Goal: Task Accomplishment & Management: Manage account settings

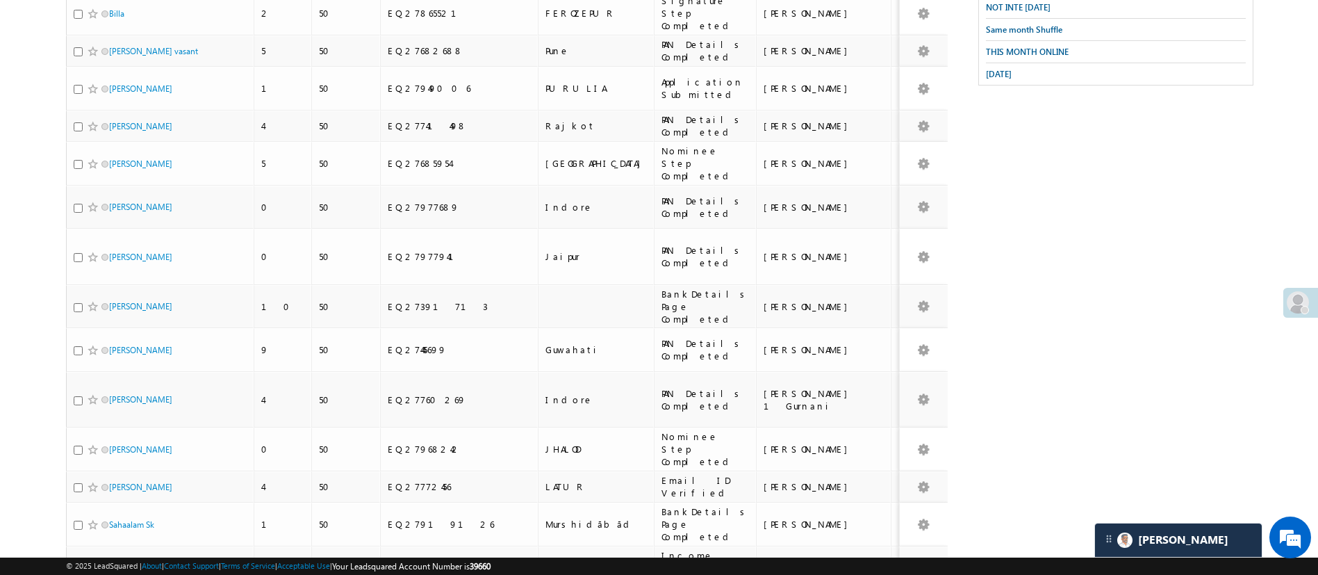
scroll to position [94, 0]
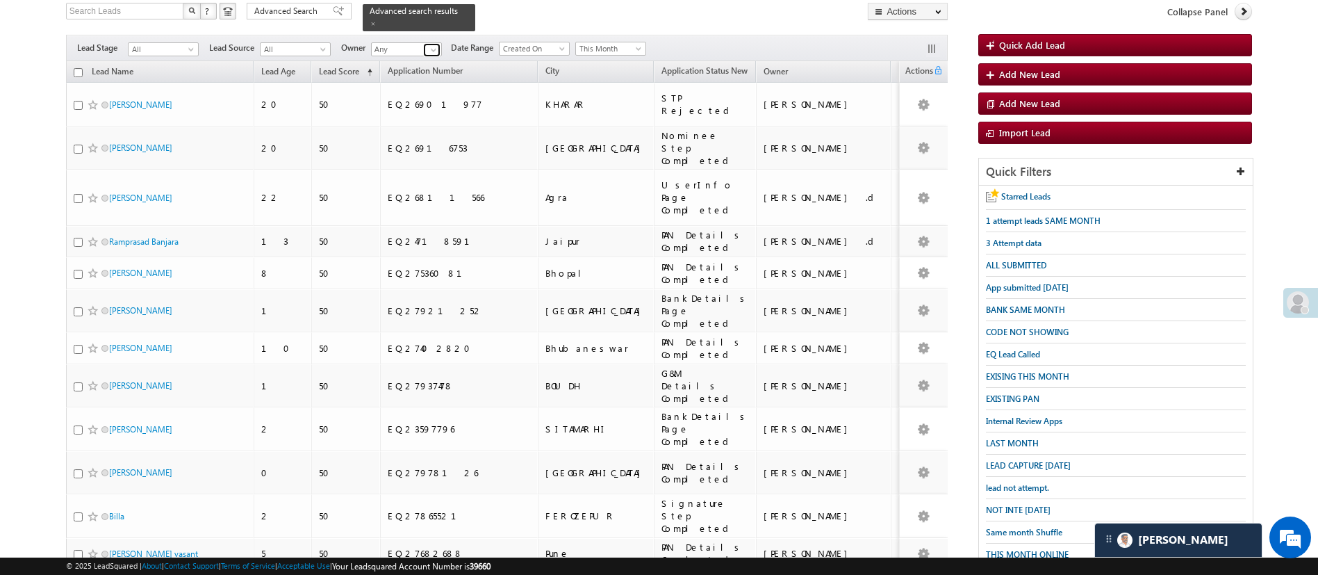
click at [427, 43] on link at bounding box center [431, 50] width 17 height 14
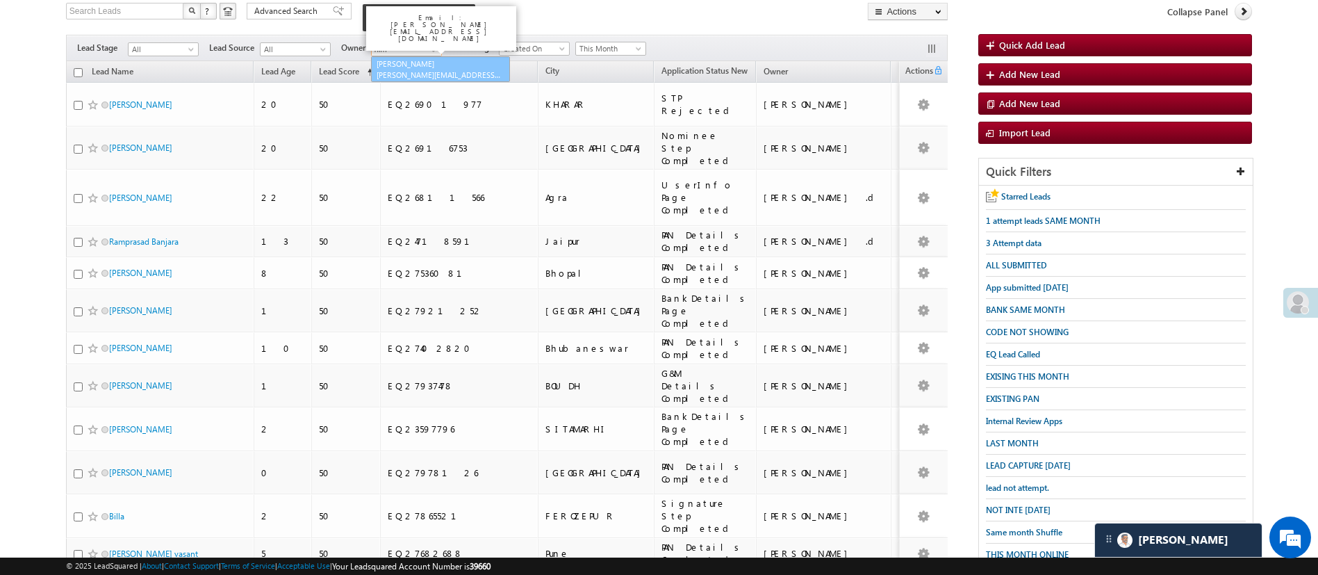
click at [427, 56] on link "Himanshu Sharma HIMANSHU.SHARMA@ANGELBROKING.COM" at bounding box center [440, 69] width 139 height 26
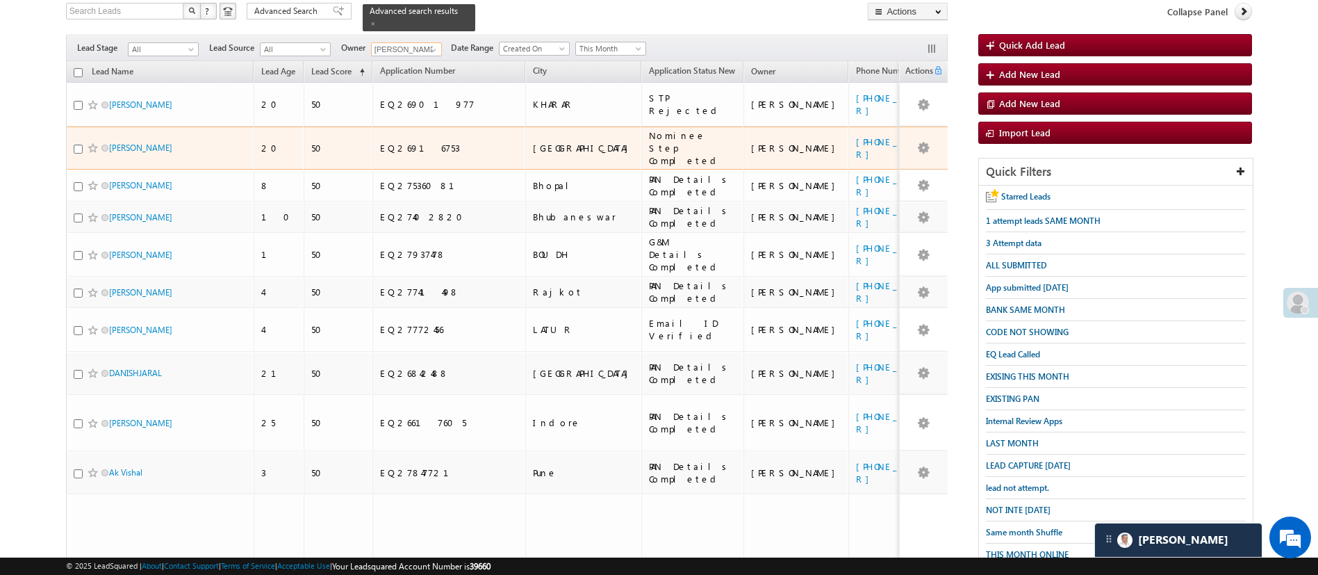
type input "[PERSON_NAME]"
click at [74, 145] on input "checkbox" at bounding box center [78, 149] width 9 height 9
click at [76, 145] on input "checkbox" at bounding box center [78, 149] width 9 height 9
checkbox input "true"
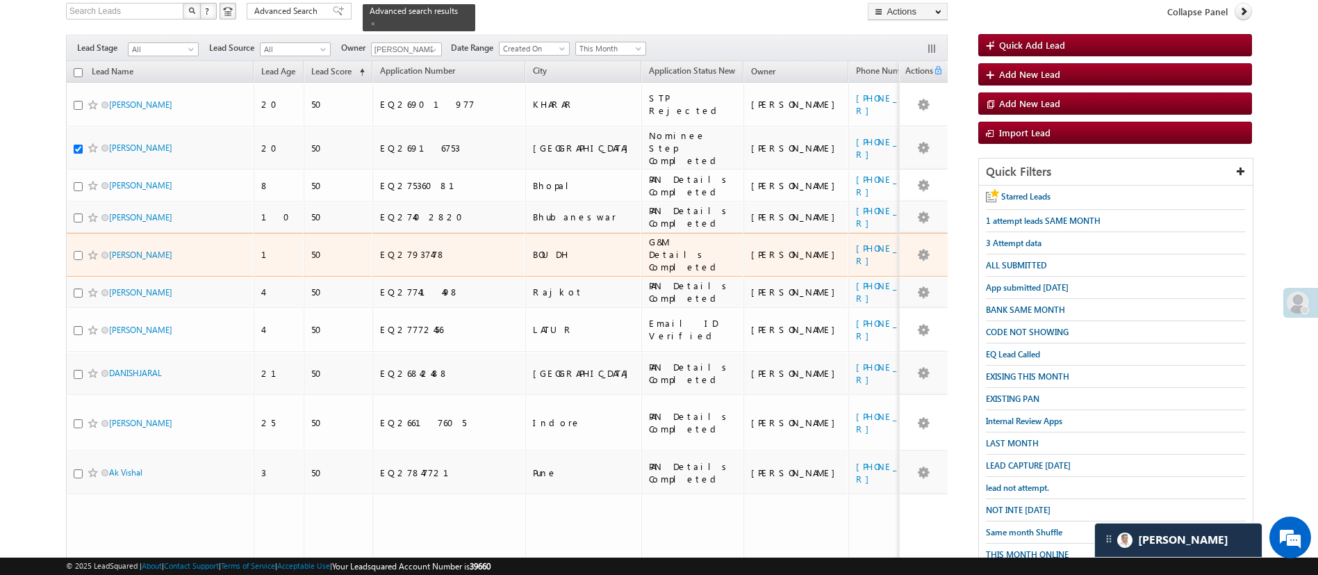
click at [76, 251] on input "checkbox" at bounding box center [78, 255] width 9 height 9
checkbox input "true"
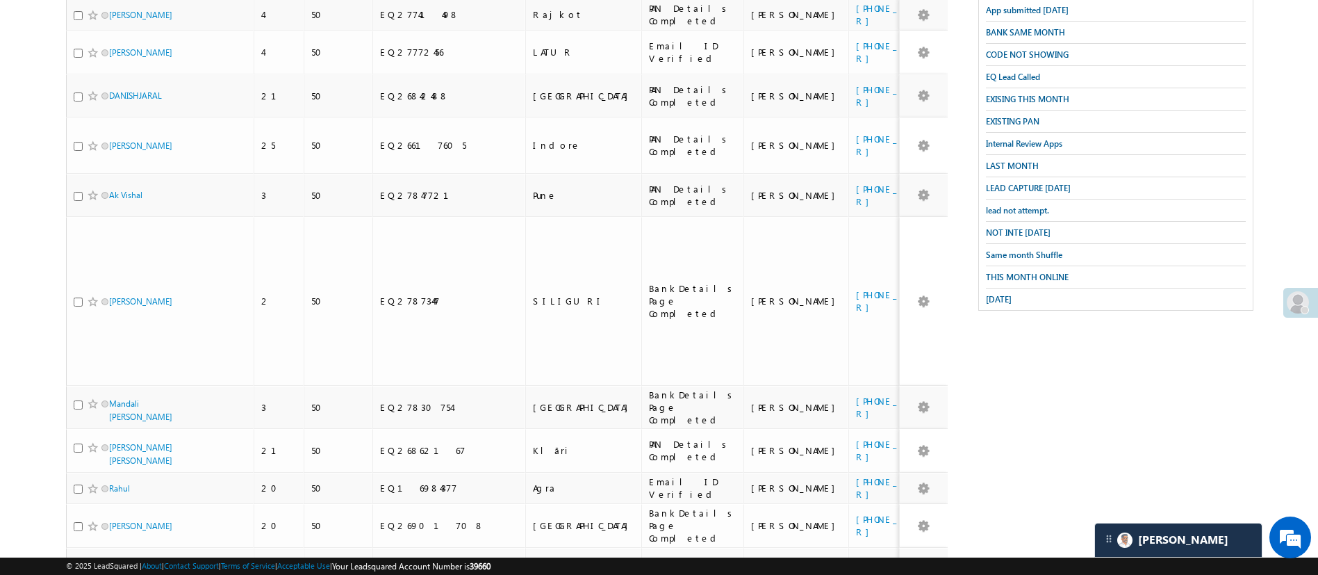
scroll to position [354, 0]
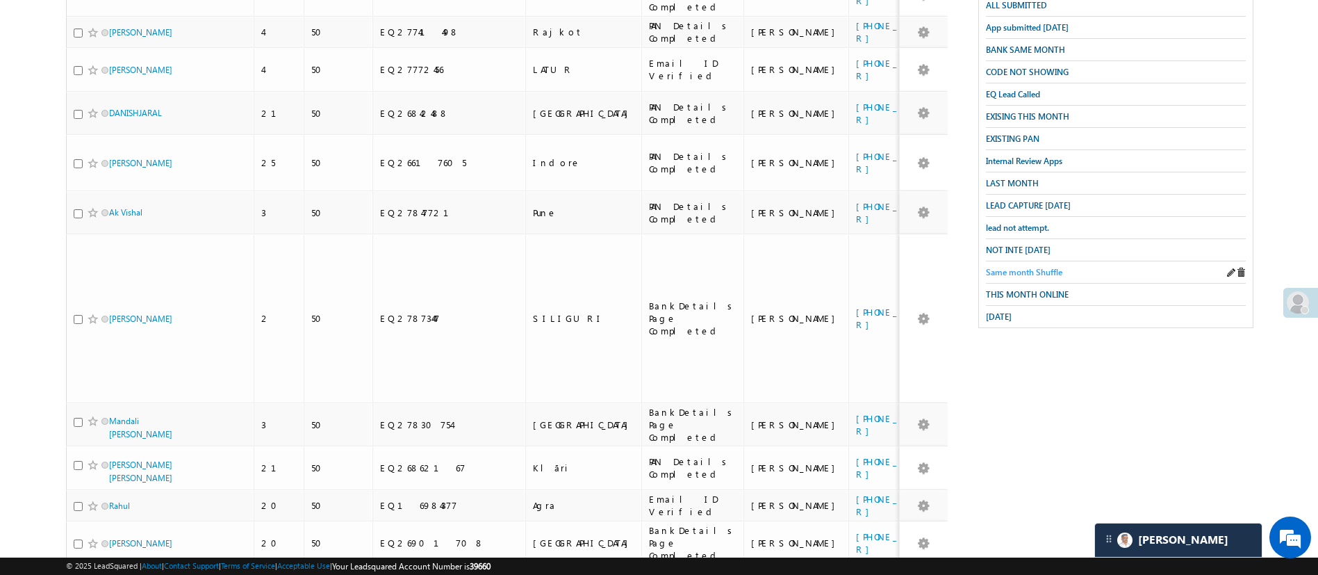
click at [1009, 267] on span "Same month Shuffle" at bounding box center [1024, 272] width 76 height 10
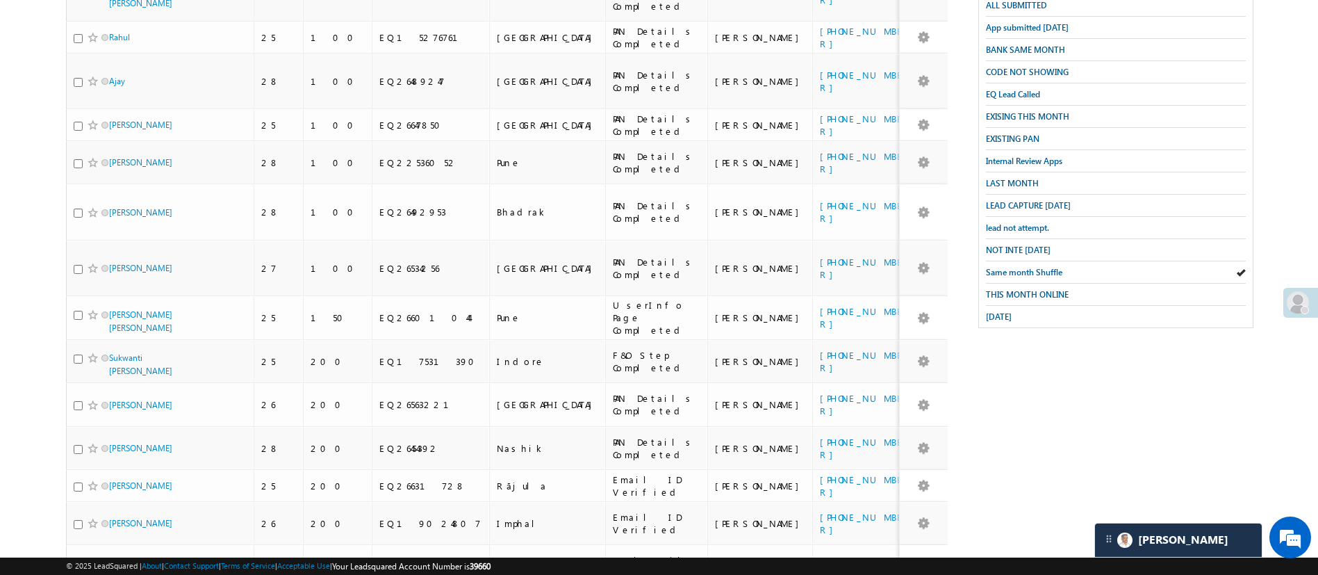
scroll to position [0, 0]
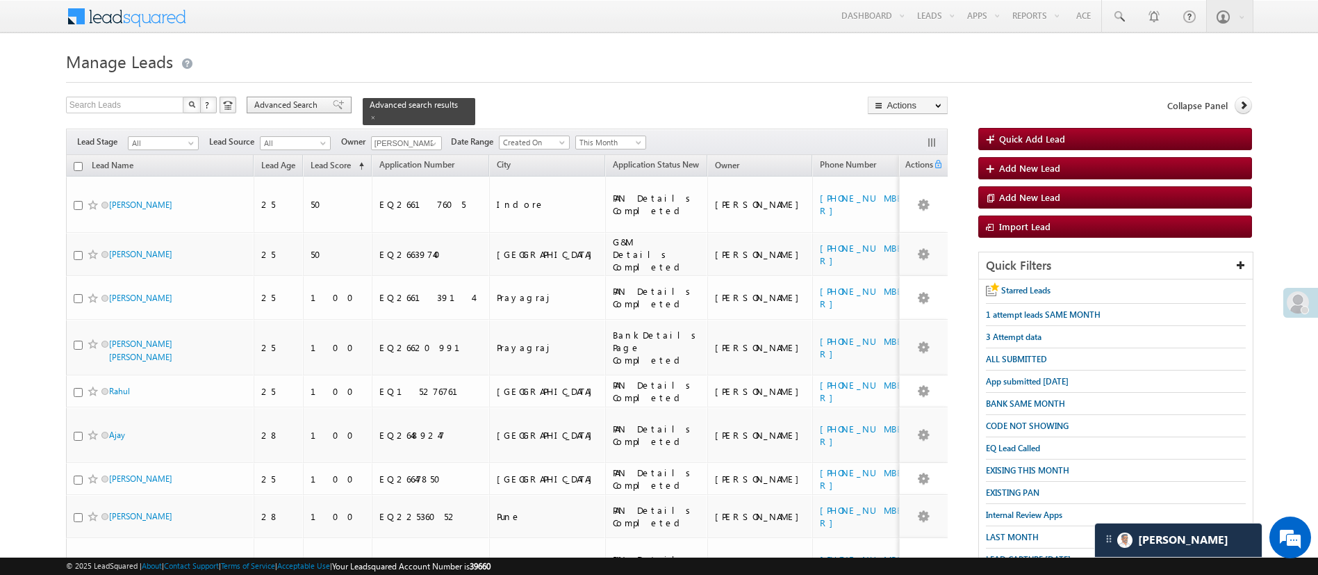
click at [296, 104] on span "Advanced Search" at bounding box center [287, 105] width 67 height 13
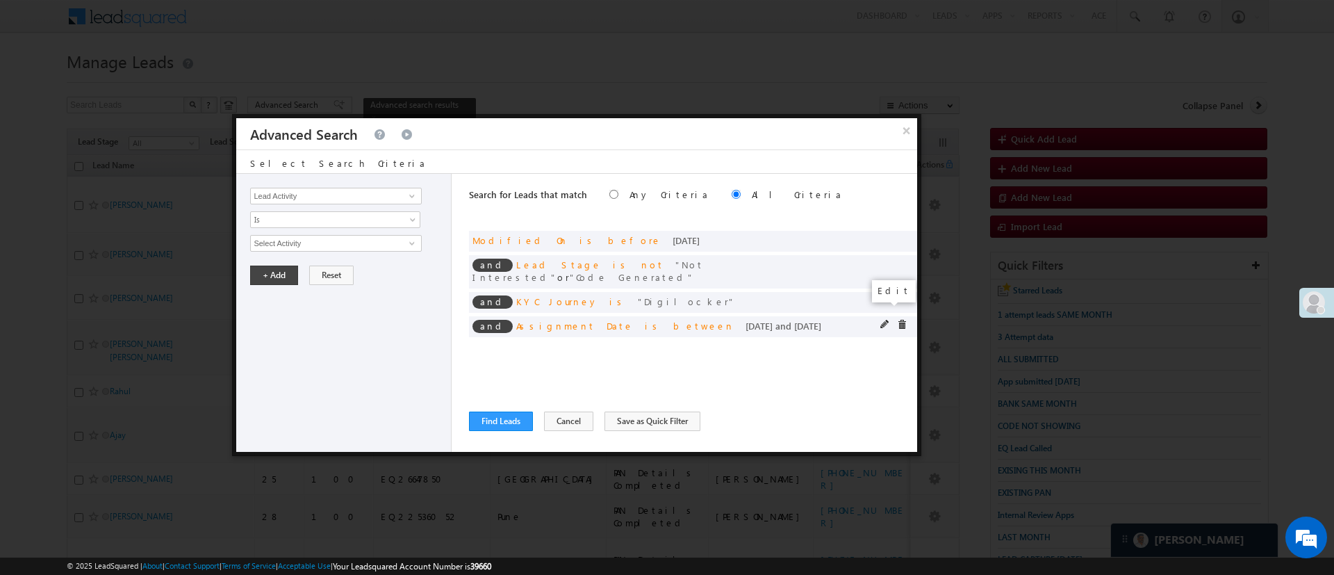
click at [883, 320] on span at bounding box center [886, 325] width 10 height 10
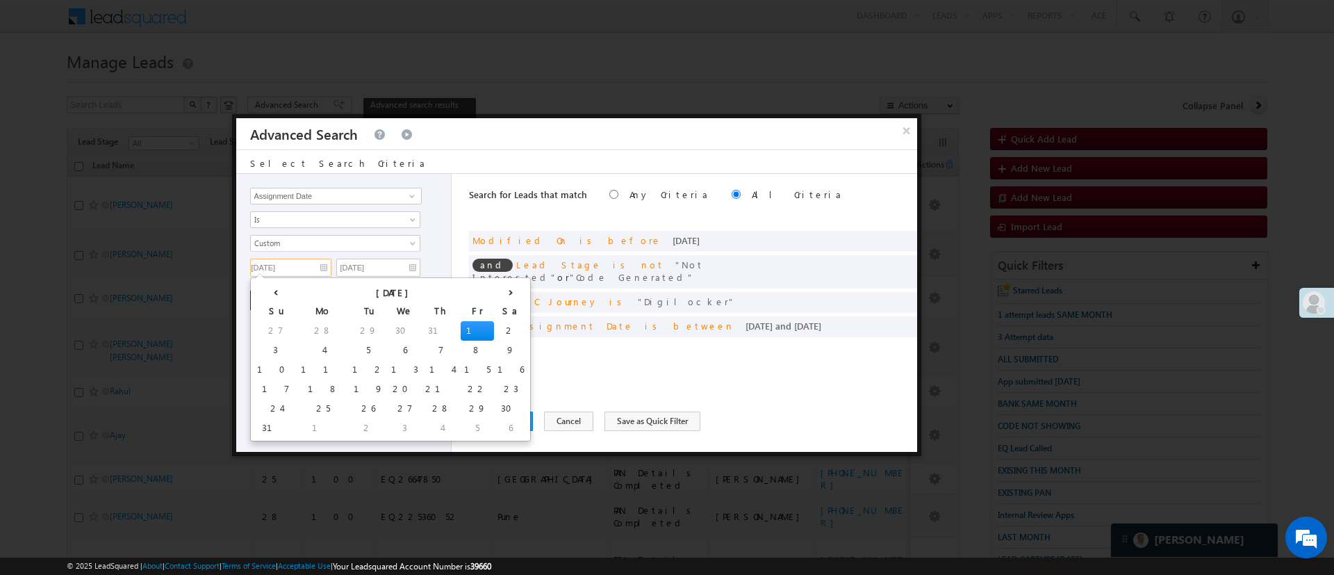
click at [305, 263] on input "[DATE]" at bounding box center [290, 268] width 81 height 18
click at [494, 368] on td "16" at bounding box center [510, 369] width 33 height 19
type input "[DATE]"
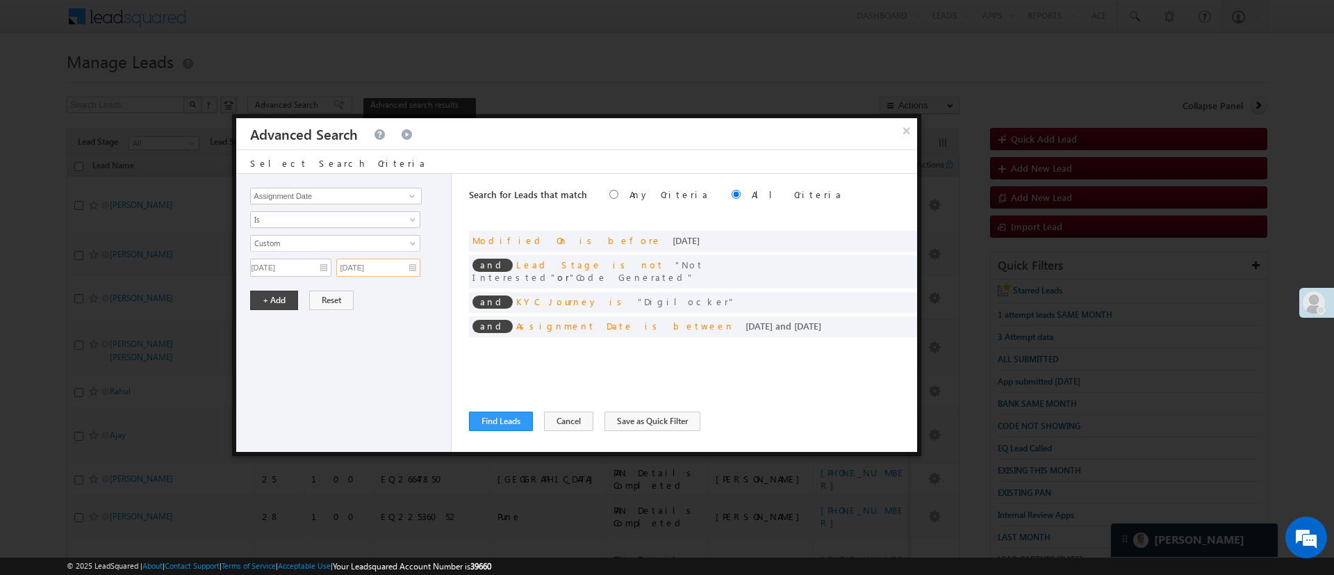
click at [384, 272] on input "08/04/25" at bounding box center [378, 268] width 84 height 18
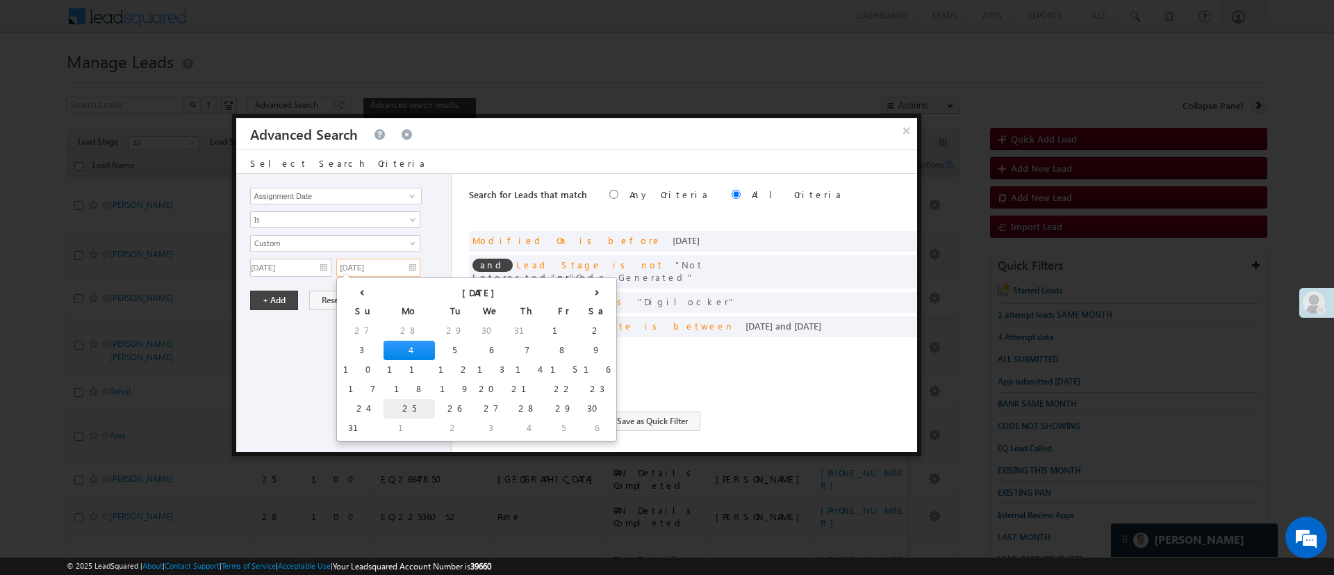
click at [384, 409] on td "25" at bounding box center [409, 408] width 51 height 19
type input "[DATE]"
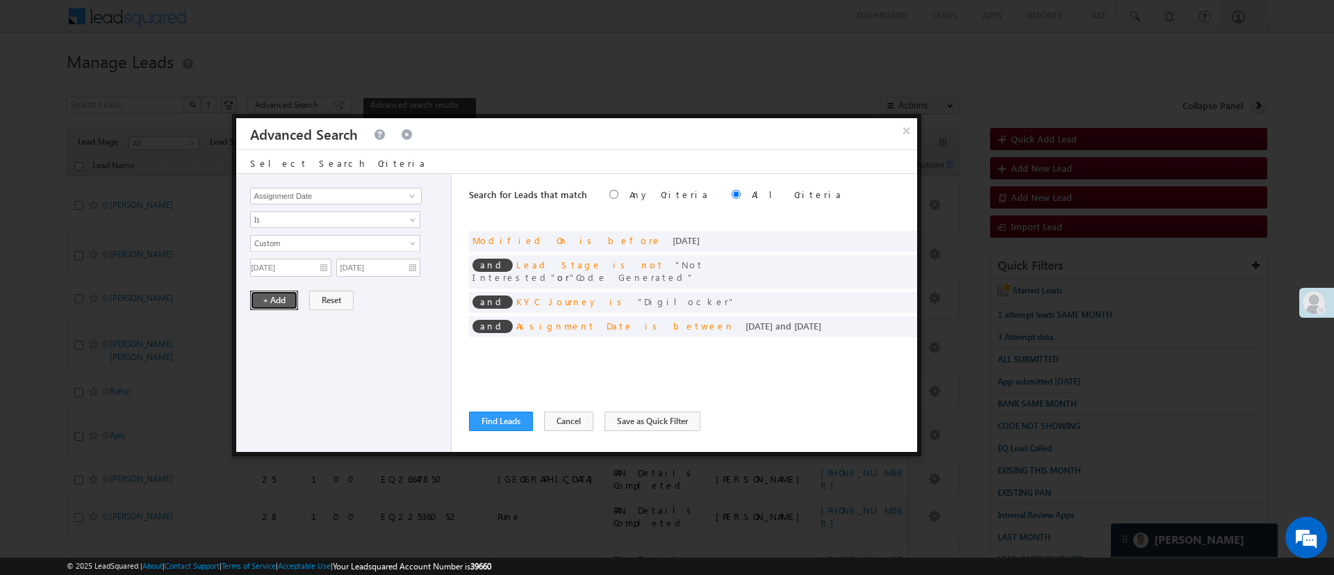
click at [282, 293] on button "+ Add" at bounding box center [274, 299] width 48 height 19
click at [414, 191] on span at bounding box center [412, 195] width 11 height 11
click at [356, 220] on link "Selfie Timestamp" at bounding box center [335, 225] width 171 height 16
type input "Selfie Timestamp"
click at [355, 220] on span "Is" at bounding box center [326, 219] width 151 height 13
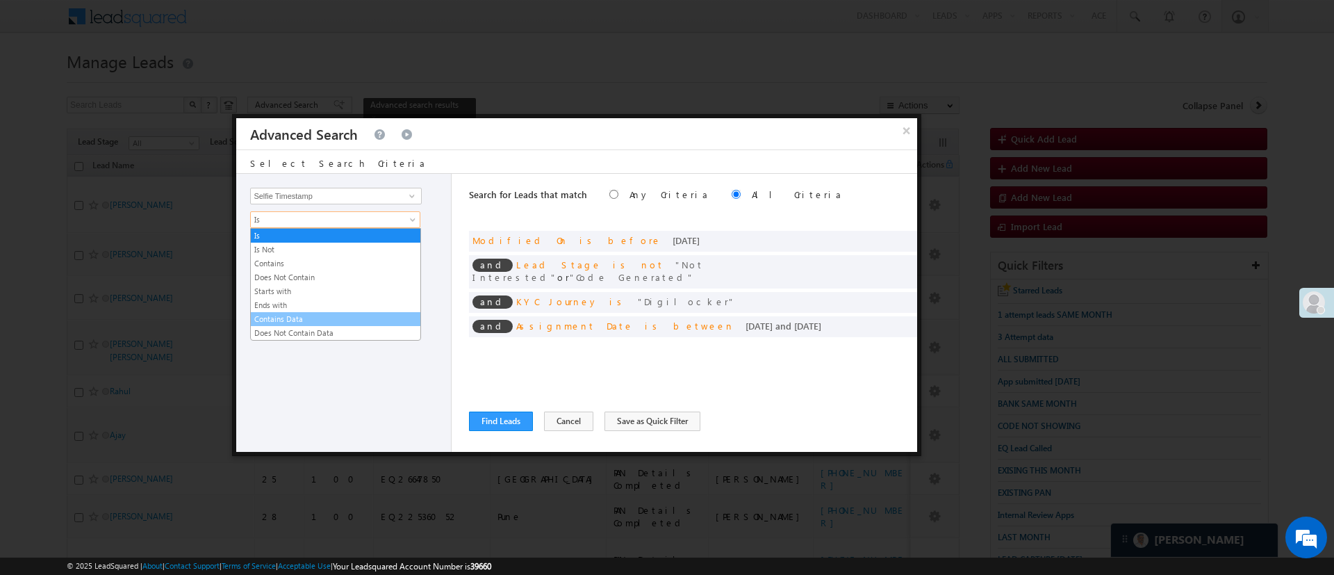
click at [348, 313] on link "Contains Data" at bounding box center [336, 319] width 170 height 13
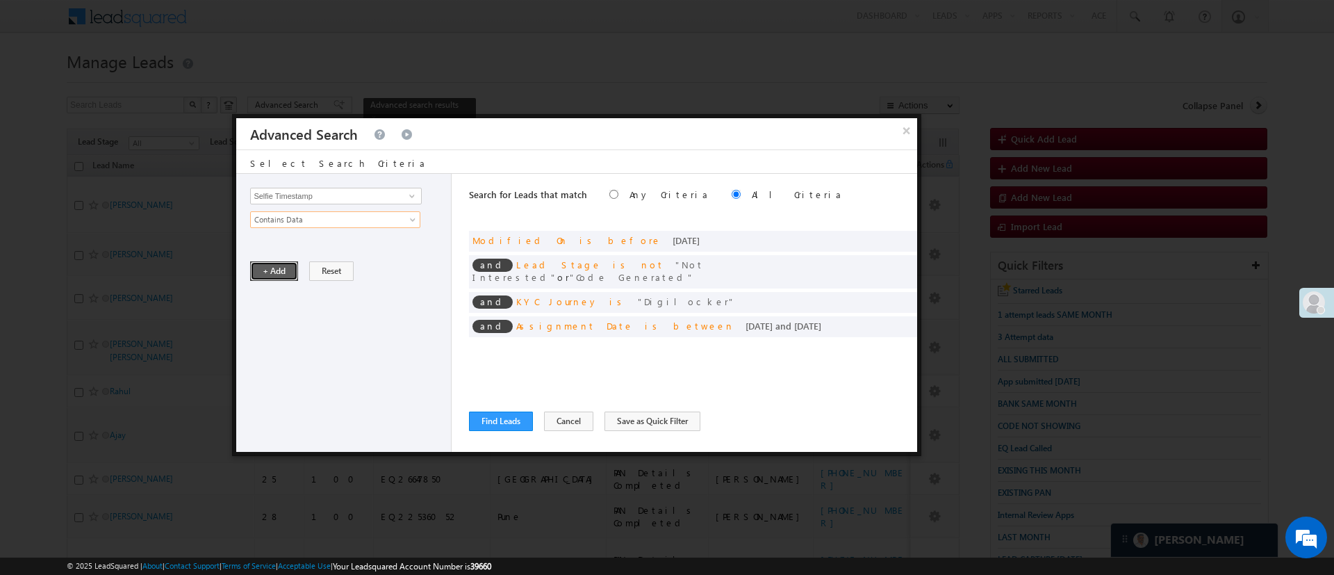
click at [283, 271] on button "+ Add" at bounding box center [274, 270] width 48 height 19
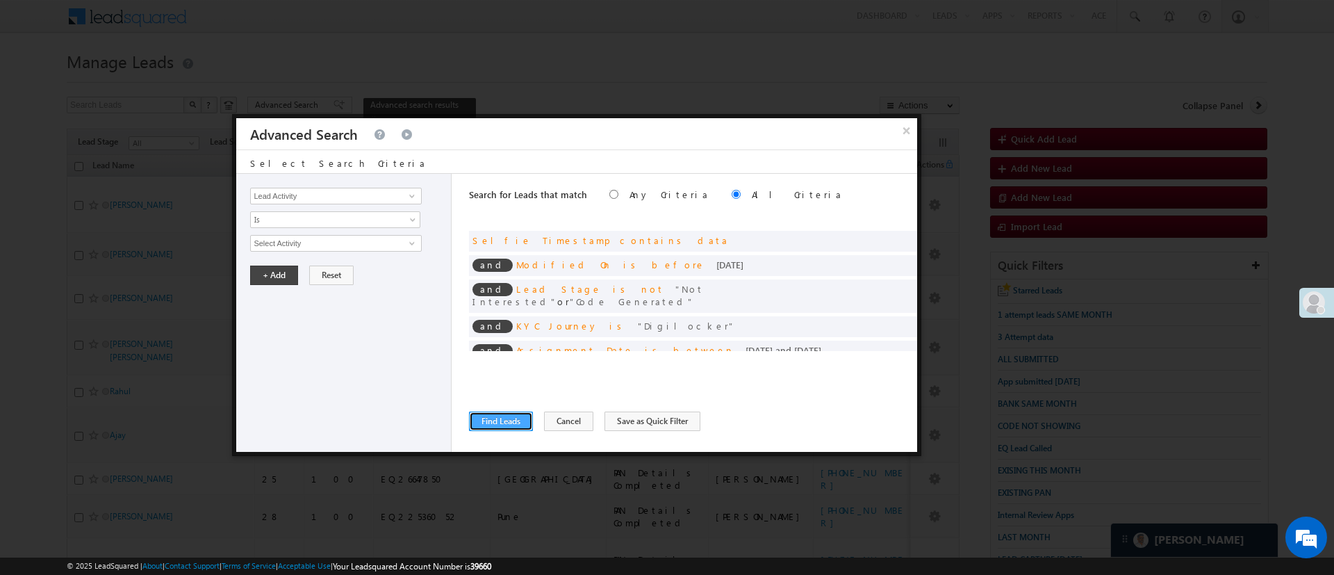
click at [510, 418] on button "Find Leads" at bounding box center [501, 420] width 64 height 19
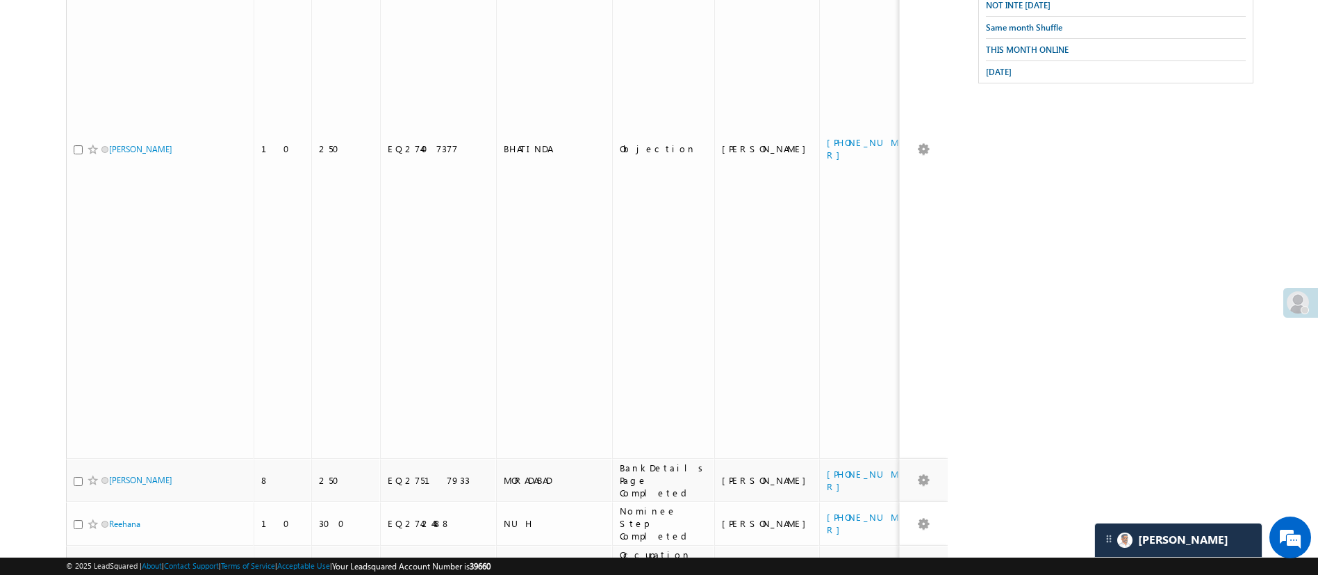
scroll to position [794, 0]
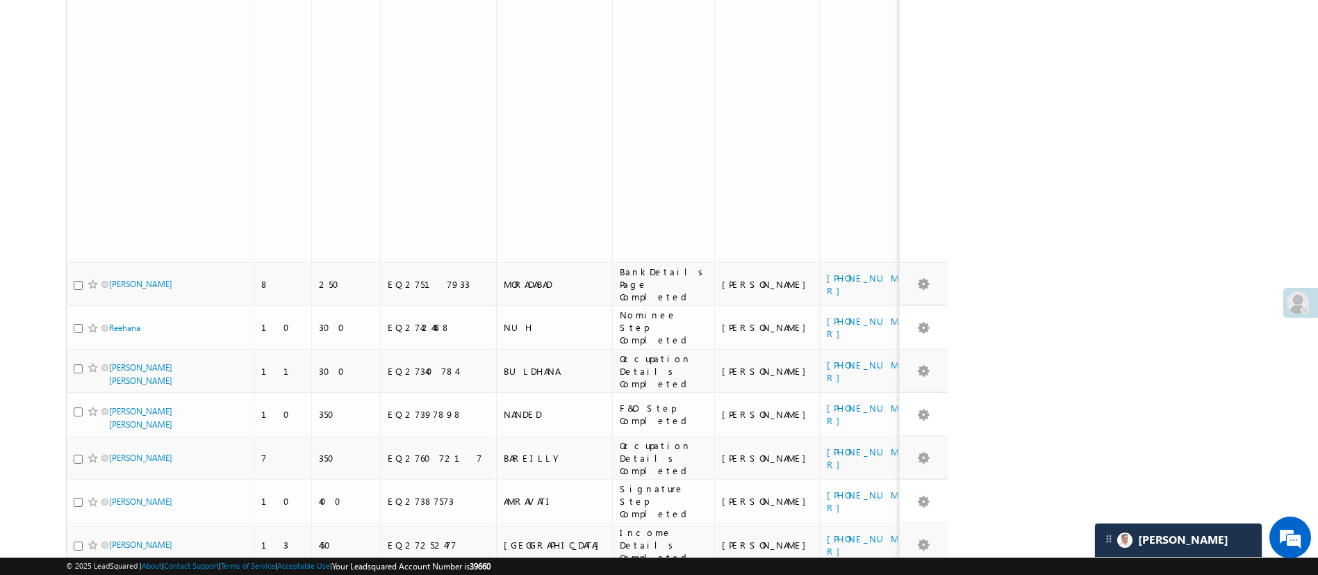
checkbox input "true"
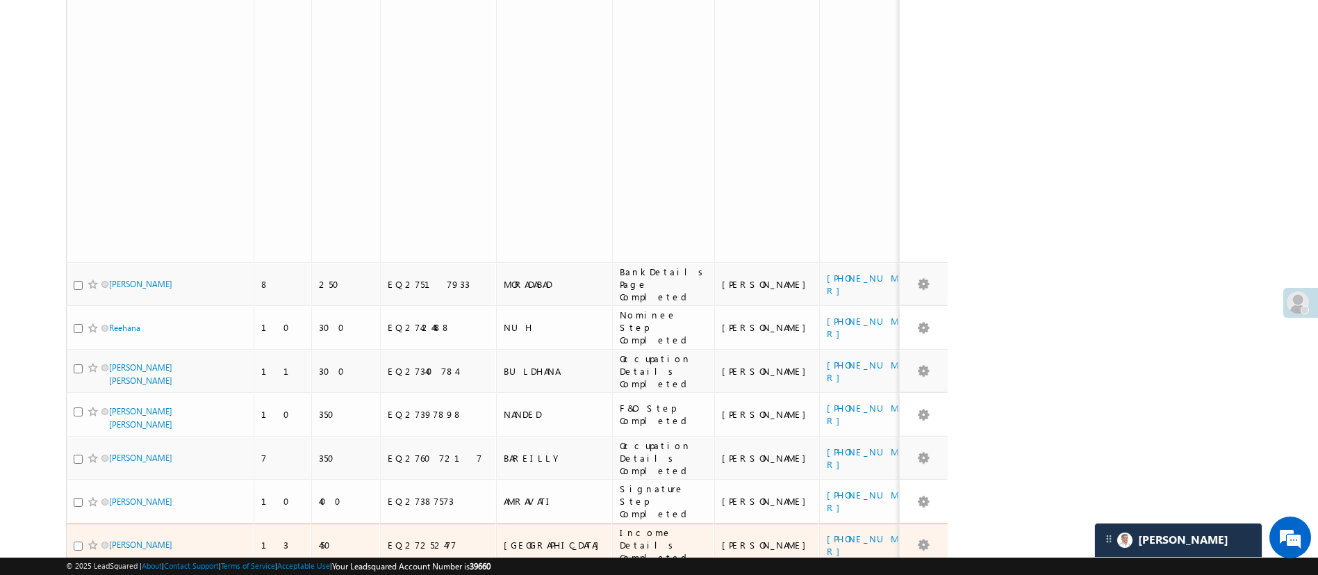
click at [76, 541] on input "checkbox" at bounding box center [78, 545] width 9 height 9
checkbox input "true"
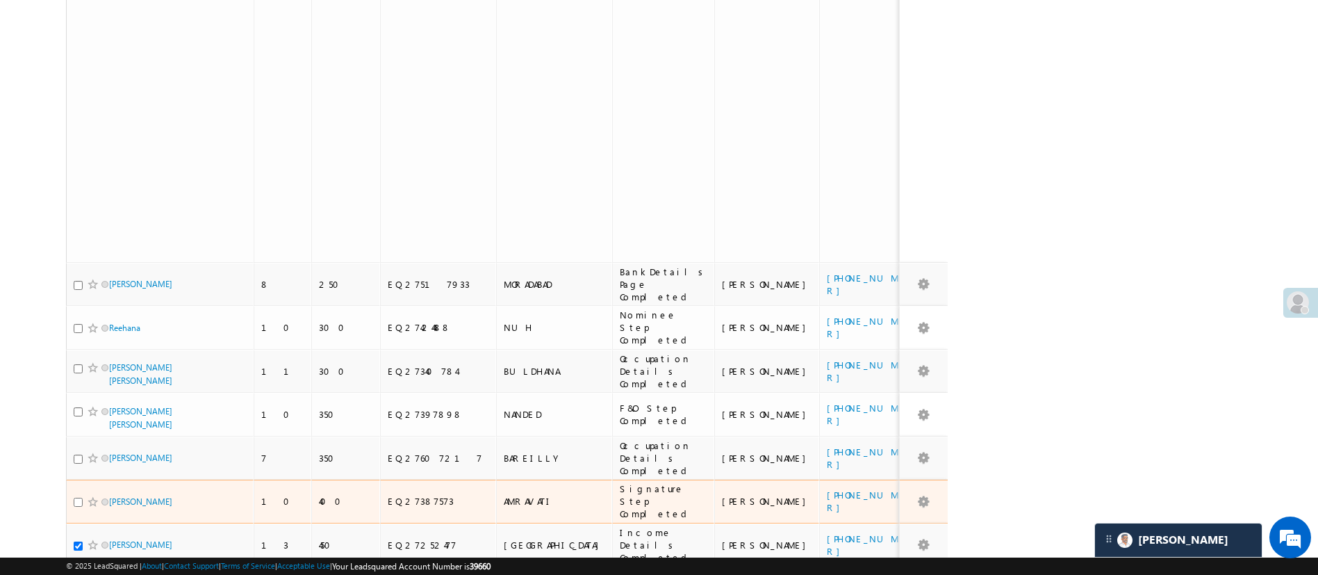
click at [79, 498] on input "checkbox" at bounding box center [78, 502] width 9 height 9
checkbox input "true"
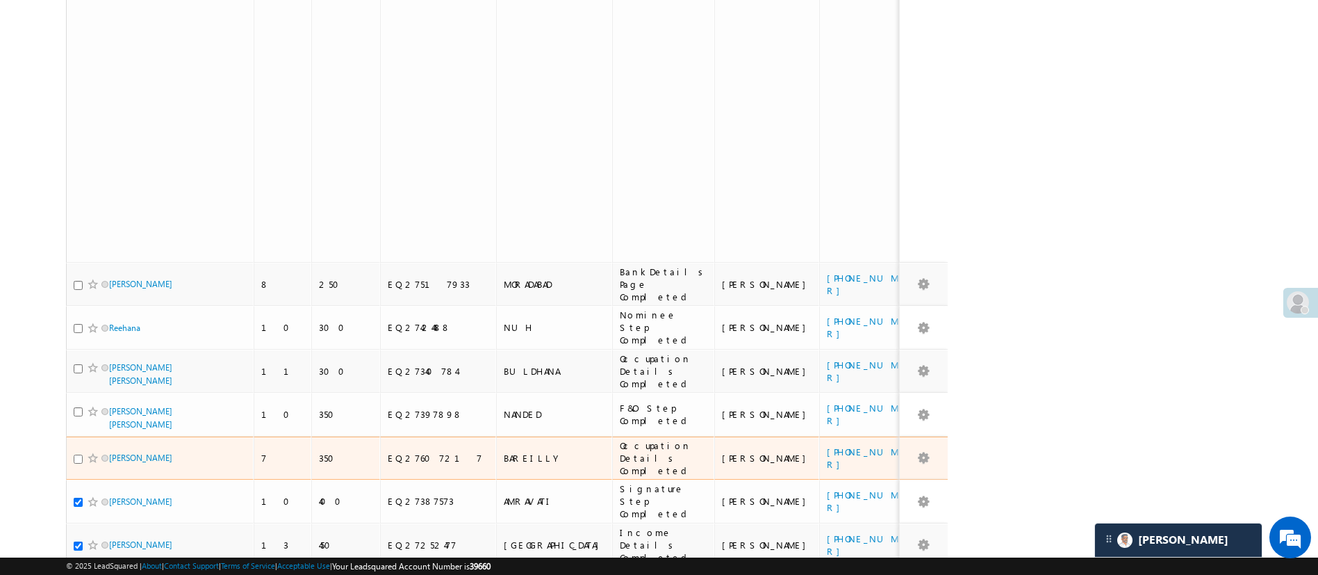
click at [76, 455] on input "checkbox" at bounding box center [78, 459] width 9 height 9
checkbox input "true"
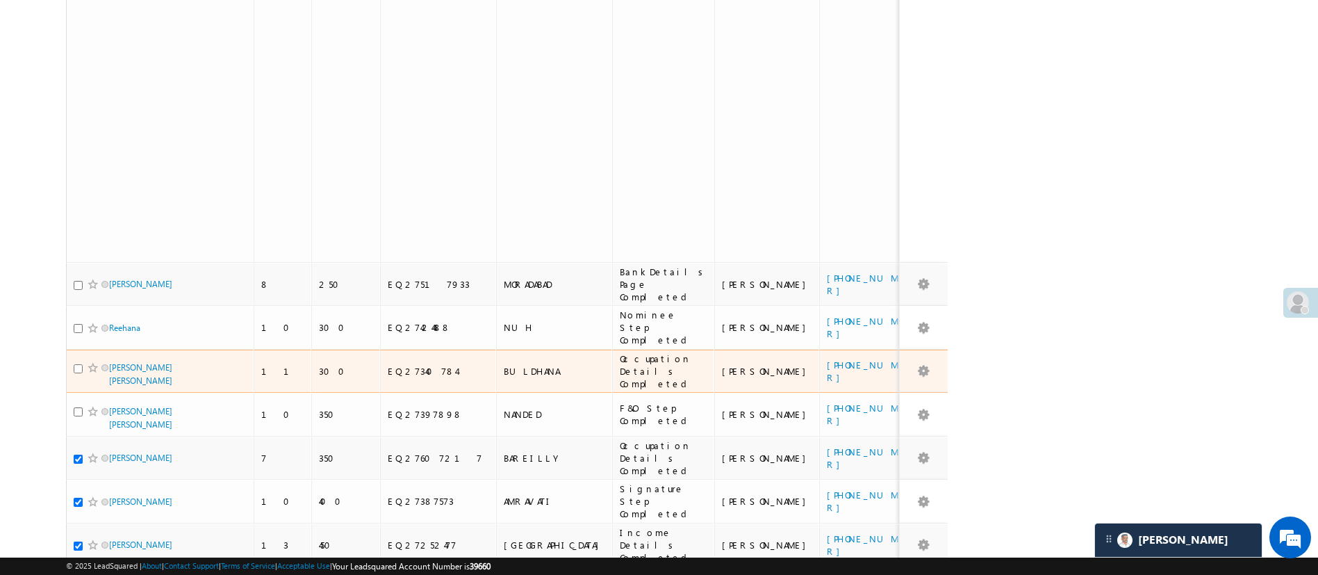
click at [75, 364] on input "checkbox" at bounding box center [78, 368] width 9 height 9
checkbox input "true"
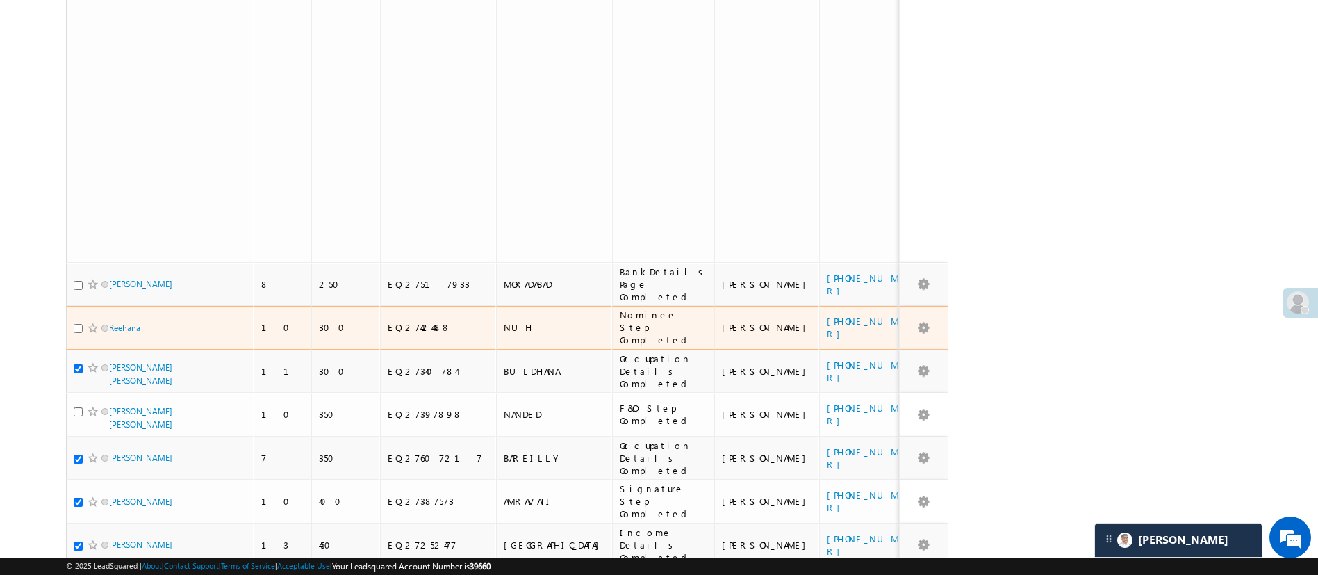
click at [76, 324] on input "checkbox" at bounding box center [78, 328] width 9 height 9
checkbox input "true"
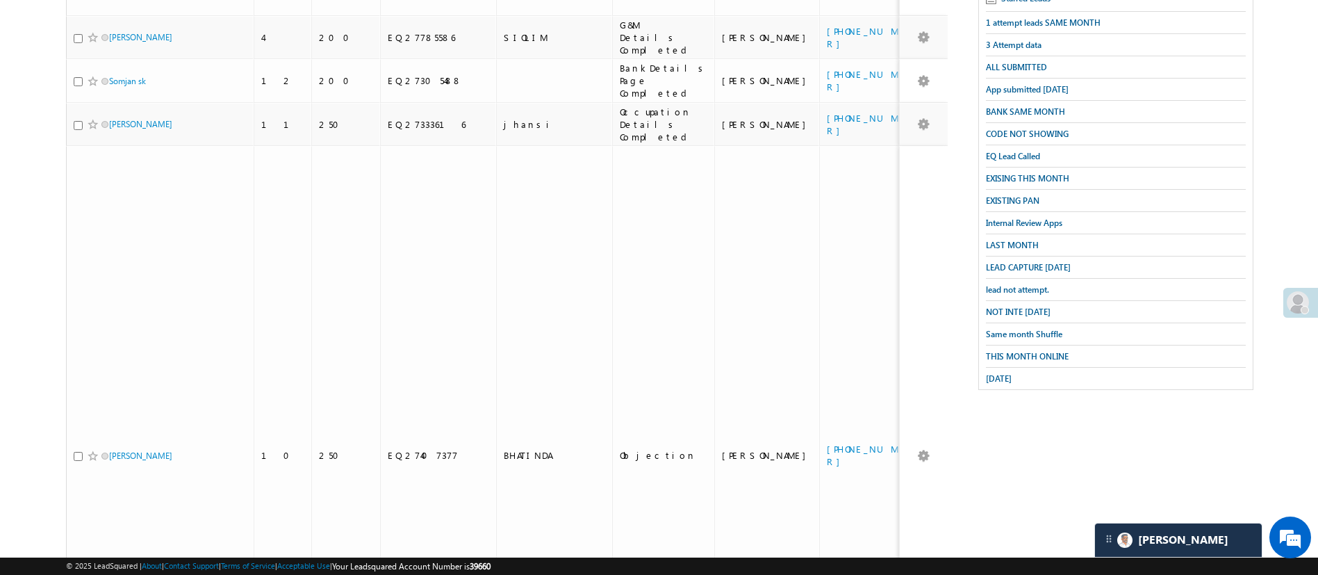
scroll to position [0, 0]
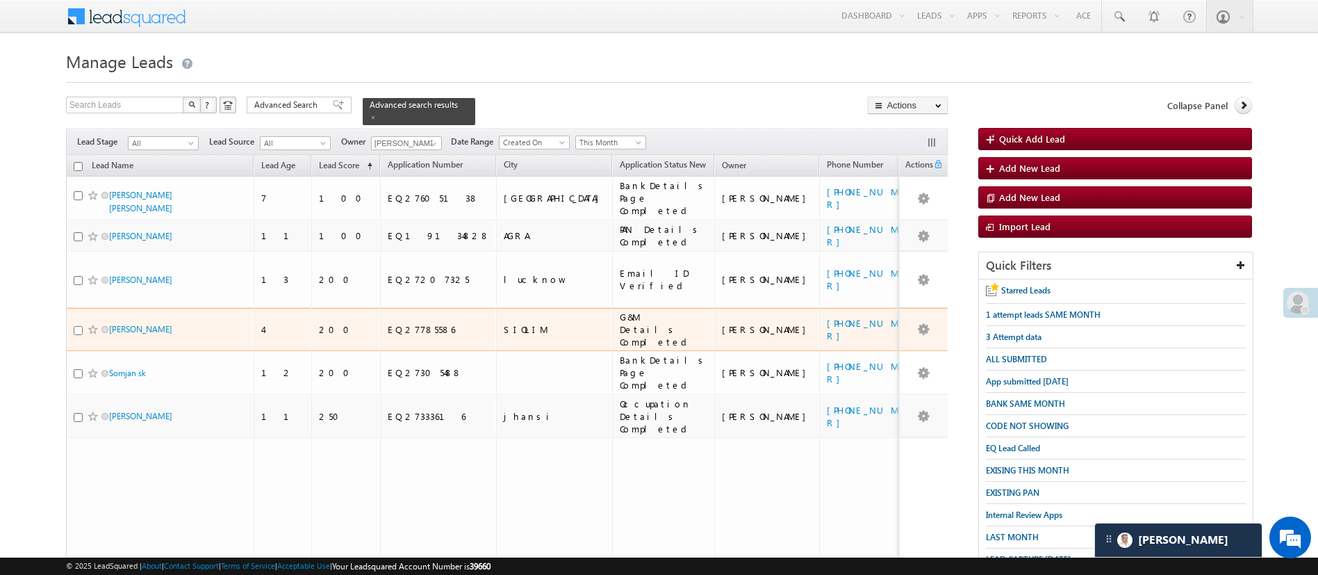
click at [74, 326] on input "checkbox" at bounding box center [78, 330] width 9 height 9
checkbox input "true"
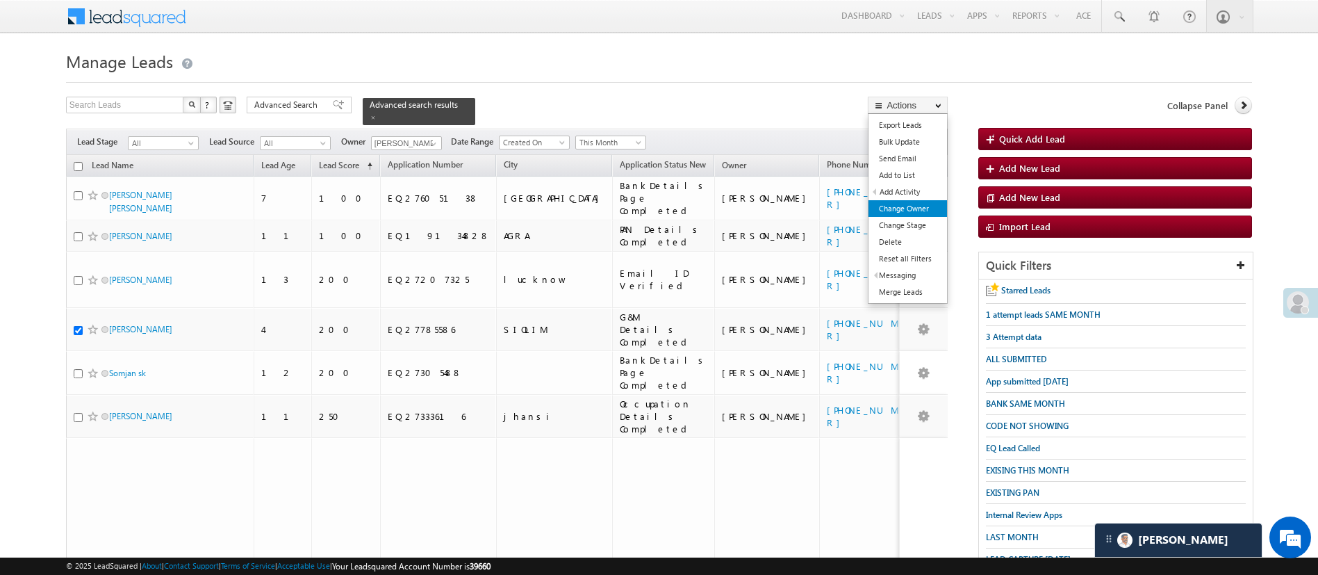
click at [917, 211] on link "Change Owner" at bounding box center [908, 208] width 79 height 17
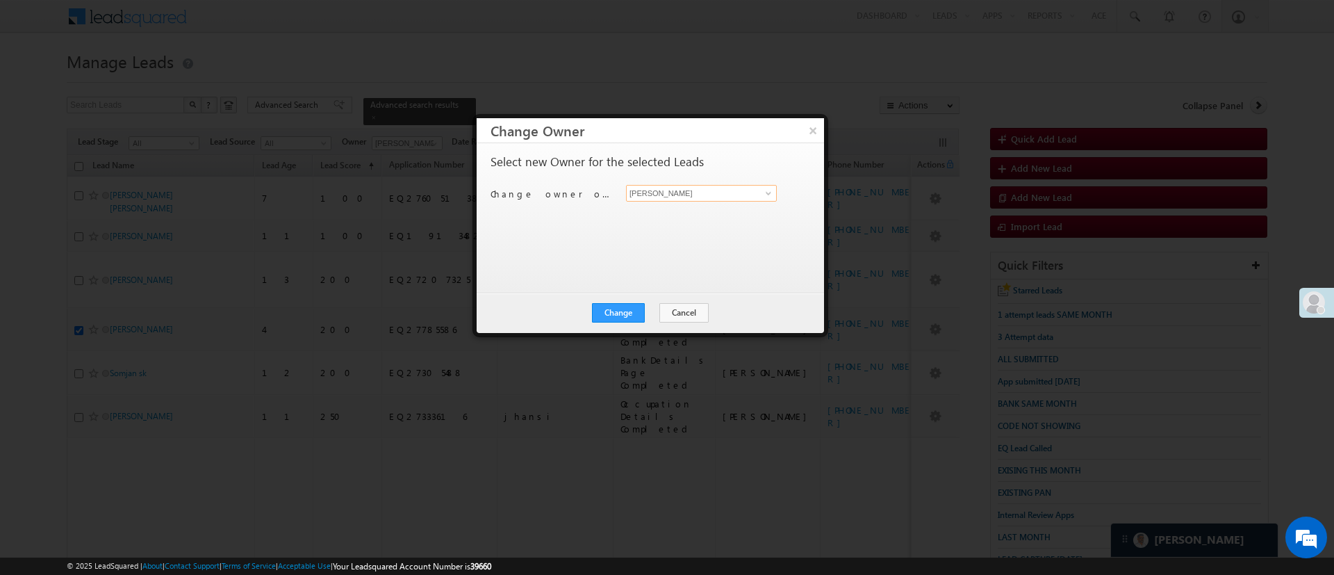
click at [770, 185] on input "[PERSON_NAME]" at bounding box center [701, 193] width 151 height 17
click at [770, 194] on span at bounding box center [768, 193] width 11 height 11
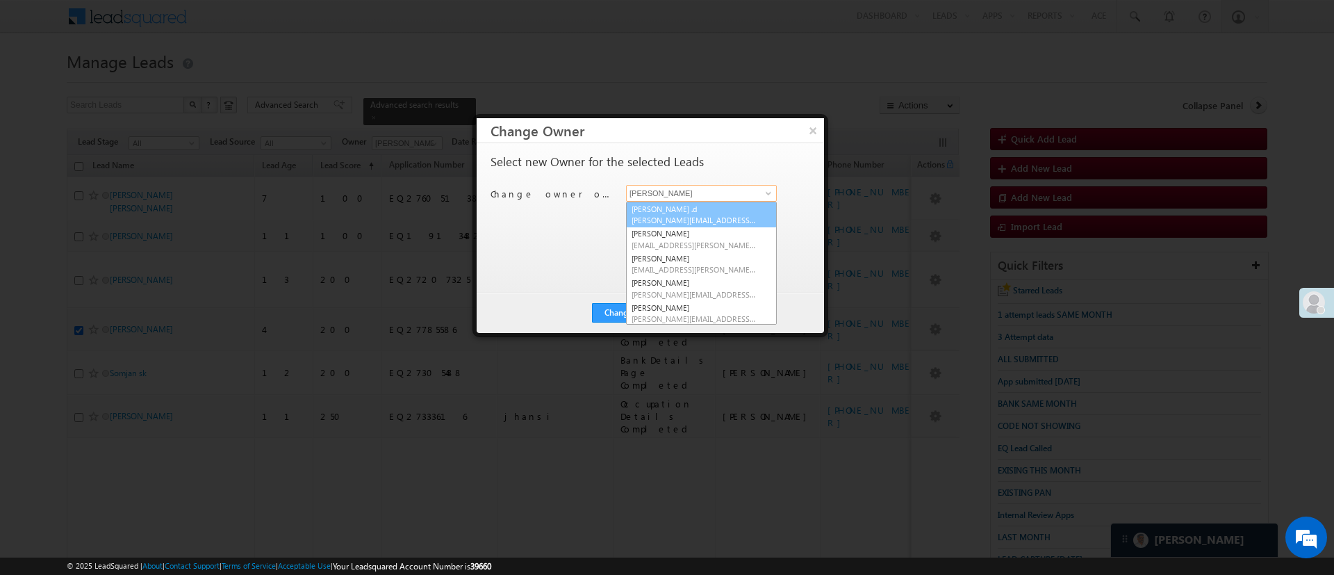
click at [736, 208] on link "Aakansha .d Aakansha.D@angelbroking.com" at bounding box center [701, 215] width 151 height 26
type input "[PERSON_NAME] .d"
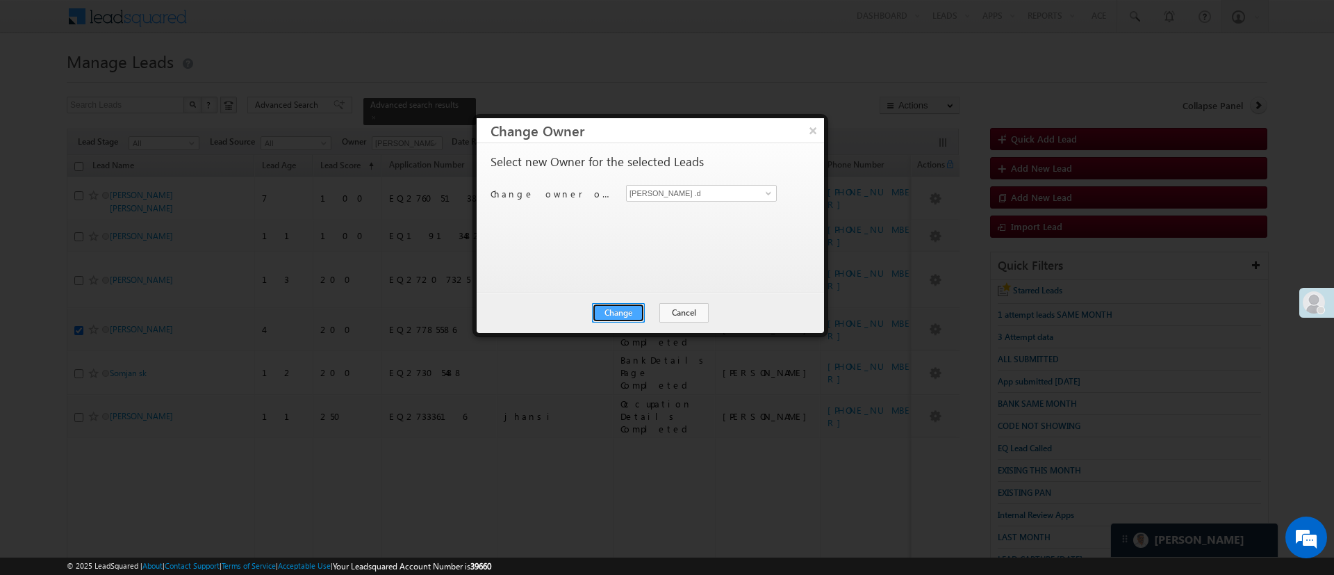
click at [638, 303] on button "Change" at bounding box center [618, 312] width 53 height 19
click at [638, 303] on button "Close" at bounding box center [652, 312] width 44 height 19
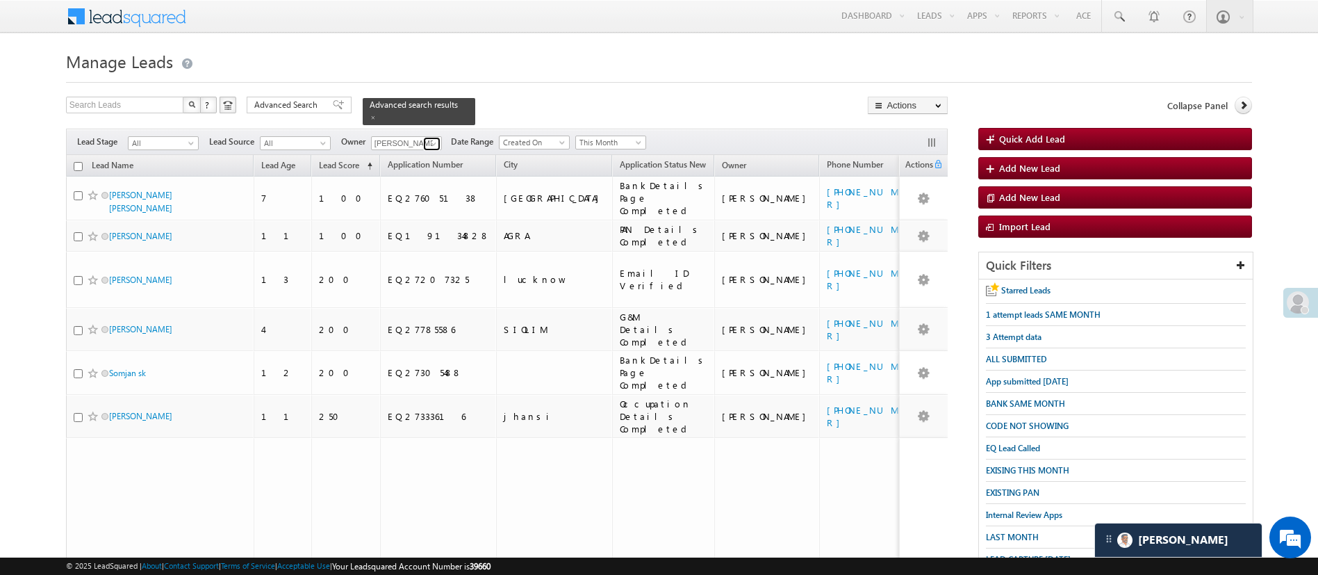
click at [432, 138] on span at bounding box center [433, 143] width 11 height 11
click at [434, 163] on span "[EMAIL_ADDRESS][PERSON_NAME][DOMAIN_NAME]" at bounding box center [439, 168] width 125 height 10
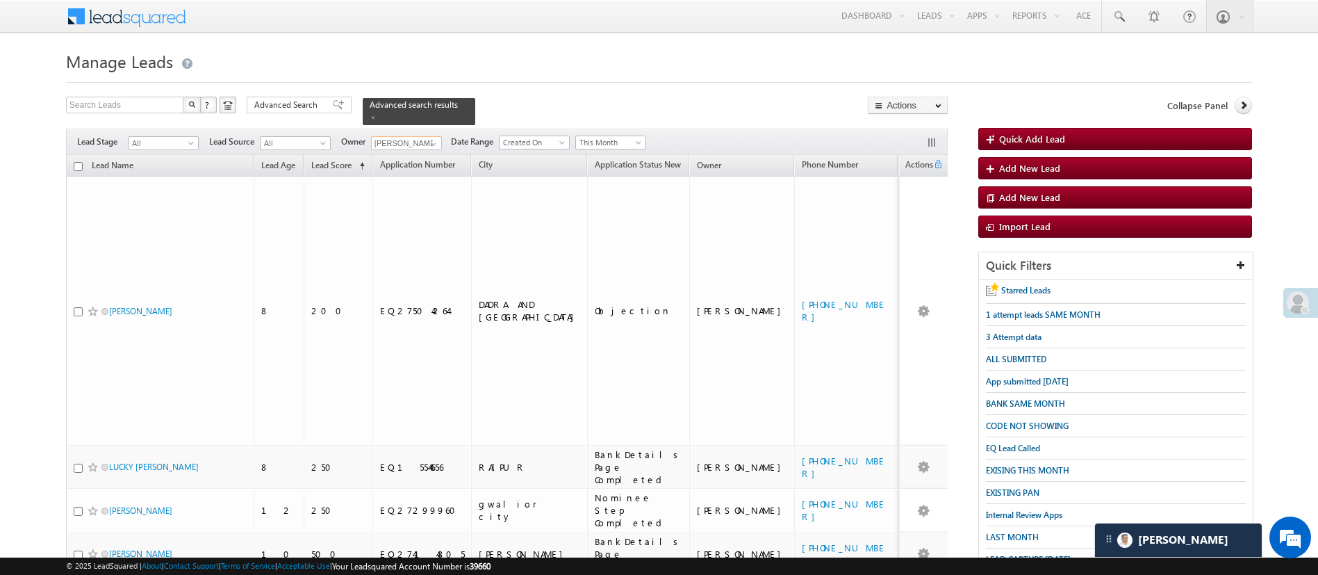
scroll to position [144, 0]
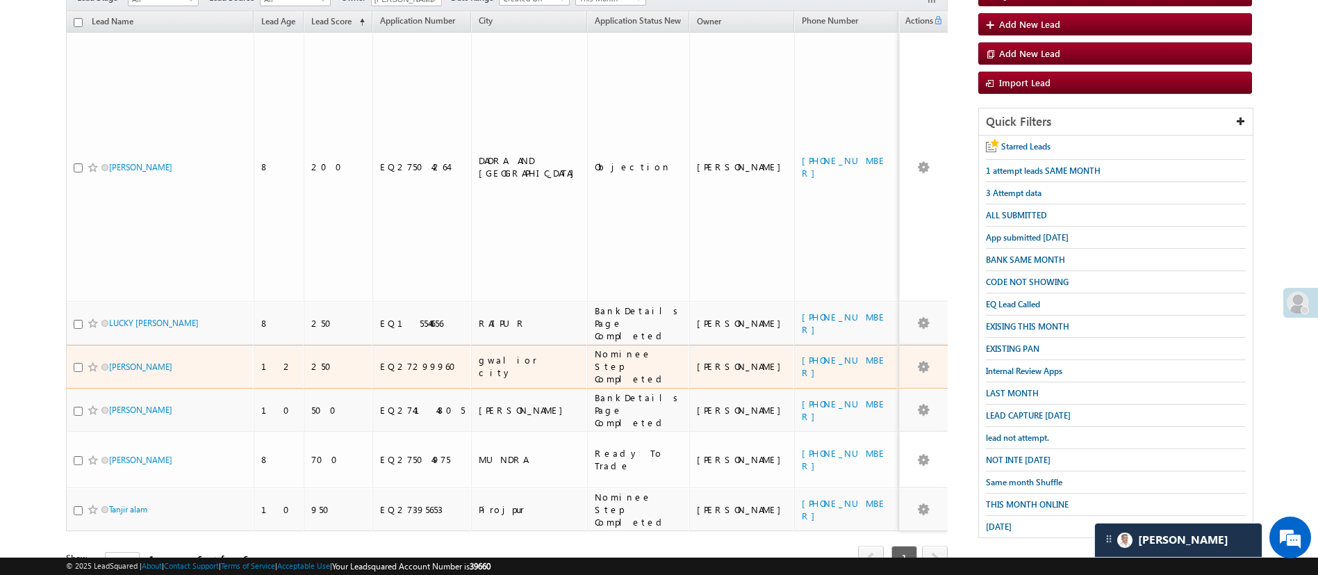
type input "[PERSON_NAME]"
click at [76, 363] on input "checkbox" at bounding box center [78, 367] width 9 height 9
checkbox input "true"
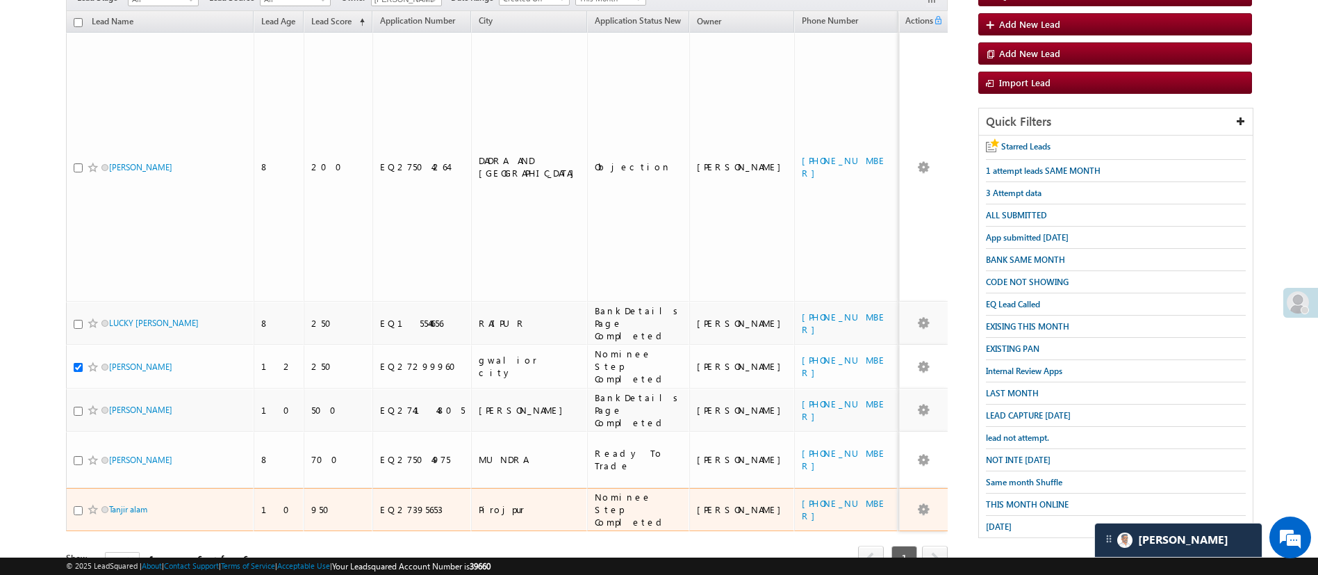
click at [77, 506] on input "checkbox" at bounding box center [78, 510] width 9 height 9
checkbox input "true"
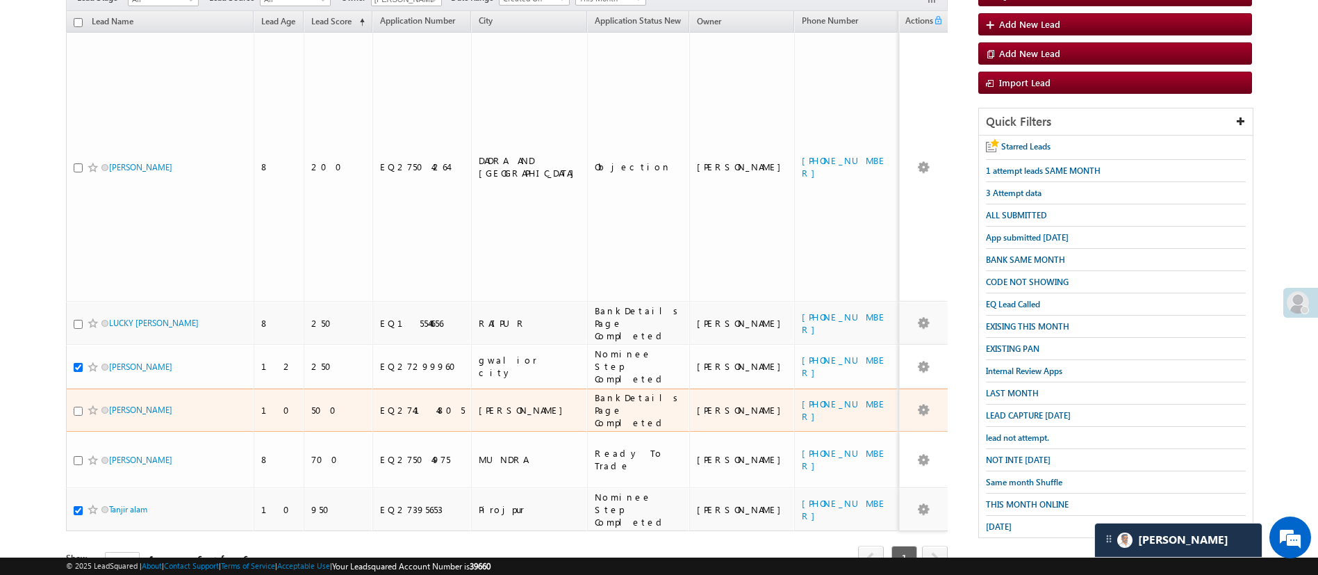
click at [77, 407] on input "checkbox" at bounding box center [78, 411] width 9 height 9
checkbox input "true"
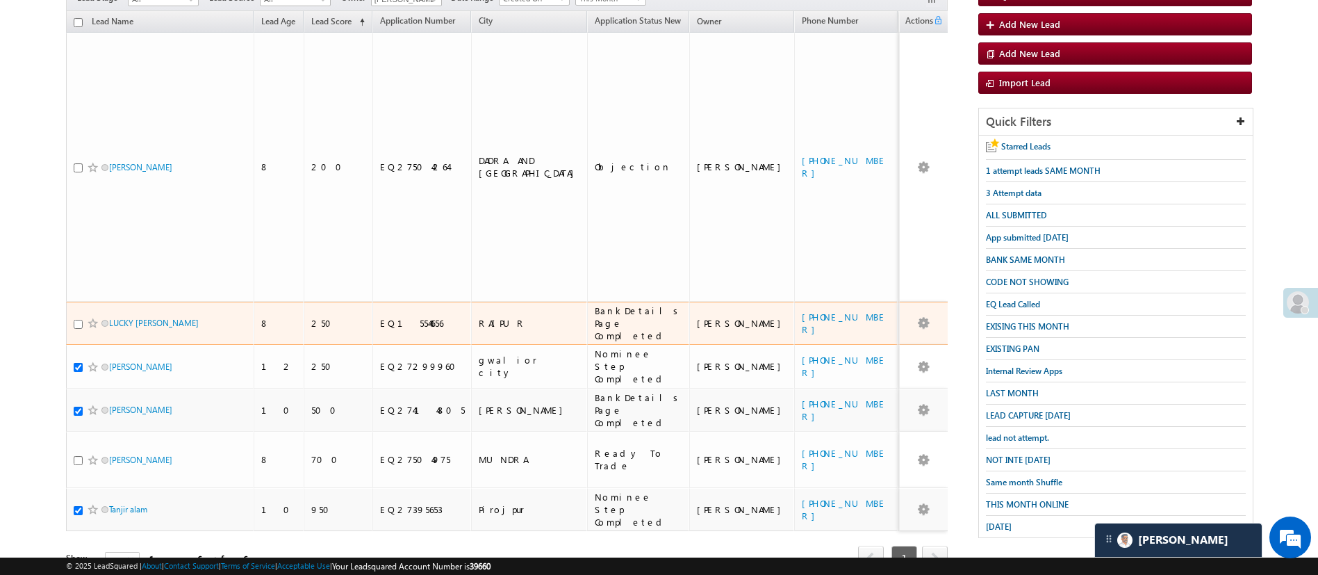
click at [74, 320] on input "checkbox" at bounding box center [78, 324] width 9 height 9
checkbox input "false"
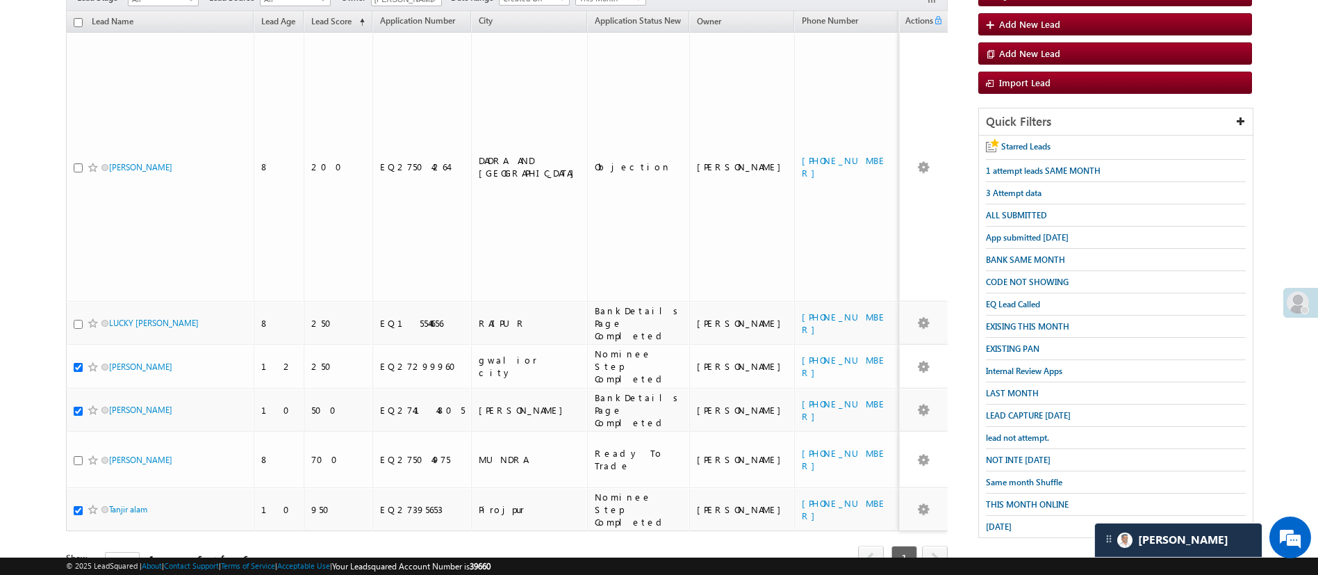
scroll to position [0, 0]
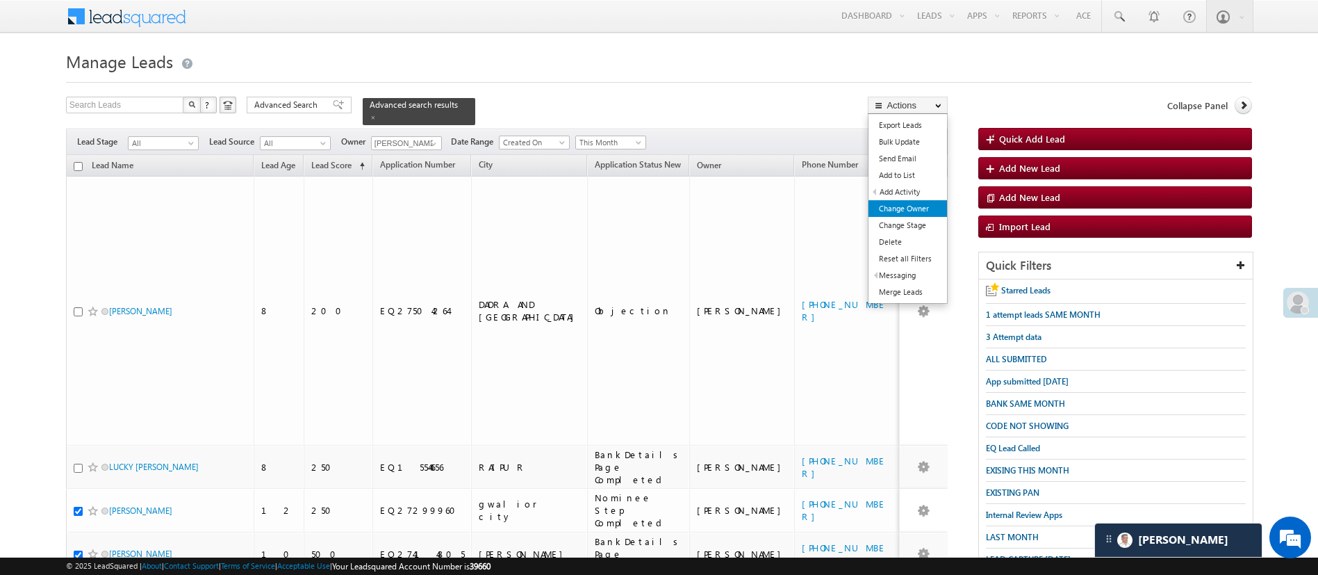
click at [935, 204] on link "Change Owner" at bounding box center [908, 208] width 79 height 17
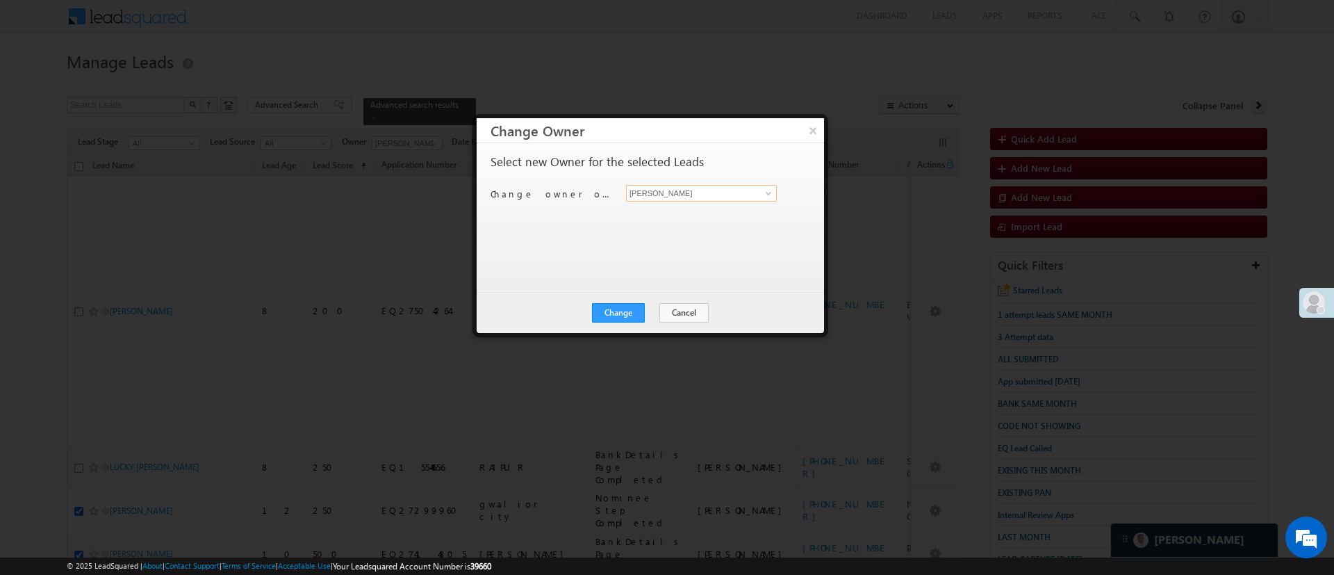
click at [742, 199] on input "[PERSON_NAME]" at bounding box center [701, 193] width 151 height 17
click at [726, 208] on link "Aakansha .d Aakansha.D@angelbroking.com" at bounding box center [701, 215] width 151 height 26
type input "[PERSON_NAME] .d"
click at [617, 315] on button "Change" at bounding box center [618, 312] width 53 height 19
click at [662, 311] on button "Close" at bounding box center [652, 312] width 44 height 19
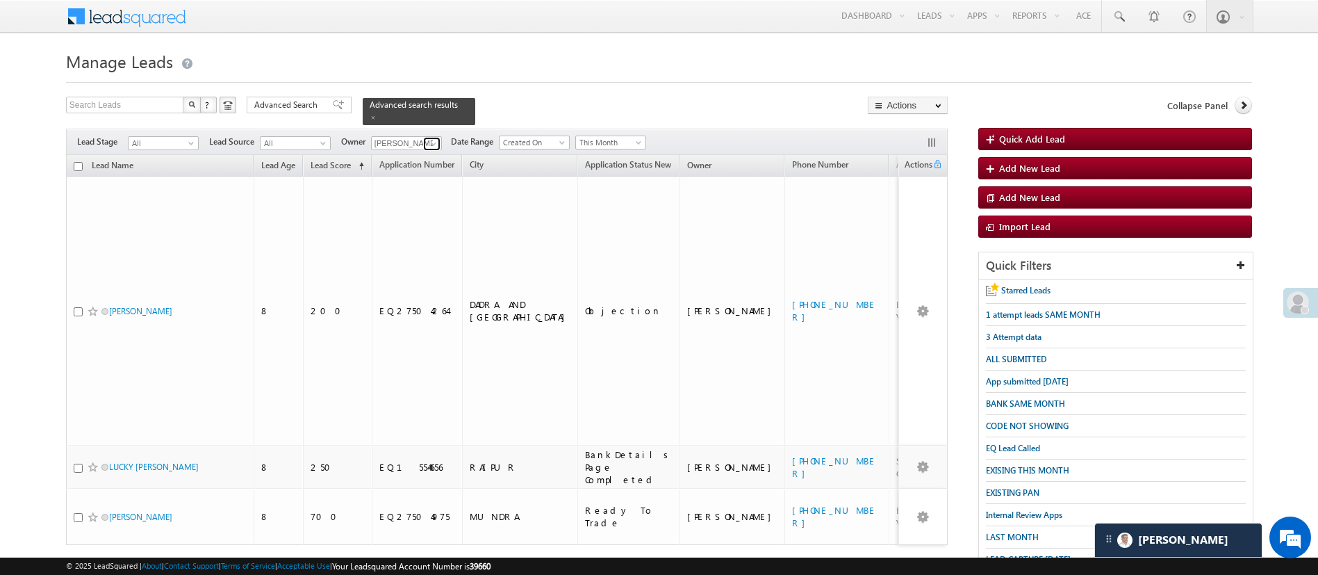
click at [431, 138] on span at bounding box center [433, 143] width 11 height 11
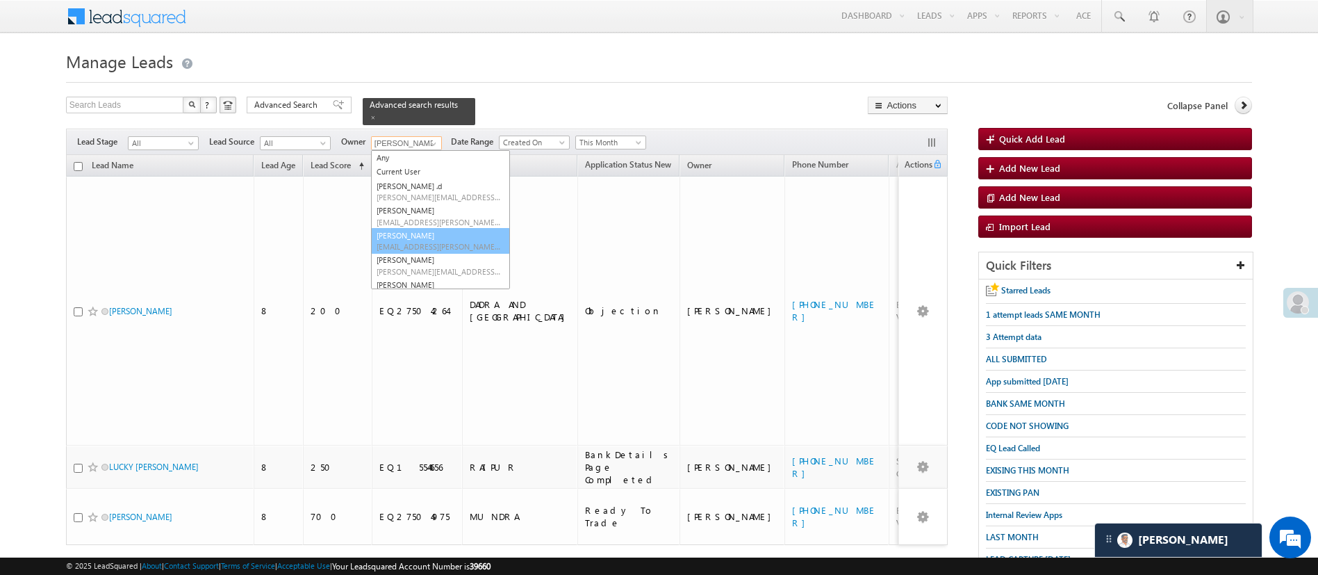
scroll to position [120, 0]
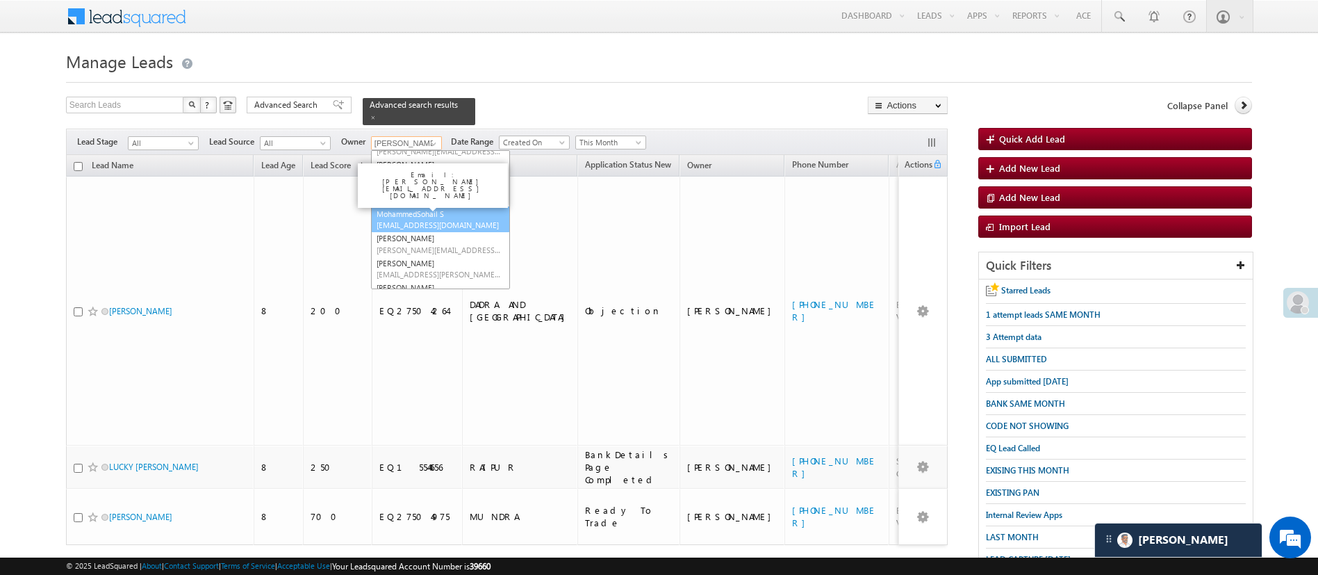
click at [436, 206] on link "MohammedSohail S MohammedSohail.S@angelbroking.com" at bounding box center [440, 219] width 139 height 26
type input "MohammedSohail S"
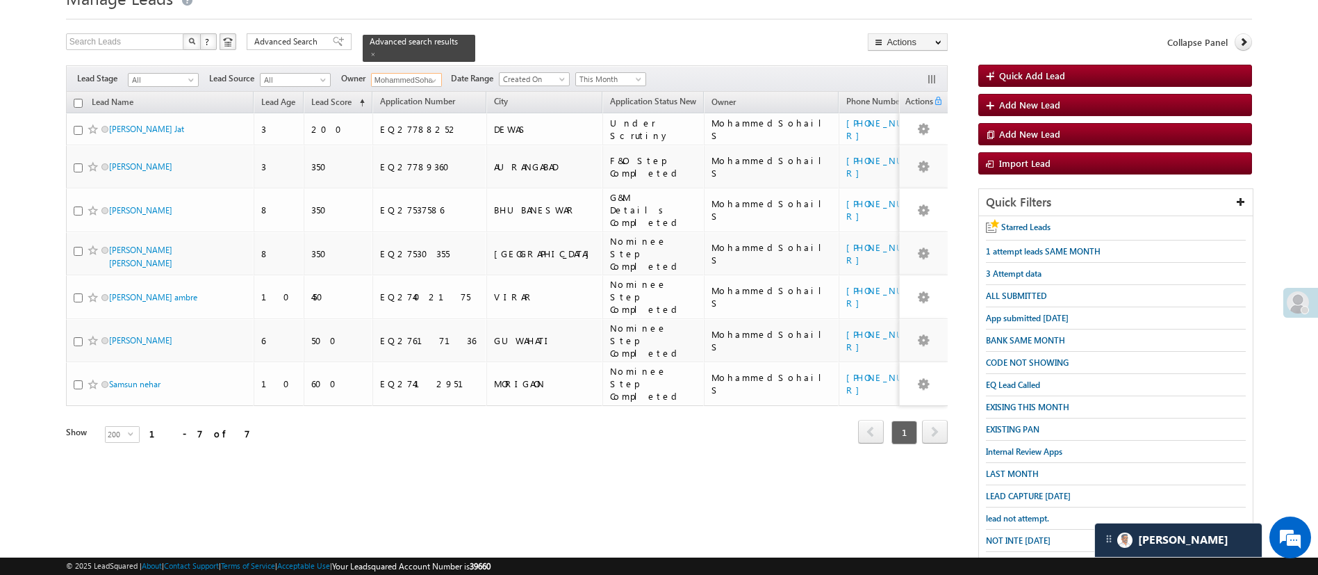
scroll to position [65, 0]
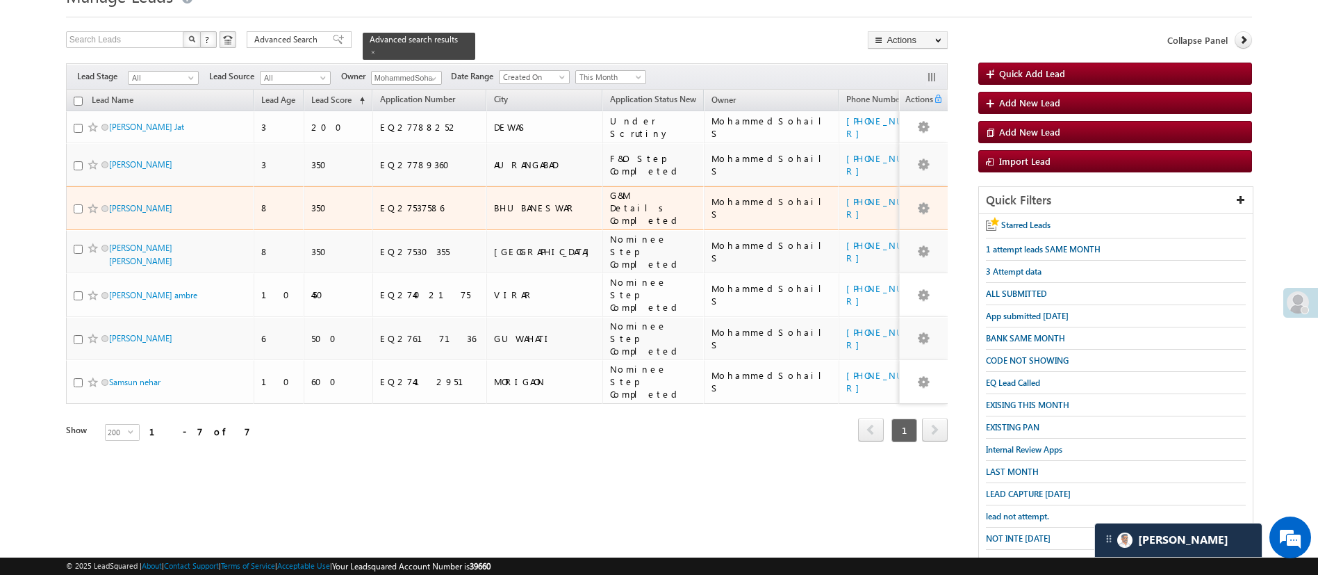
click at [76, 204] on input "checkbox" at bounding box center [78, 208] width 9 height 9
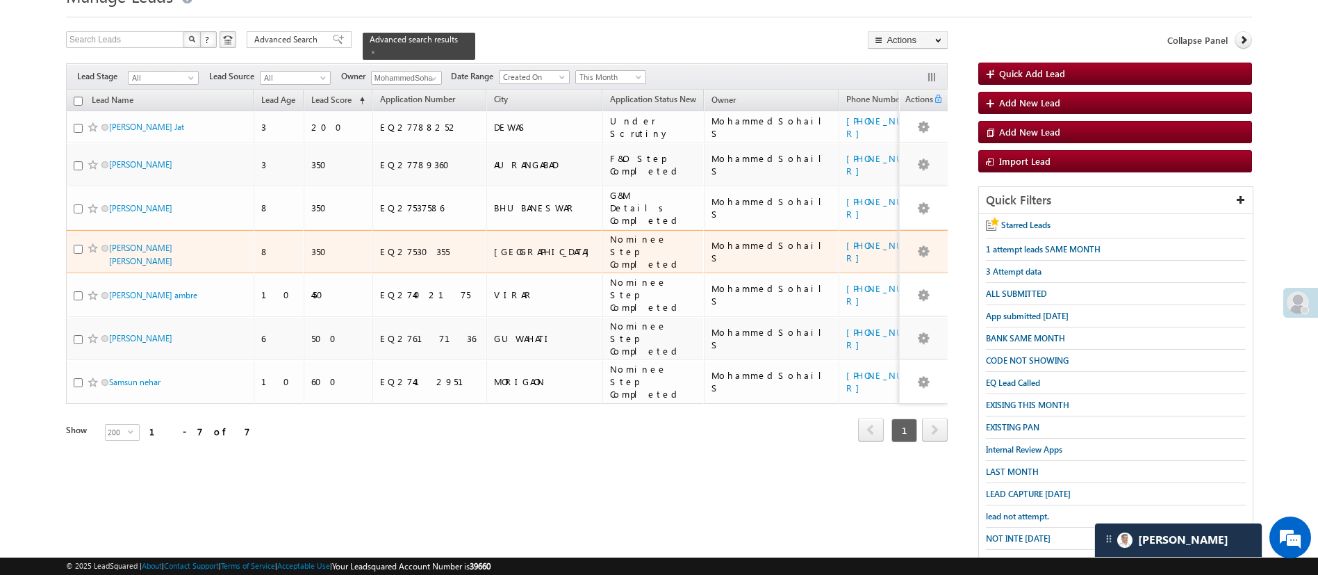
checkbox input "true"
click at [79, 245] on input "checkbox" at bounding box center [78, 249] width 9 height 9
checkbox input "true"
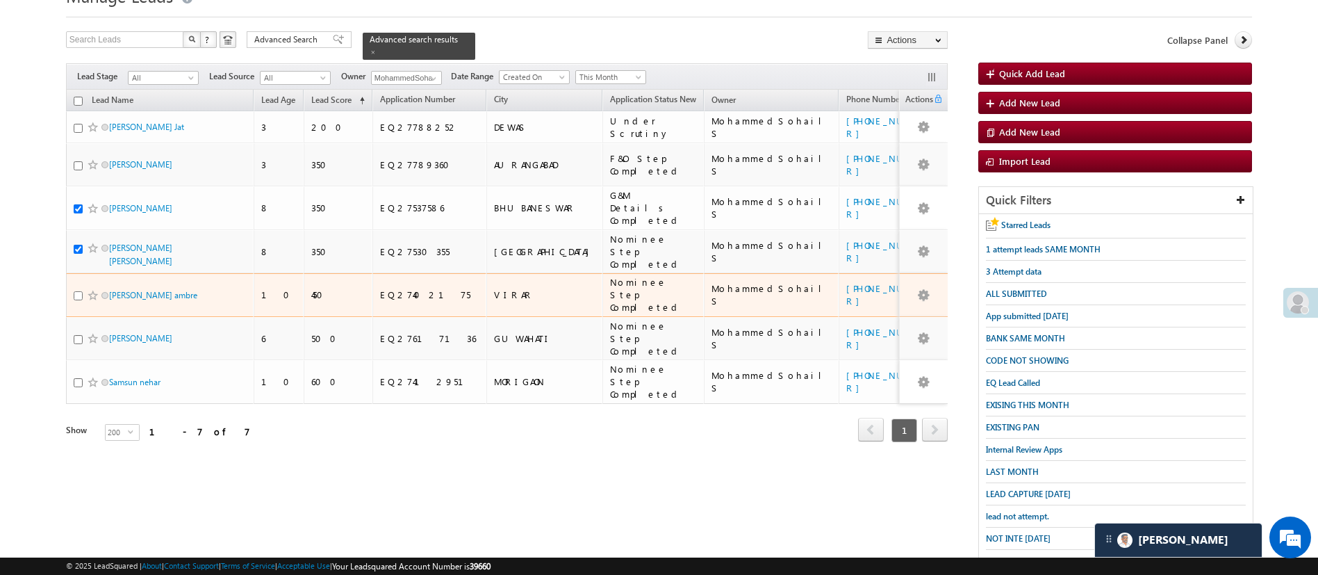
click at [79, 291] on input "checkbox" at bounding box center [78, 295] width 9 height 9
checkbox input "true"
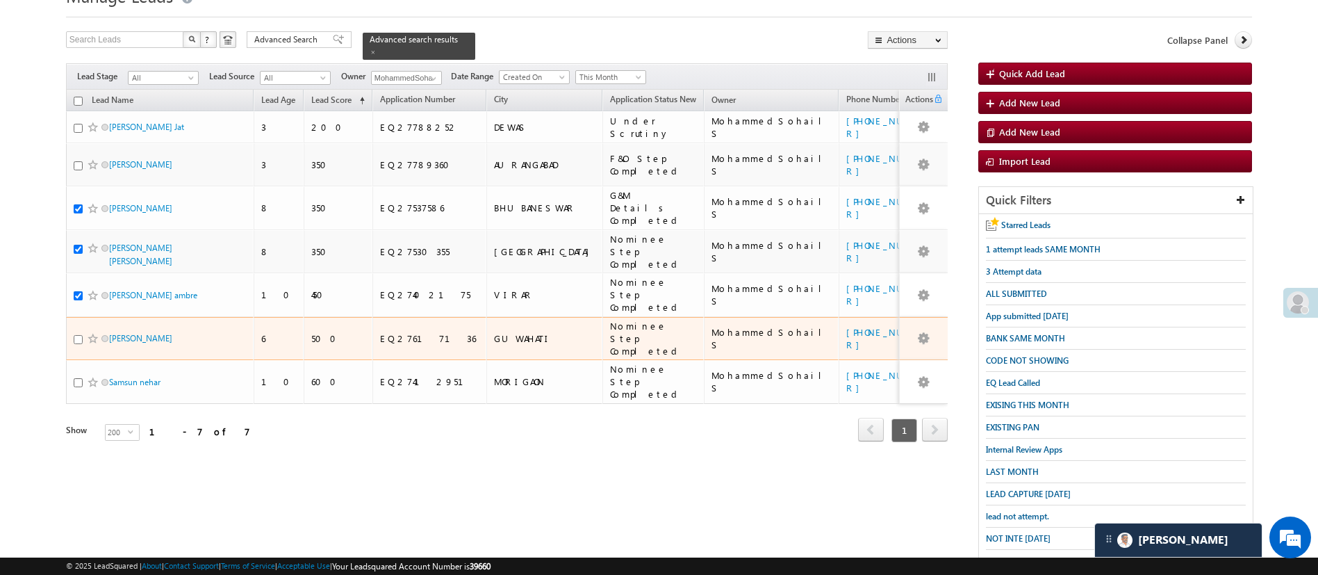
click at [78, 335] on input "checkbox" at bounding box center [78, 339] width 9 height 9
checkbox input "true"
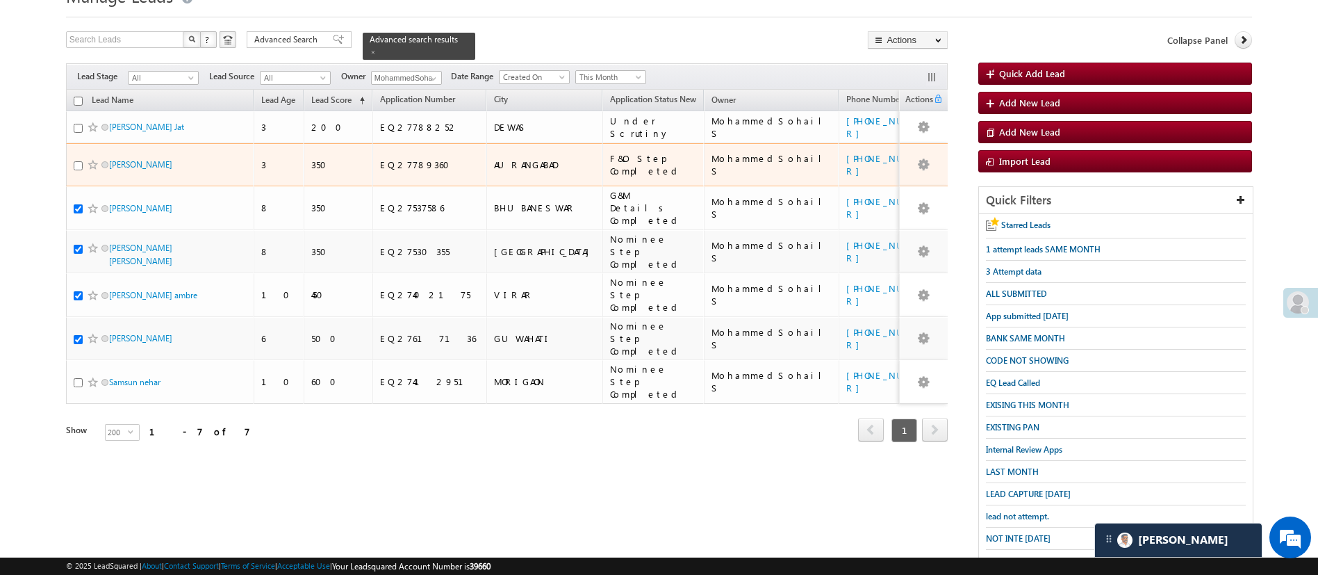
click at [76, 161] on input "checkbox" at bounding box center [78, 165] width 9 height 9
checkbox input "true"
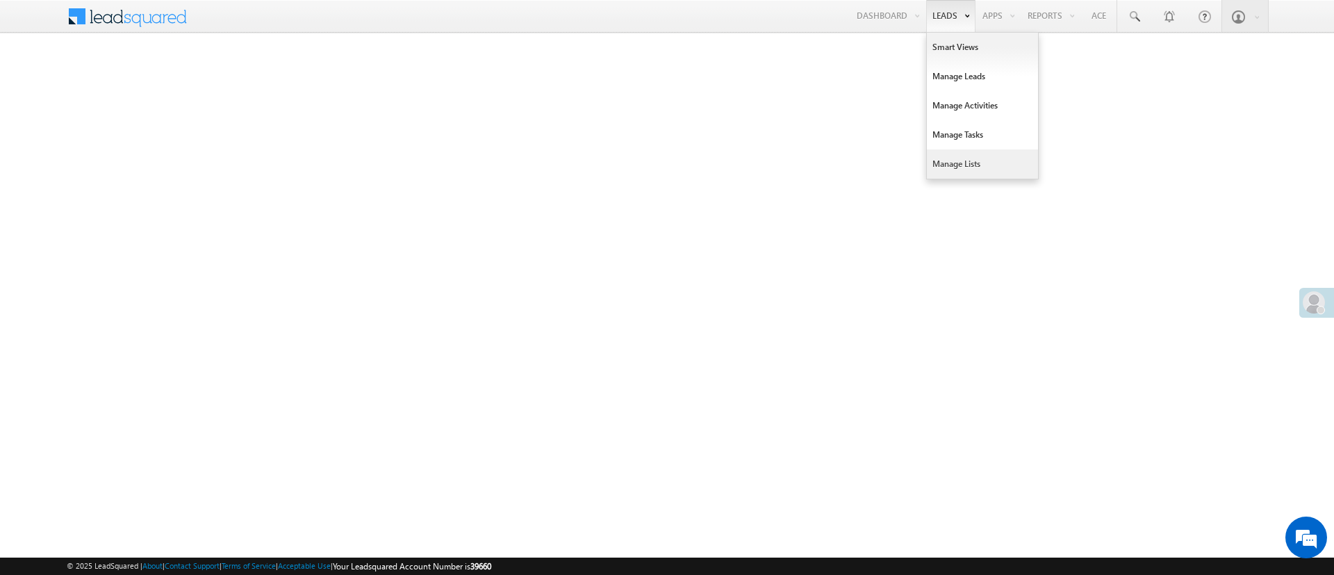
click at [963, 169] on link "Manage Lists" at bounding box center [982, 163] width 111 height 29
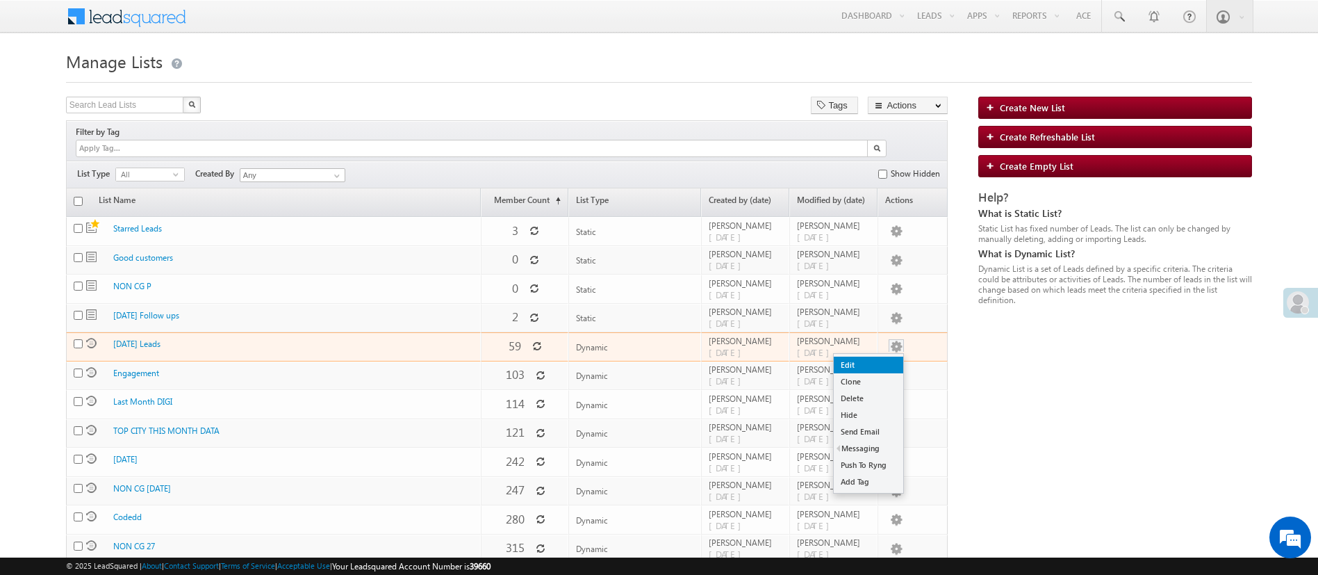
click at [888, 357] on link "Edit" at bounding box center [868, 365] width 69 height 17
checkbox input "true"
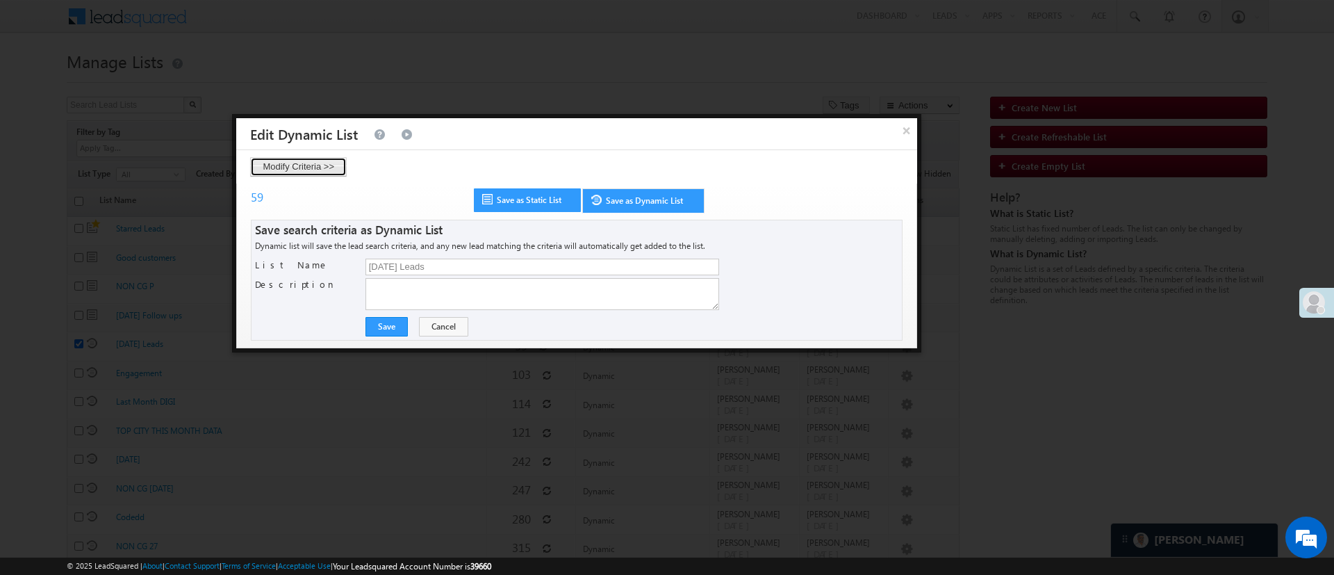
click at [331, 169] on button "Modify Criteria >>" at bounding box center [298, 166] width 97 height 19
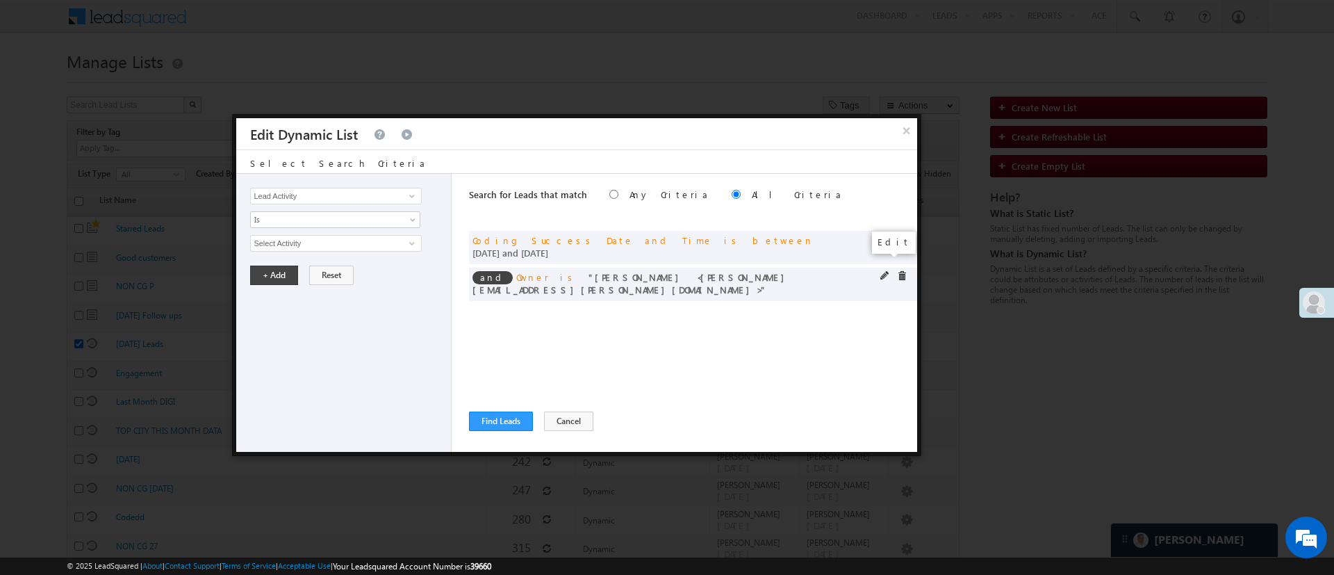
click at [882, 271] on span at bounding box center [886, 276] width 10 height 10
click at [388, 243] on span "Hemant Nandwana" at bounding box center [330, 243] width 158 height 15
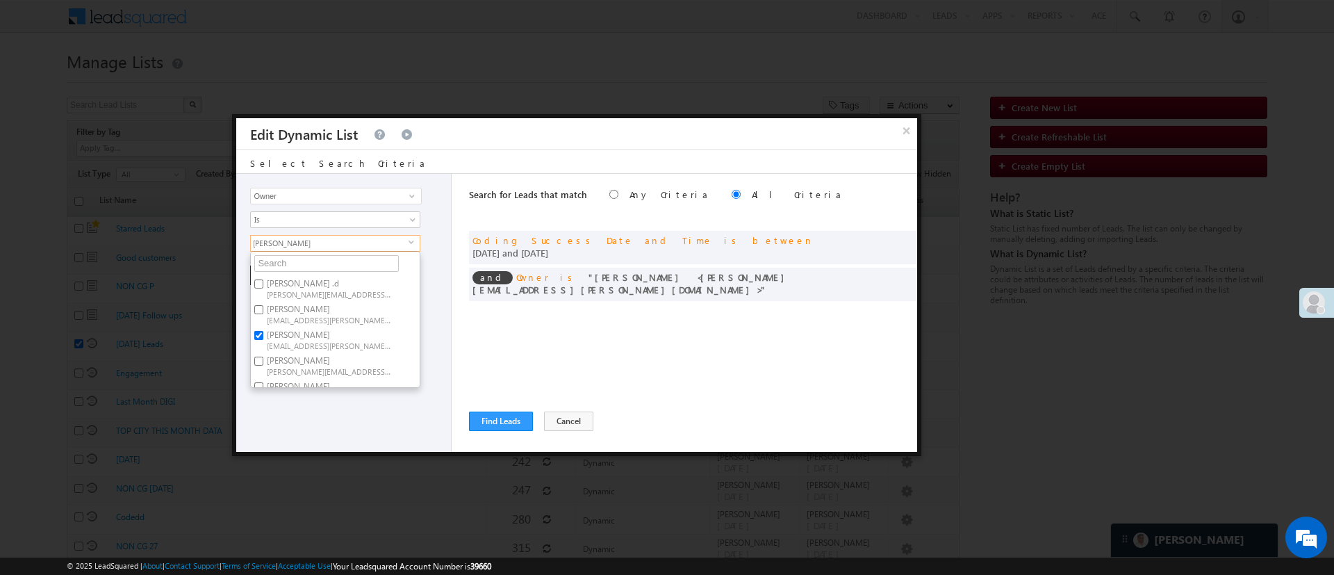
click at [344, 338] on label "Hemant Nandwana Hemant.Nandwana@angelbroking.com" at bounding box center [328, 340] width 155 height 26
click at [263, 338] on input "Hemant Nandwana Hemant.Nandwana@angelbroking.com" at bounding box center [258, 335] width 9 height 9
checkbox input "false"
click at [353, 265] on span "[PERSON_NAME][EMAIL_ADDRESS][DOMAIN_NAME]" at bounding box center [329, 266] width 125 height 10
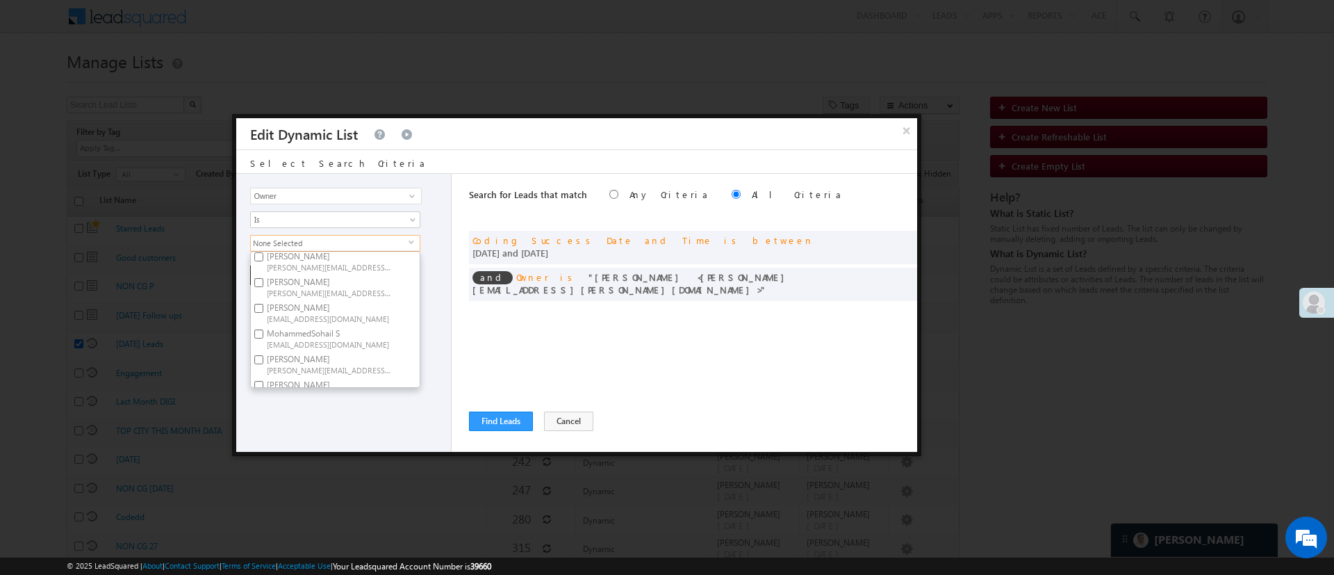
click at [263, 261] on input "Himanshu Sharma HIMANSHU.SHARMA@ANGELBROKING.COM" at bounding box center [258, 256] width 9 height 9
checkbox input "true"
click at [353, 424] on div "Lead Activity Task Sales Group Prospect Id WA Last Message Timestamp 4th Day Di…" at bounding box center [343, 313] width 215 height 278
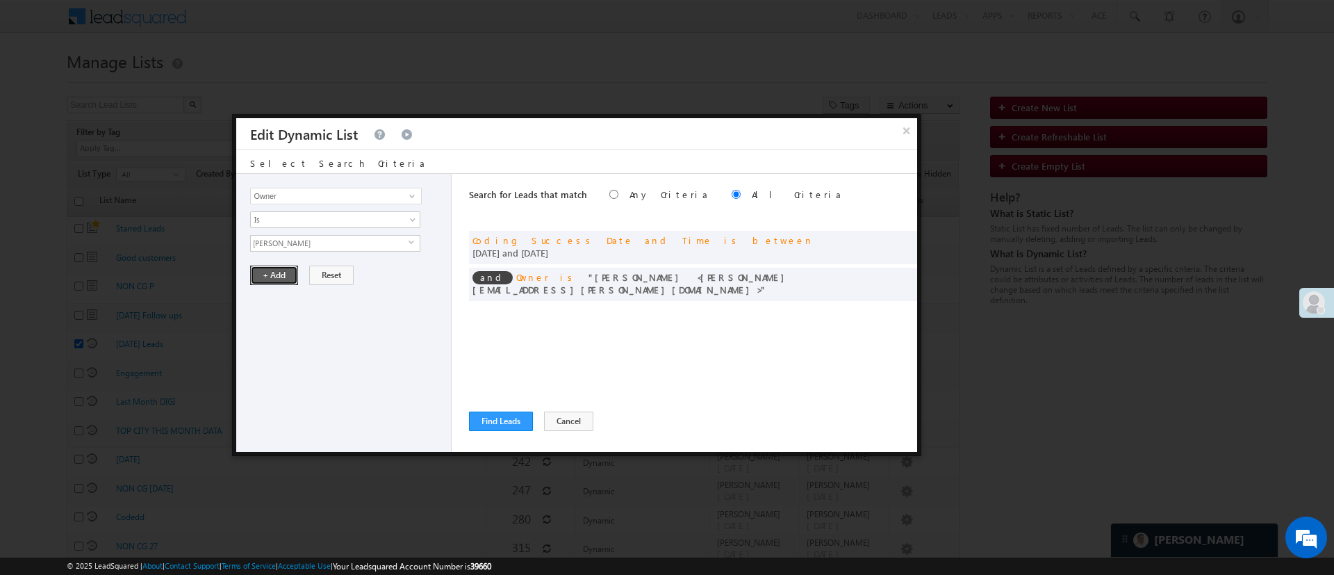
click at [282, 281] on button "+ Add" at bounding box center [274, 274] width 48 height 19
click at [904, 236] on span at bounding box center [902, 239] width 10 height 10
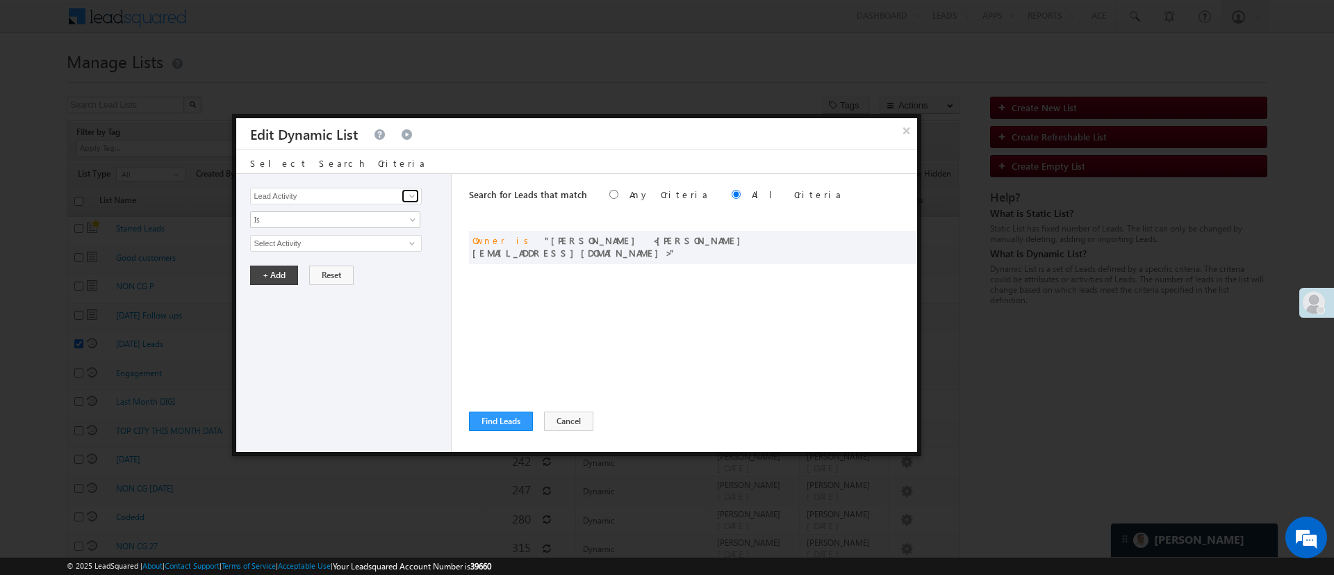
click at [414, 197] on span at bounding box center [412, 195] width 11 height 11
click at [351, 222] on link "Lead Score" at bounding box center [335, 225] width 171 height 16
type input "Lead Score"
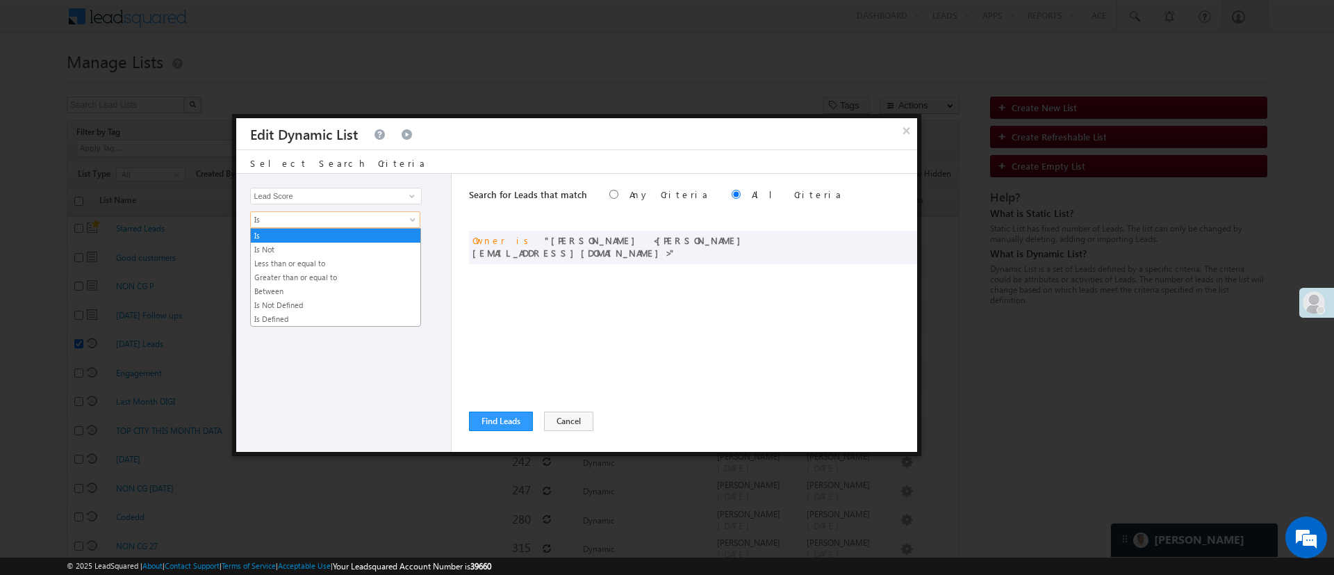
click at [330, 220] on span "Is" at bounding box center [326, 219] width 151 height 13
click at [321, 289] on link "Between" at bounding box center [336, 291] width 170 height 13
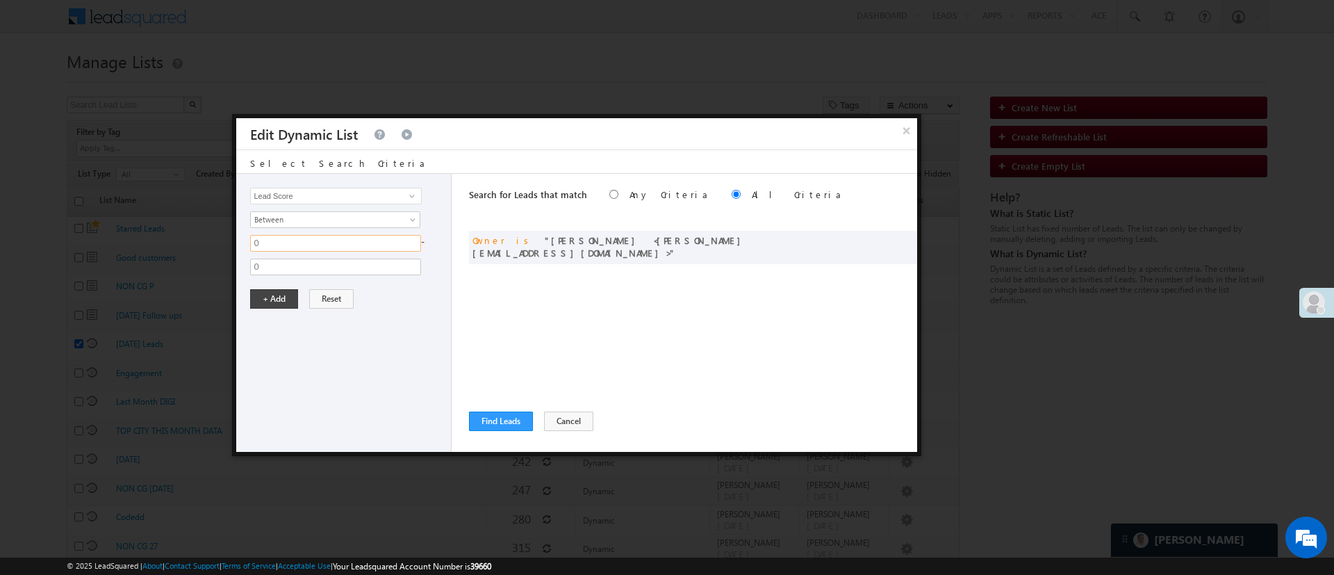
click at [306, 245] on input "0" at bounding box center [335, 243] width 171 height 17
type input "50"
type input "100"
click at [275, 293] on button "+ Add" at bounding box center [274, 298] width 48 height 19
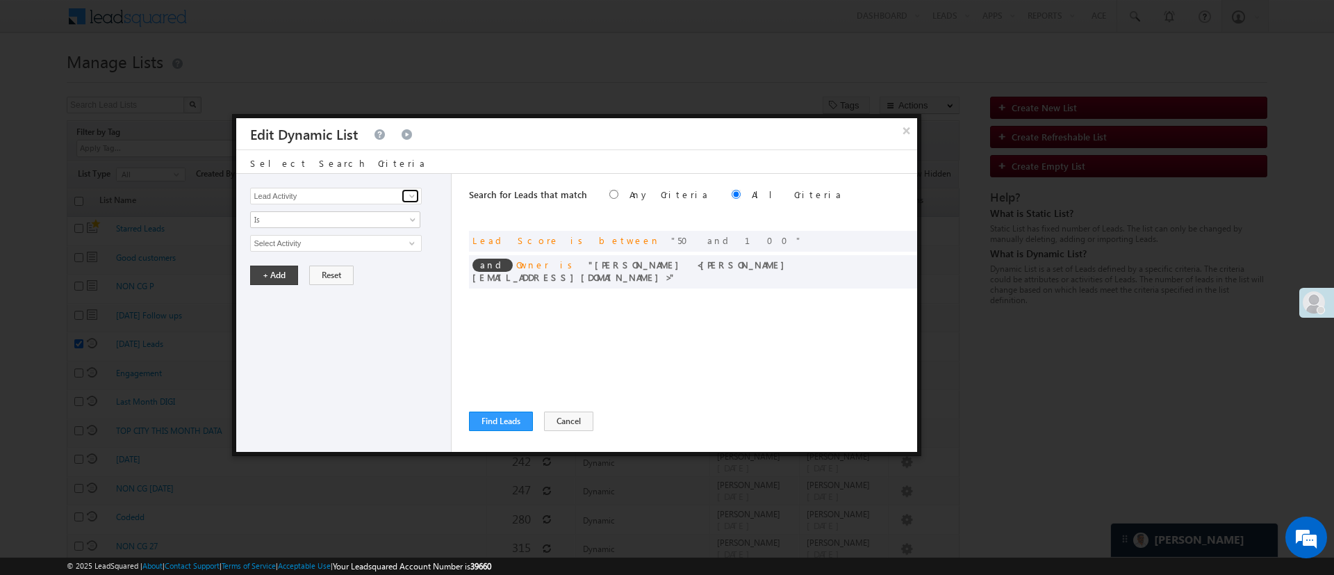
click at [411, 195] on span at bounding box center [412, 195] width 11 height 11
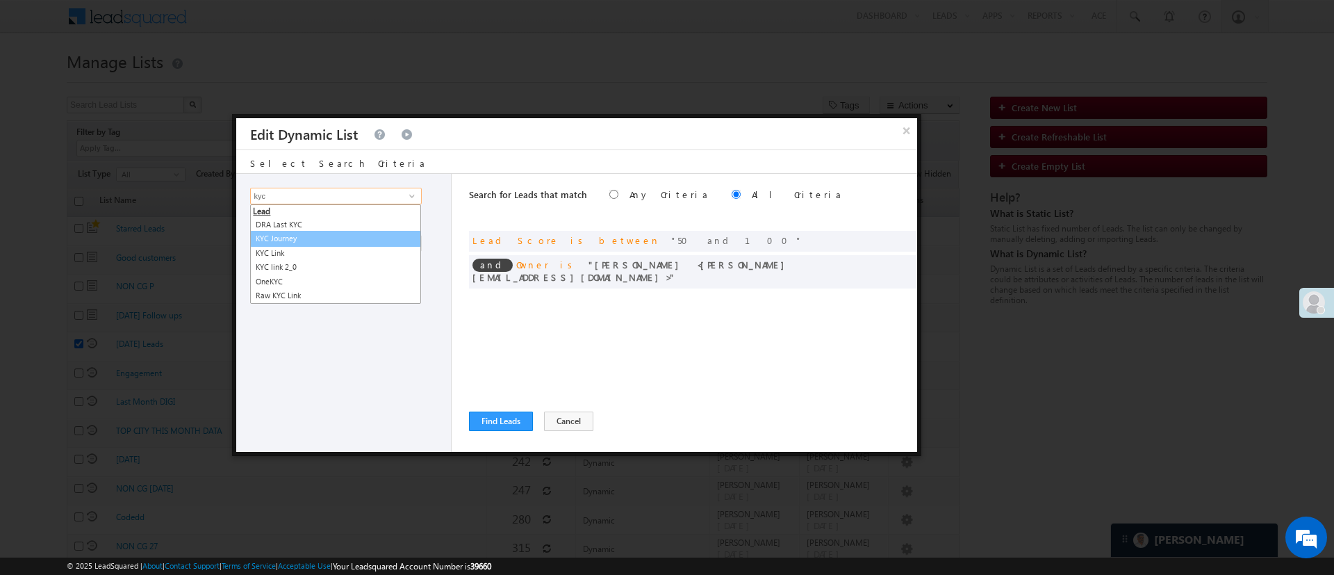
click at [337, 240] on link "KYC Journey" at bounding box center [335, 239] width 171 height 16
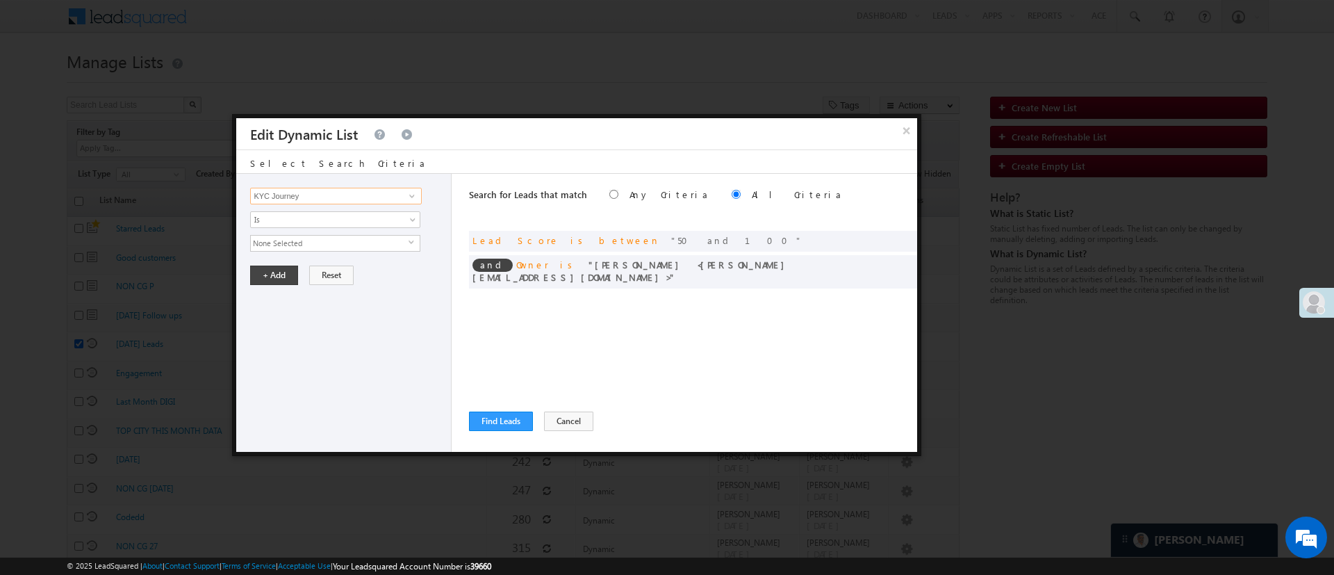
type input "KYC Journey"
click at [337, 240] on span "None Selected" at bounding box center [330, 243] width 158 height 15
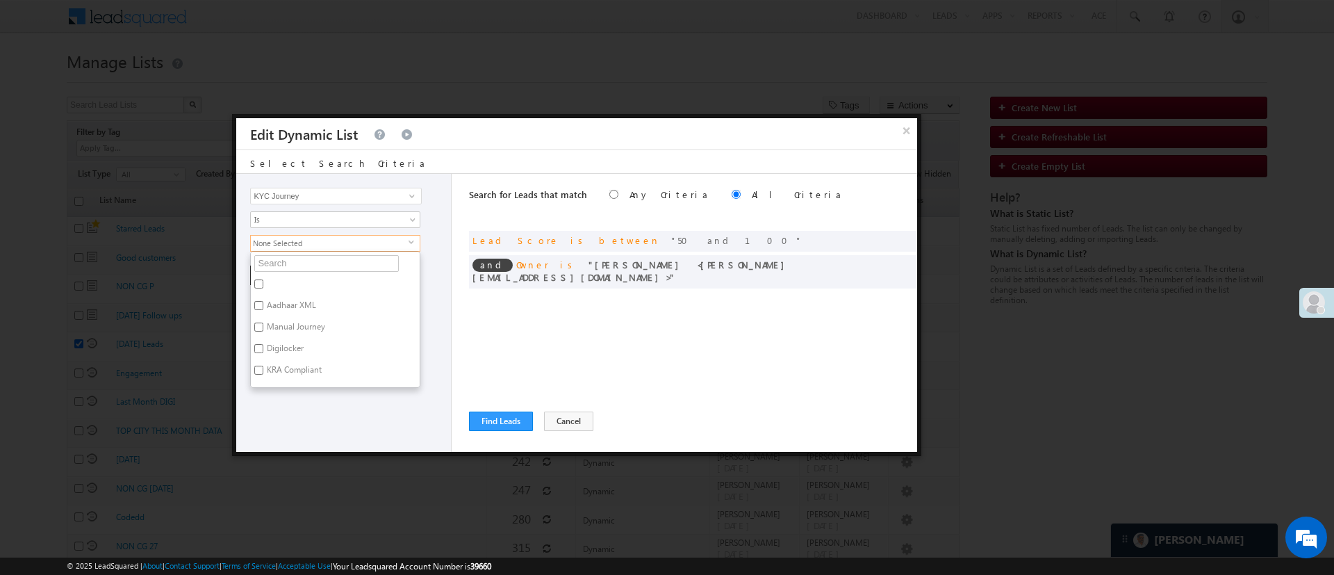
click at [301, 345] on label "Digilocker" at bounding box center [284, 351] width 67 height 22
click at [263, 345] on input "Digilocker" at bounding box center [258, 348] width 9 height 9
checkbox input "true"
click at [307, 393] on div "Lead Activity Task Sales Group Prospect Id WA Last Message Timestamp 4th Day Di…" at bounding box center [343, 313] width 215 height 278
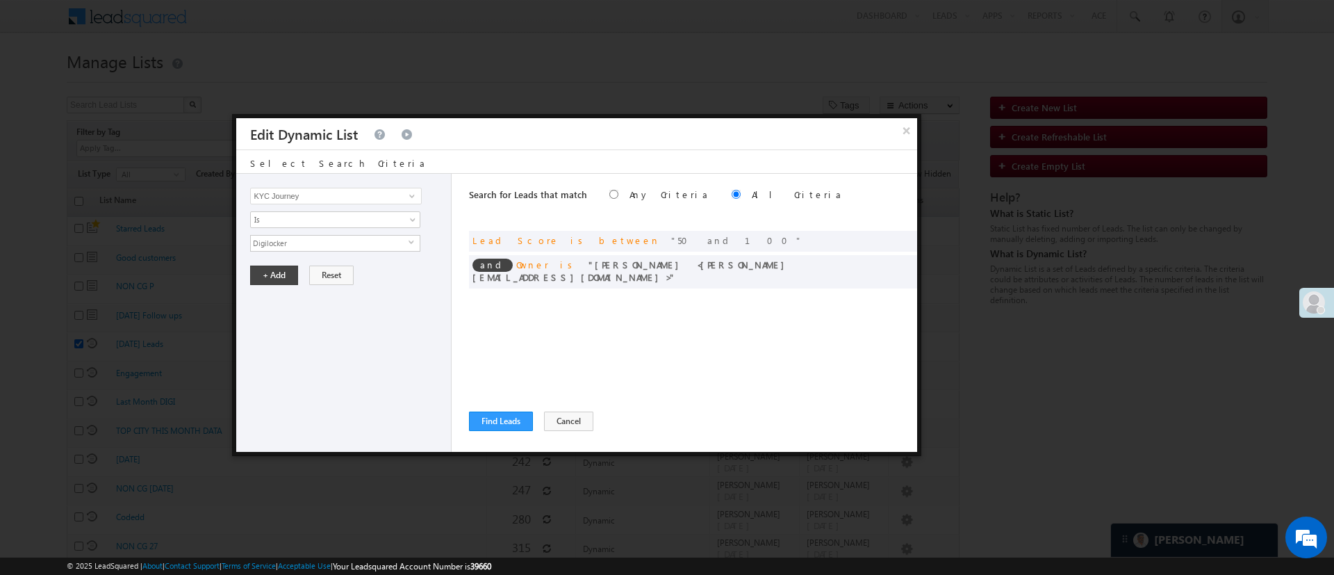
click at [275, 262] on div "Lead Activity Task Sales Group Prospect Id WA Last Message Timestamp 4th Day Di…" at bounding box center [343, 313] width 215 height 278
click at [275, 265] on button "+ Add" at bounding box center [274, 274] width 48 height 19
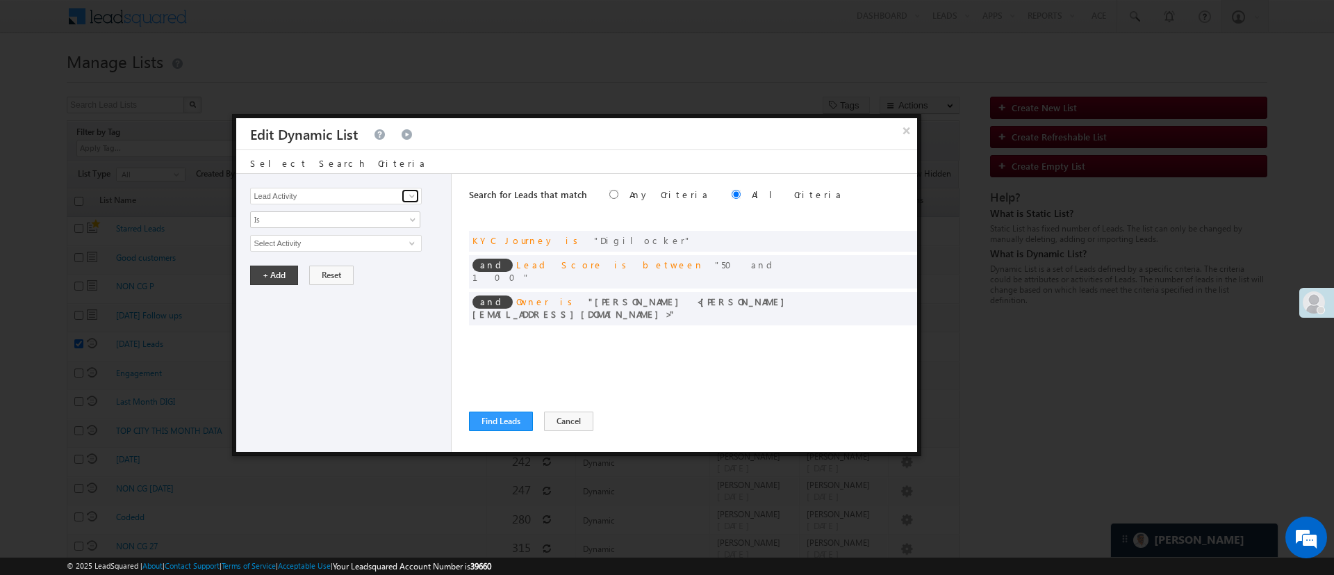
click at [411, 197] on span at bounding box center [412, 195] width 11 height 11
click at [347, 226] on link "Lead Stage" at bounding box center [335, 225] width 171 height 16
type input "Lead Stage"
click at [347, 224] on span "Is" at bounding box center [326, 219] width 151 height 13
click at [338, 249] on link "Is Not" at bounding box center [336, 249] width 170 height 13
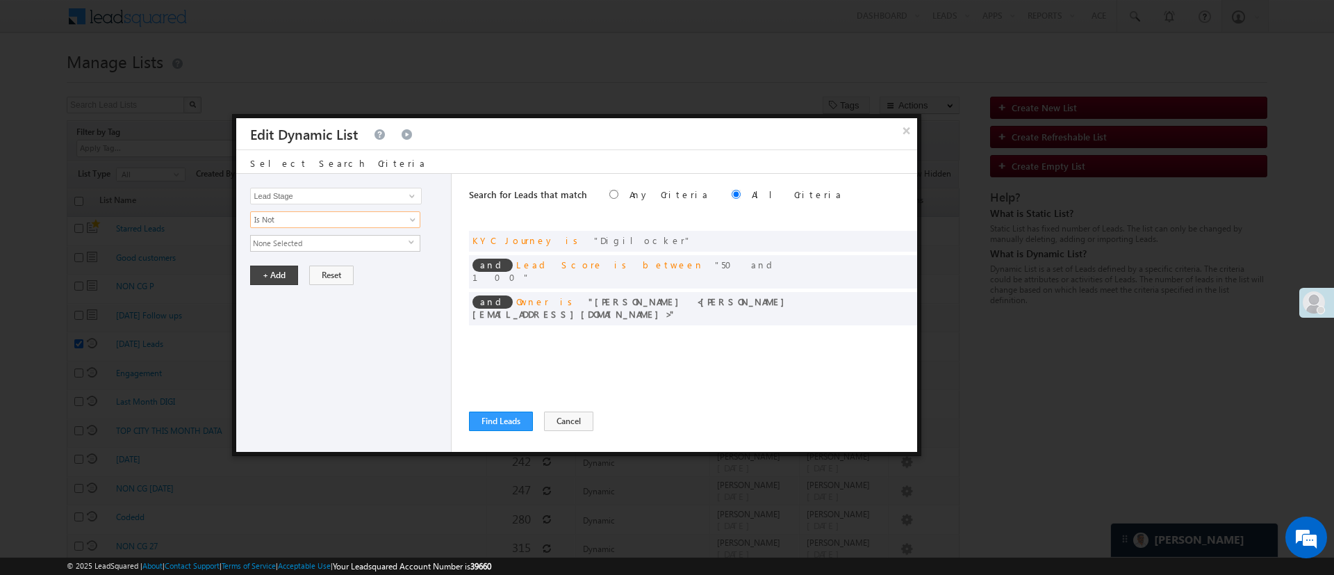
click at [340, 248] on span "None Selected" at bounding box center [330, 243] width 158 height 15
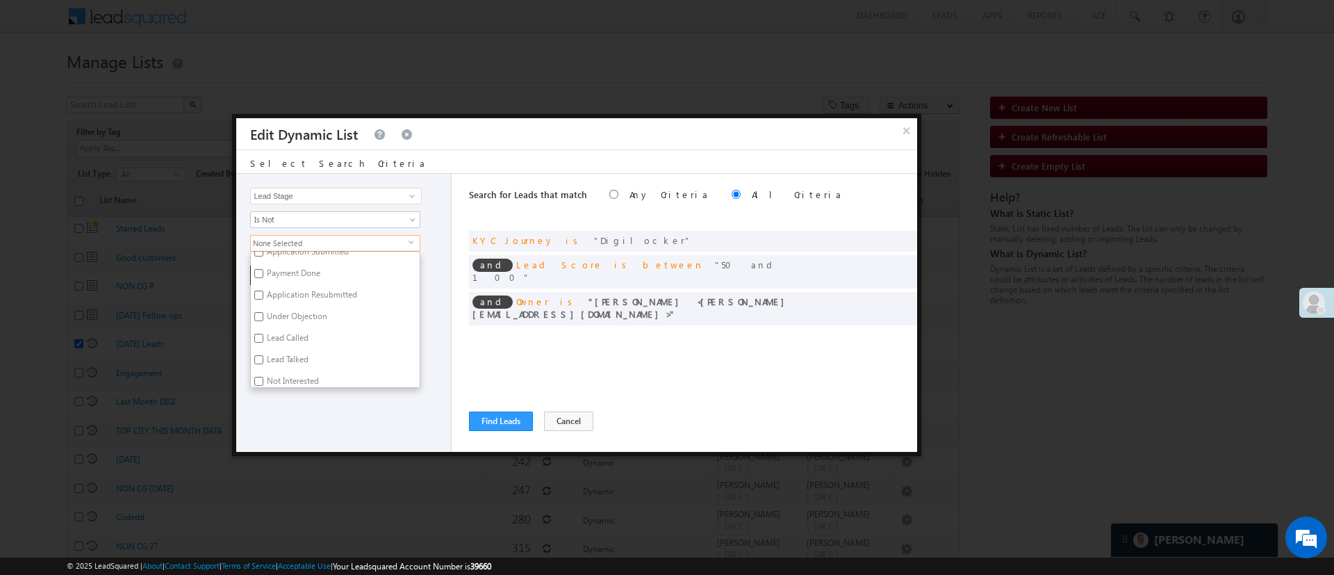
click at [299, 388] on div "Lead Activity Task Sales Group Prospect Id WA Last Message Timestamp 4th Day Di…" at bounding box center [343, 313] width 215 height 278
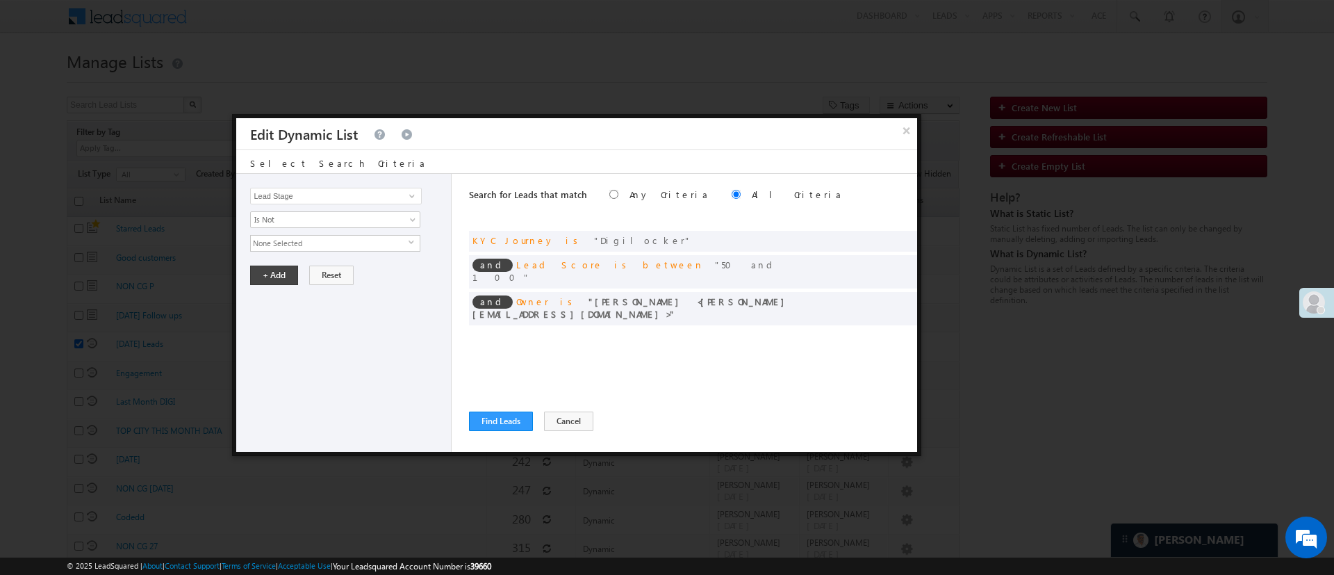
click at [342, 258] on div "Lead Activity Task Sales Group Prospect Id WA Last Message Timestamp 4th Day Di…" at bounding box center [343, 313] width 215 height 278
click at [353, 249] on span "None Selected" at bounding box center [330, 243] width 158 height 15
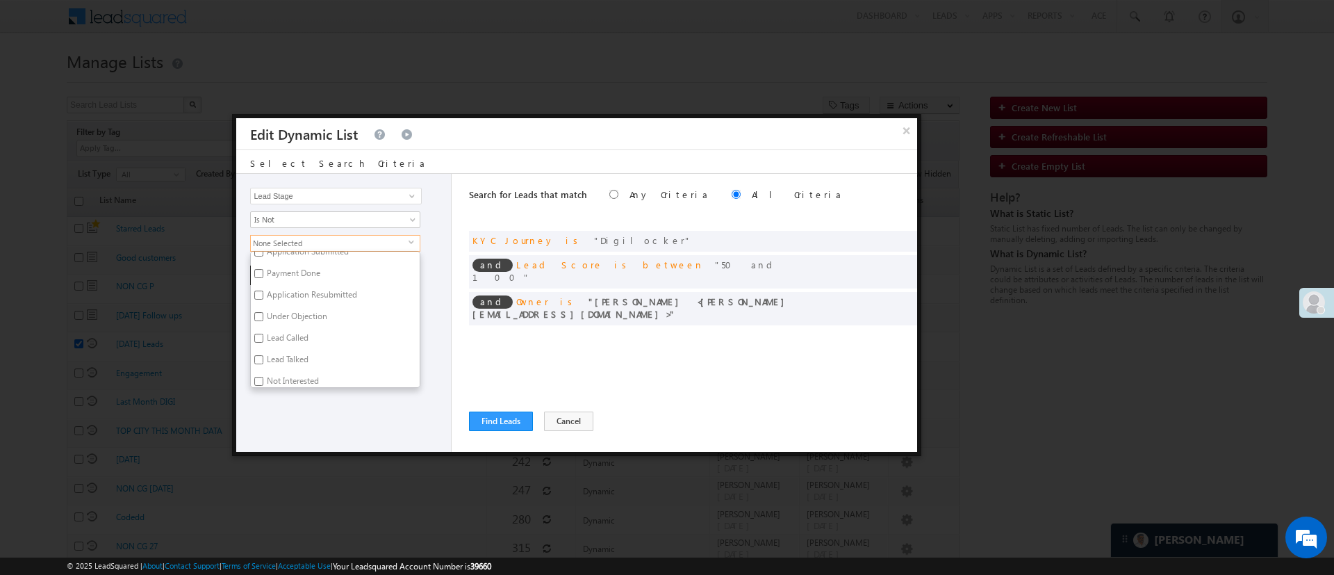
click at [300, 379] on label "Not Interested" at bounding box center [292, 384] width 82 height 22
click at [263, 379] on input "Not Interested" at bounding box center [258, 381] width 9 height 9
checkbox input "true"
click at [421, 353] on div "Lead Activity Task Sales Group Prospect Id WA Last Message Timestamp 4th Day Di…" at bounding box center [343, 313] width 215 height 278
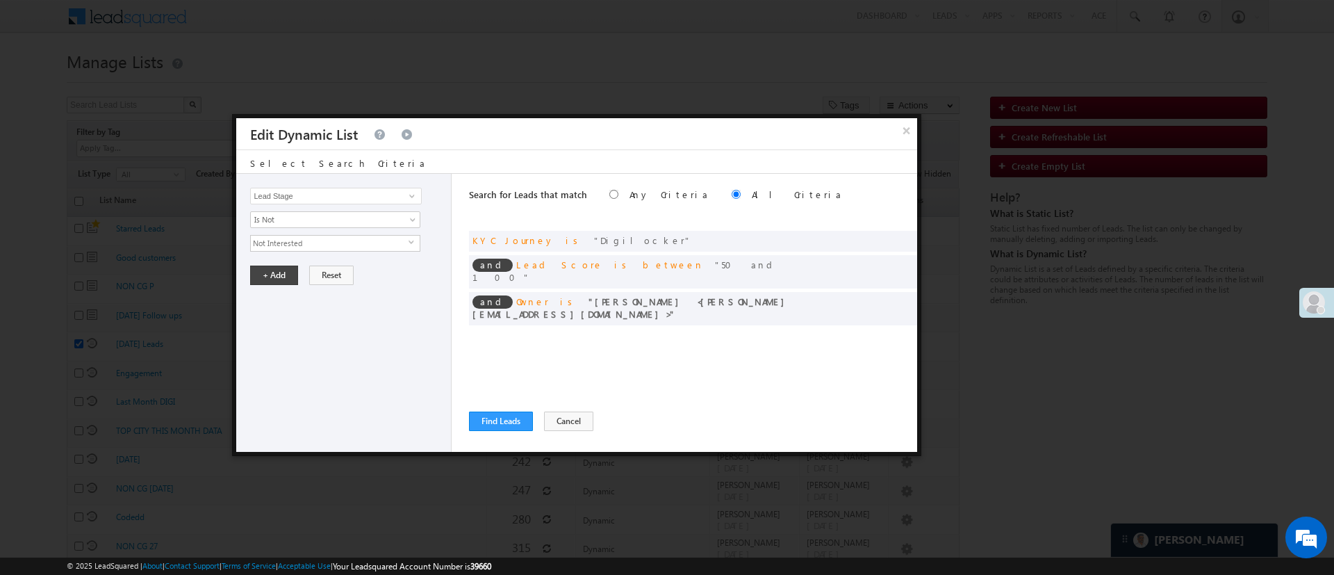
click at [391, 240] on span "Not Interested" at bounding box center [330, 243] width 158 height 15
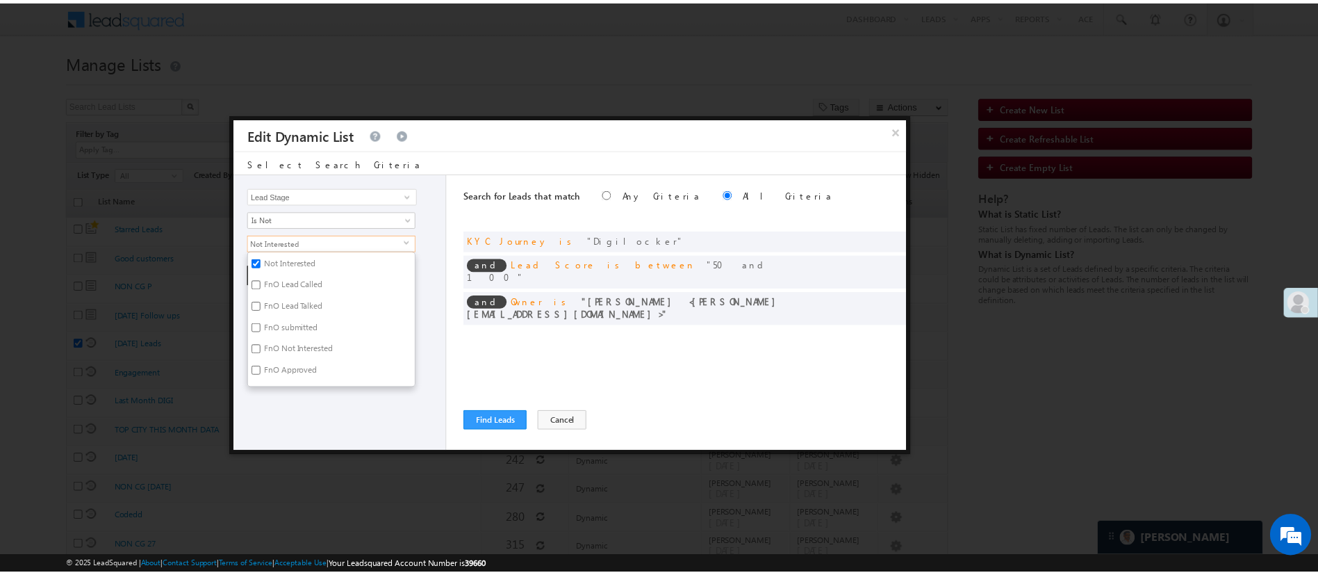
scroll to position [341, 0]
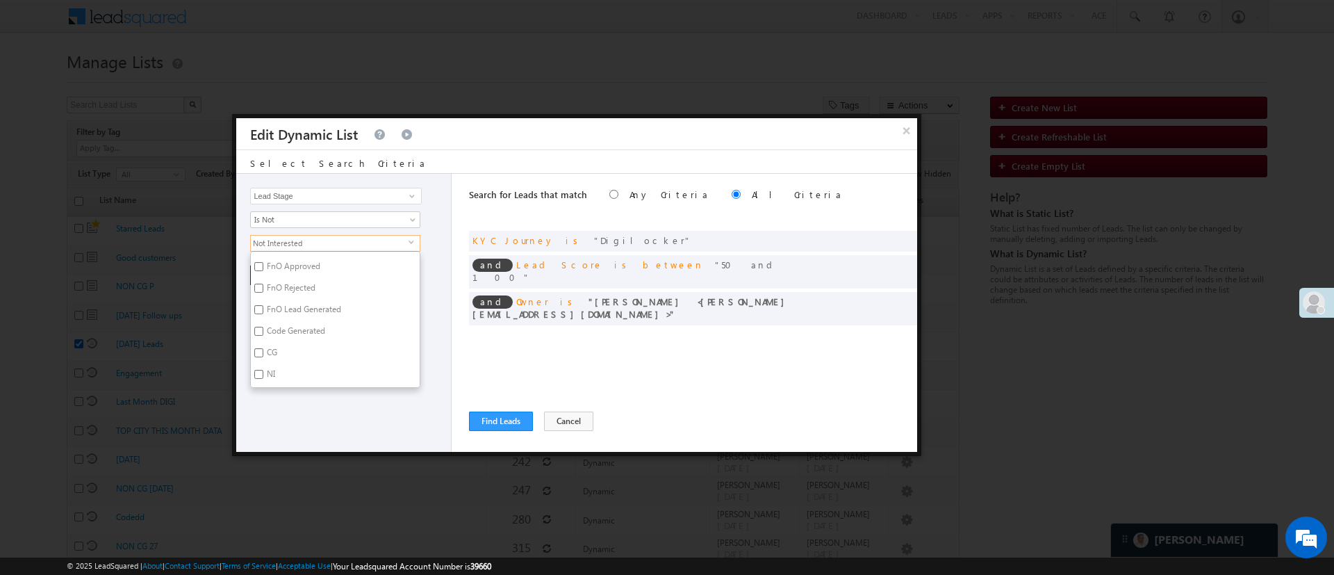
click at [316, 332] on label "Code Generated" at bounding box center [295, 333] width 88 height 22
click at [263, 332] on input "Code Generated" at bounding box center [258, 331] width 9 height 9
checkbox input "true"
click at [318, 417] on div "Lead Activity Task Sales Group Prospect Id WA Last Message Timestamp 4th Day Di…" at bounding box center [343, 313] width 215 height 278
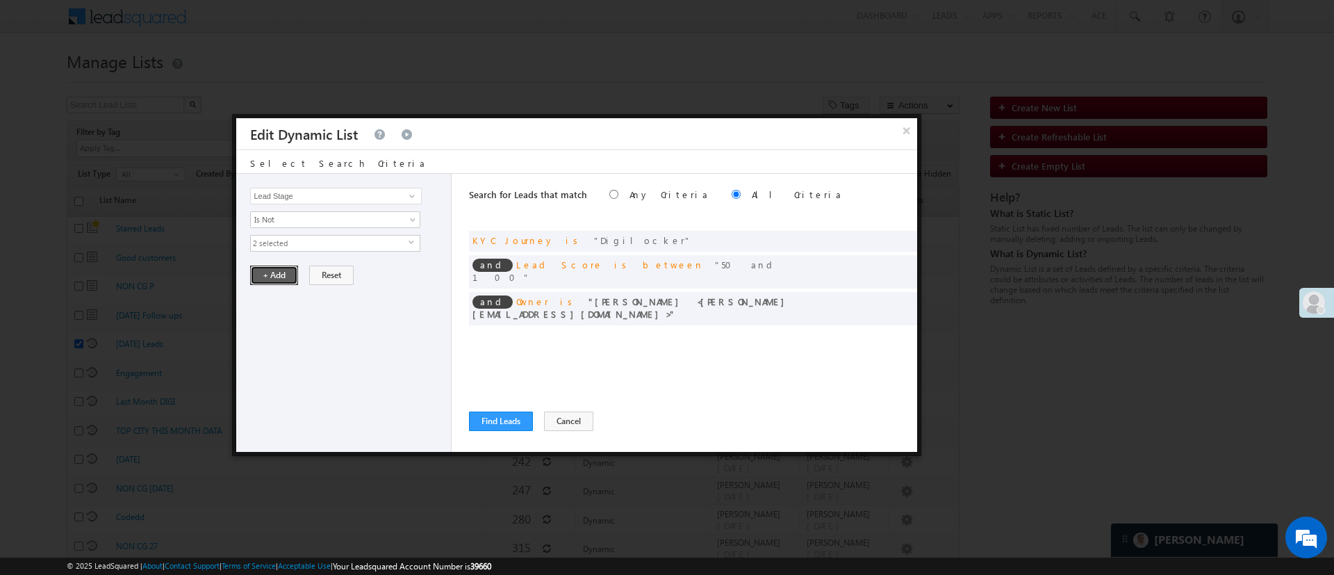
click at [282, 273] on button "+ Add" at bounding box center [274, 274] width 48 height 19
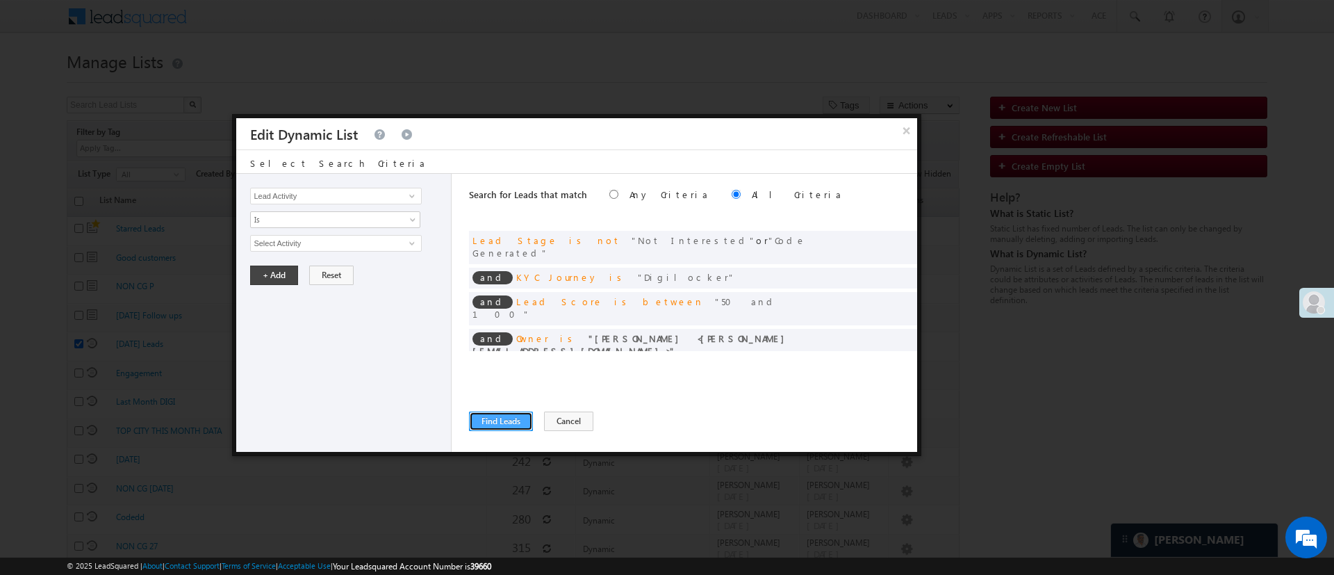
click at [498, 416] on button "Find Leads" at bounding box center [501, 420] width 64 height 19
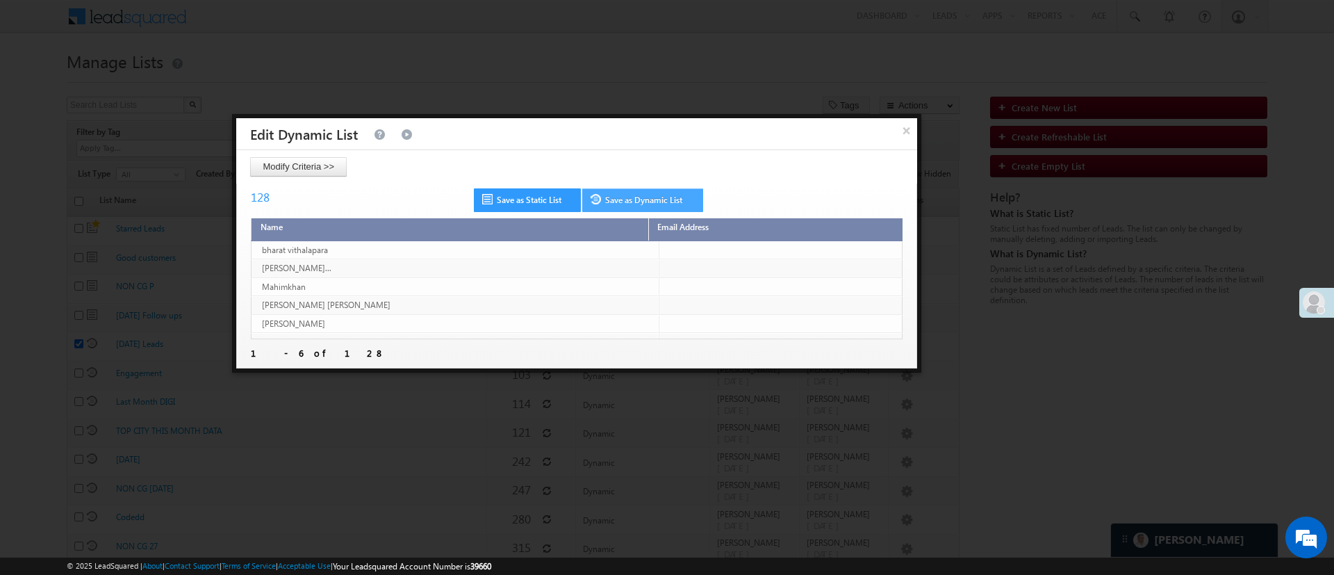
click at [652, 204] on link "Save as Dynamic List" at bounding box center [642, 200] width 121 height 24
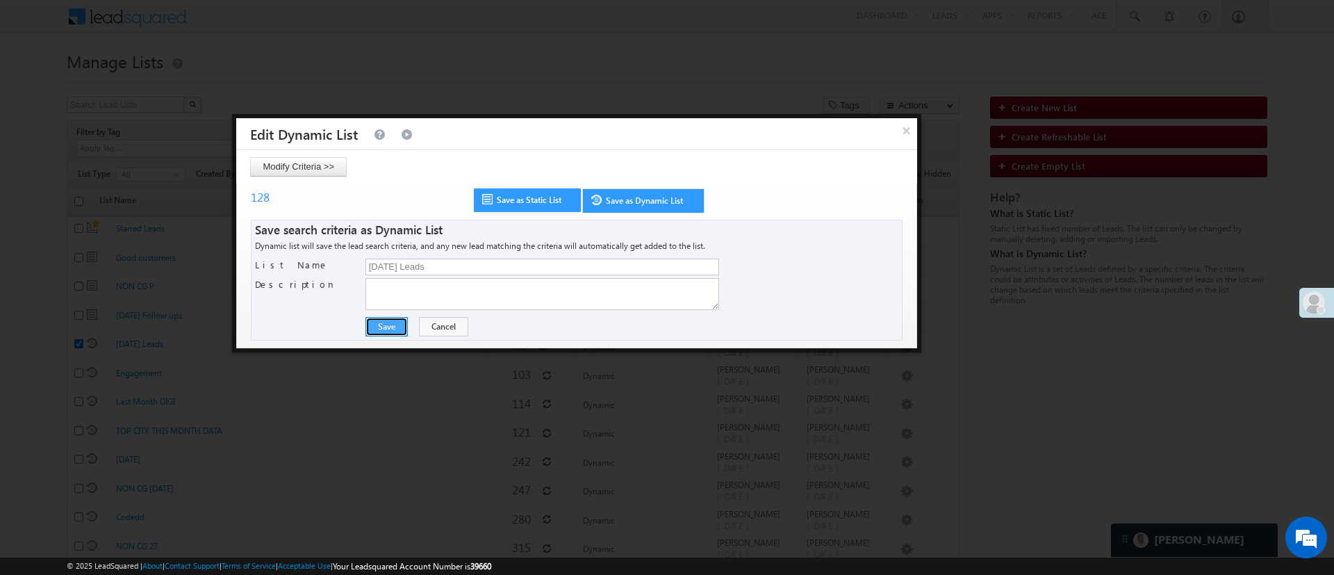
click at [394, 323] on button "Save" at bounding box center [387, 326] width 42 height 19
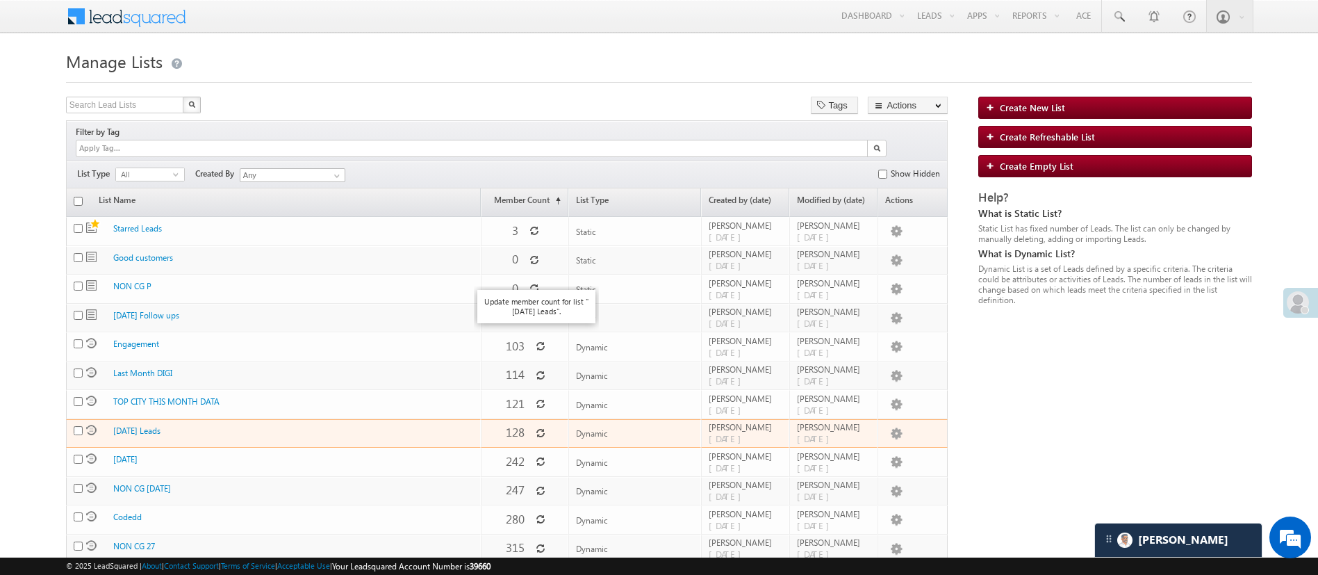
click at [536, 428] on icon at bounding box center [541, 433] width 10 height 10
click at [881, 543] on link "Push To Ryng" at bounding box center [868, 551] width 69 height 17
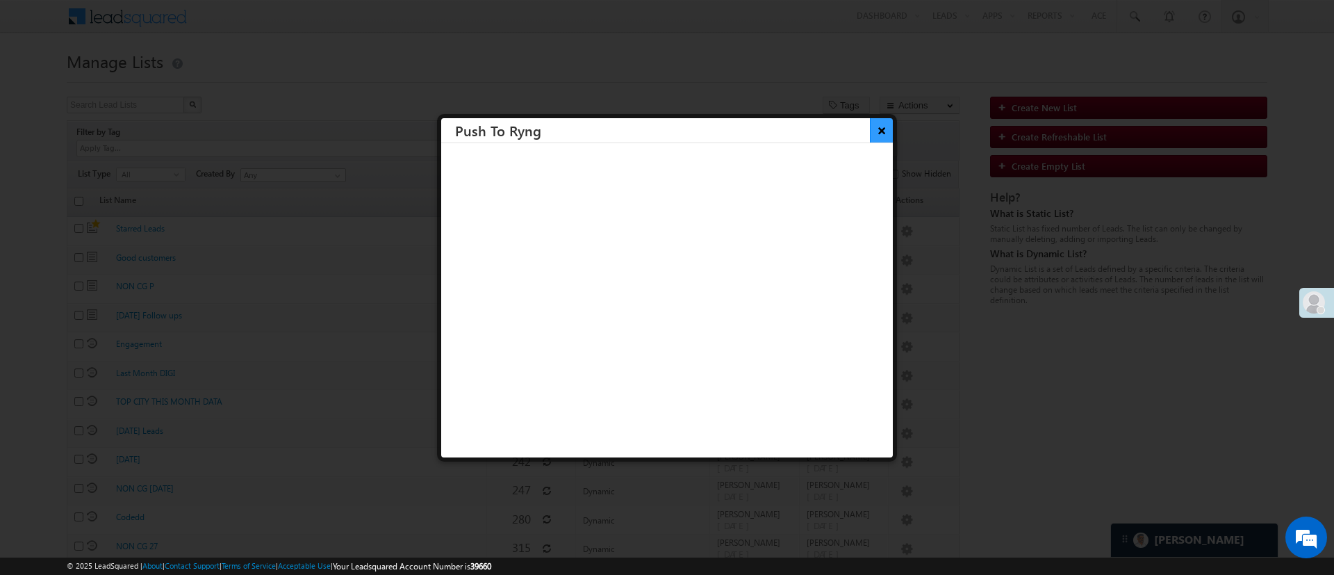
click at [873, 132] on button "×" at bounding box center [881, 130] width 23 height 24
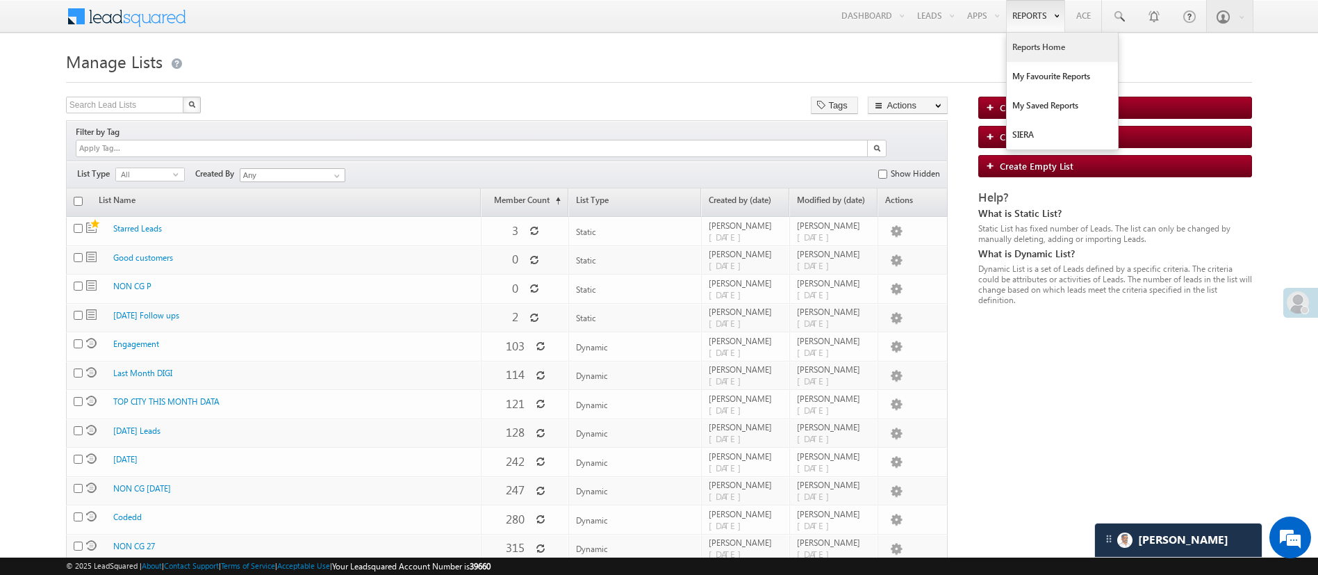
click at [1041, 37] on link "Reports Home" at bounding box center [1062, 47] width 111 height 29
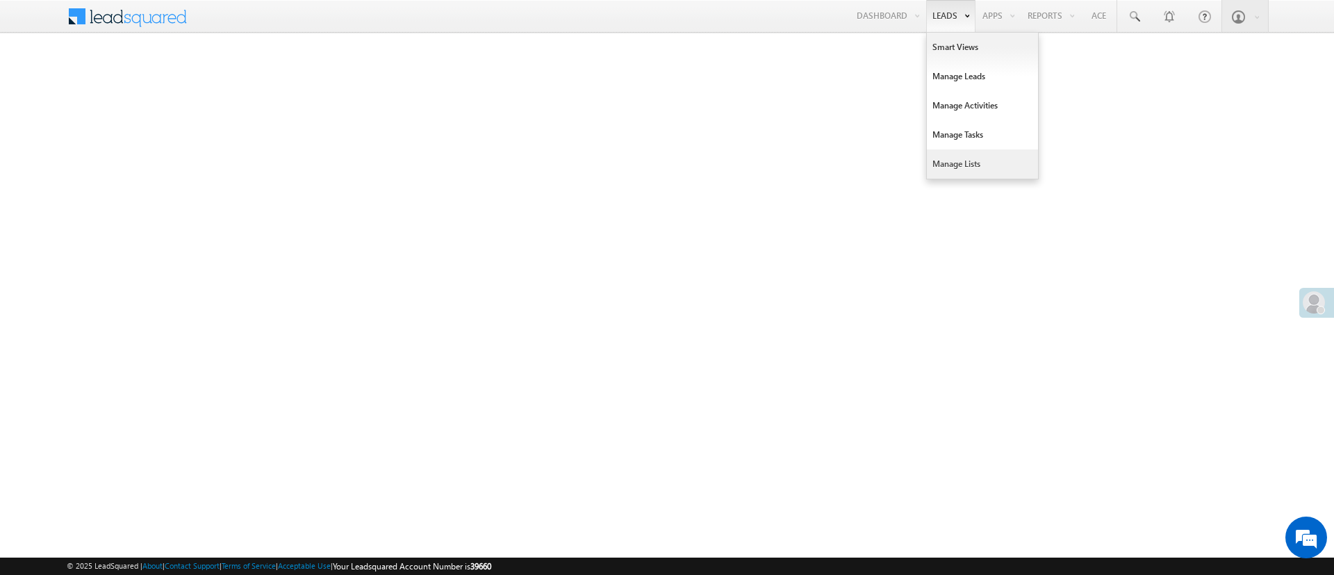
click at [967, 151] on link "Manage Lists" at bounding box center [982, 163] width 111 height 29
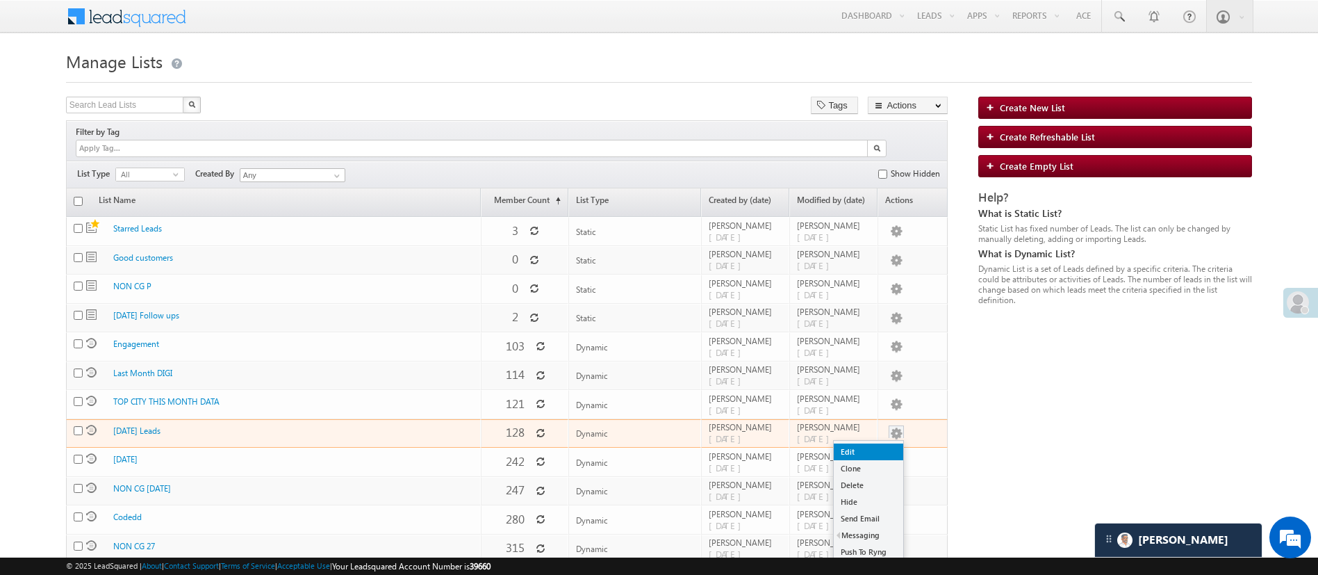
click at [887, 443] on link "Edit" at bounding box center [868, 451] width 69 height 17
checkbox input "true"
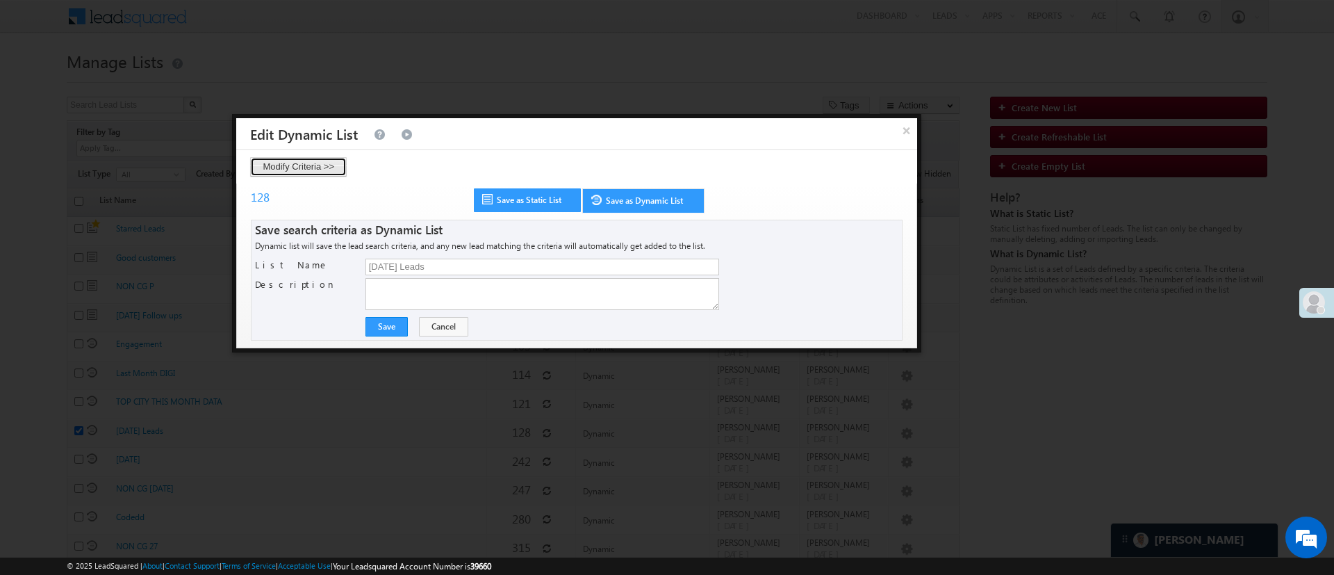
click at [319, 170] on button "Modify Criteria >>" at bounding box center [298, 166] width 97 height 19
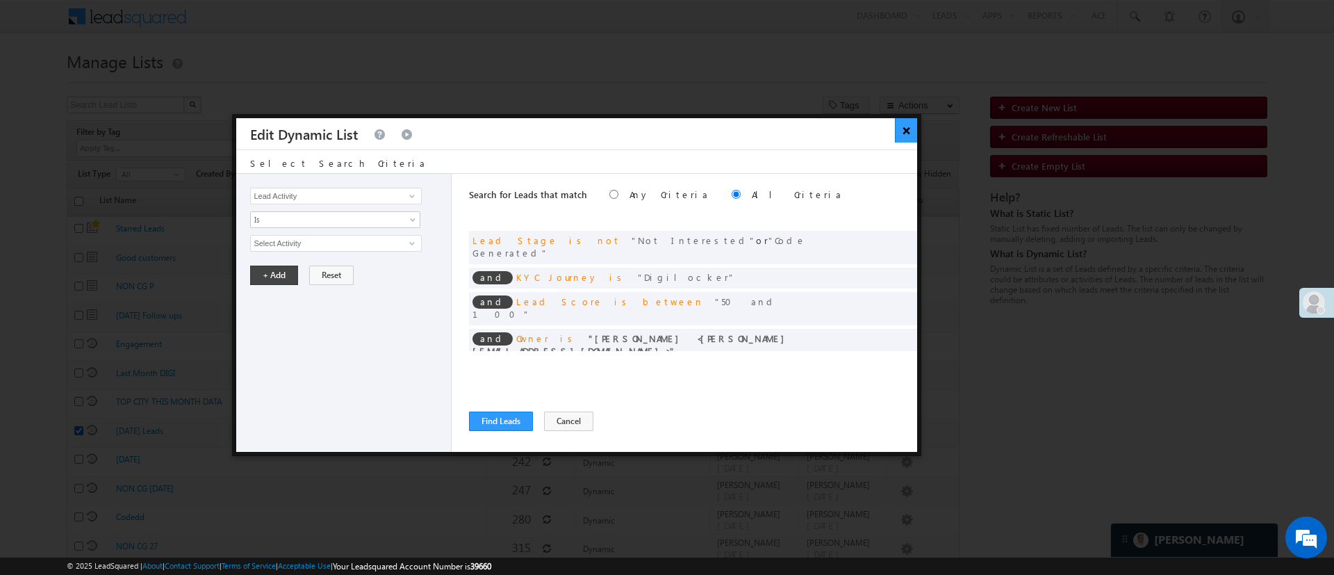
click at [899, 128] on button "×" at bounding box center [906, 130] width 23 height 24
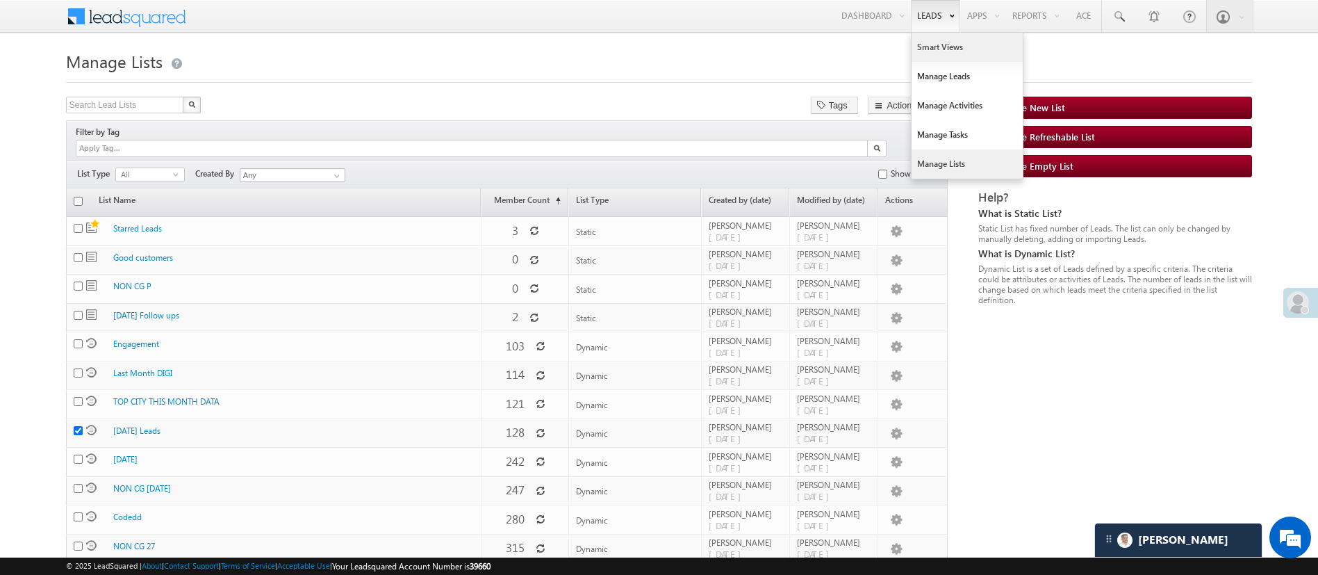
click at [942, 38] on link "Smart Views" at bounding box center [967, 47] width 111 height 29
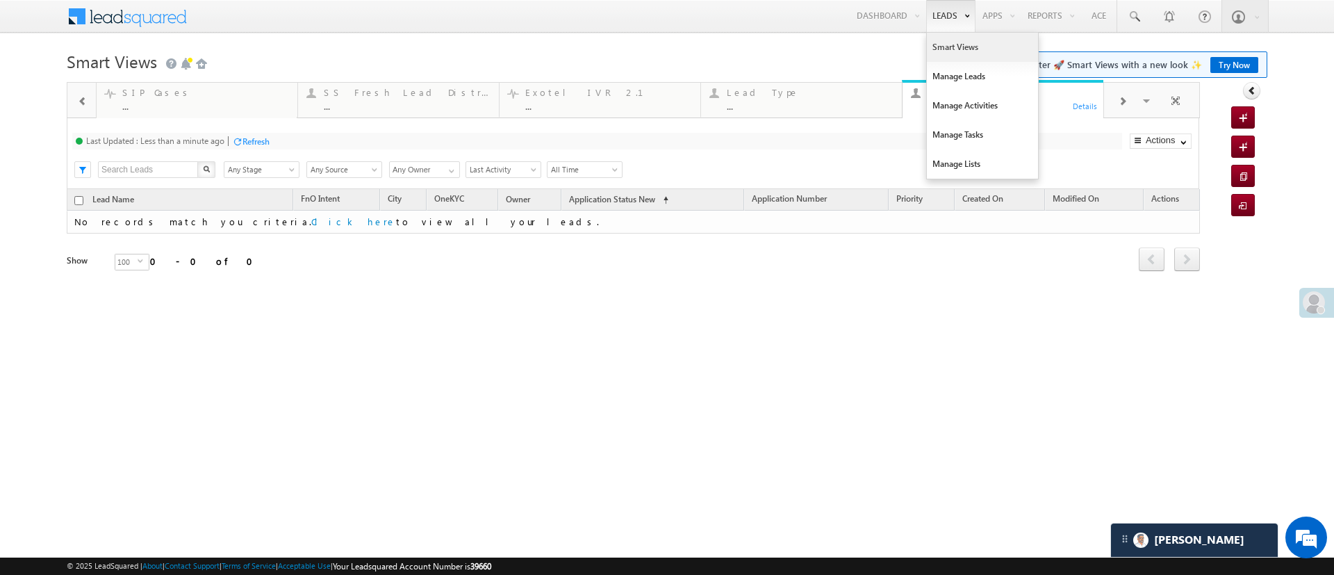
click at [962, 45] on link "Smart Views" at bounding box center [982, 47] width 111 height 29
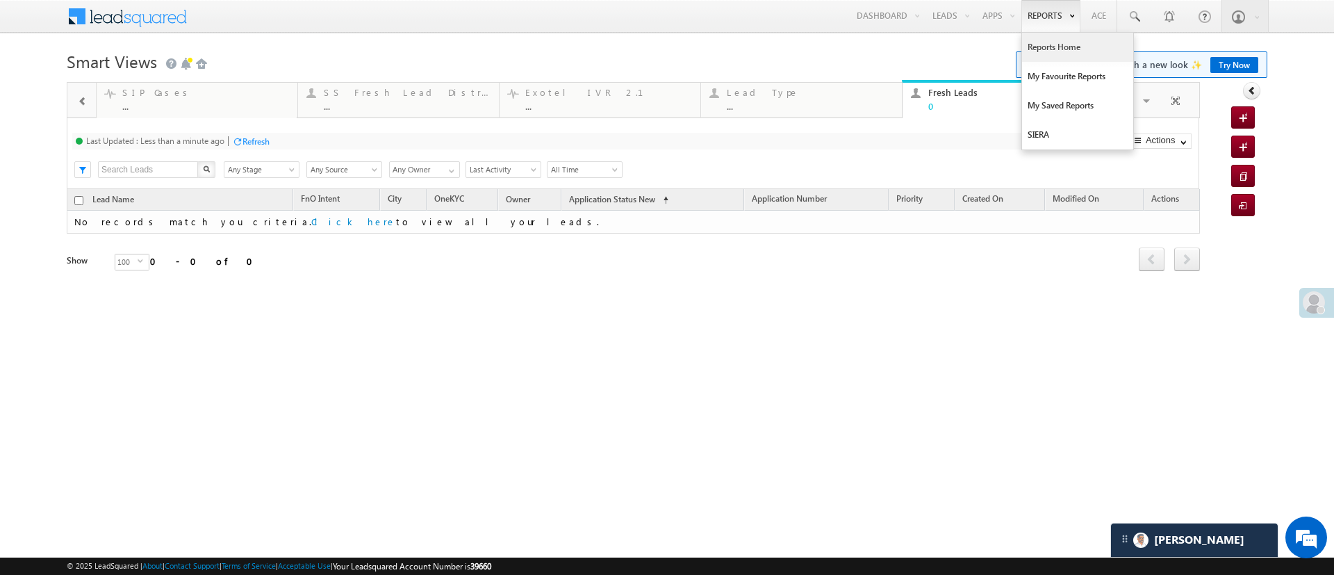
click at [1045, 46] on link "Reports Home" at bounding box center [1077, 47] width 111 height 29
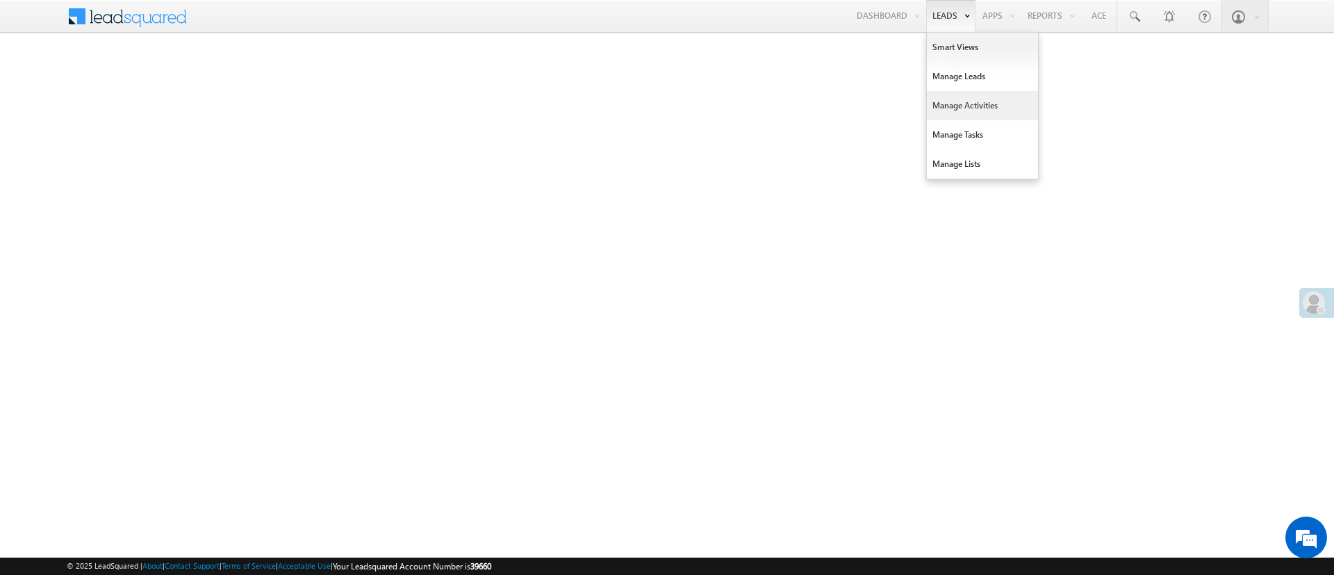
click at [969, 96] on link "Manage Activities" at bounding box center [982, 105] width 111 height 29
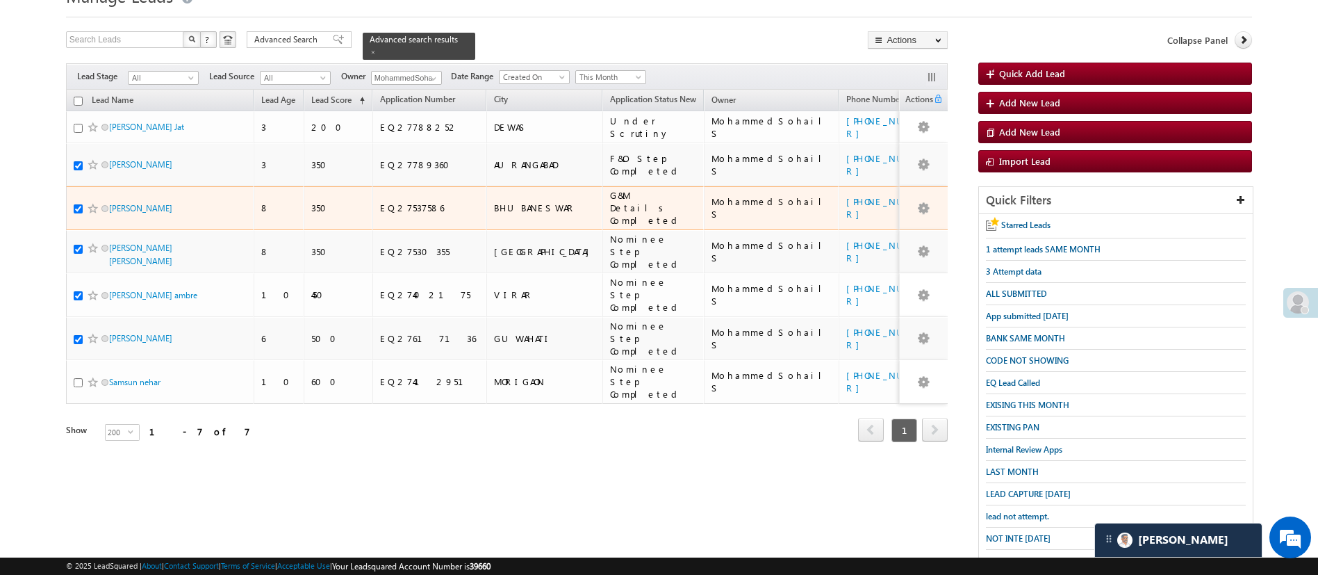
scroll to position [65, 0]
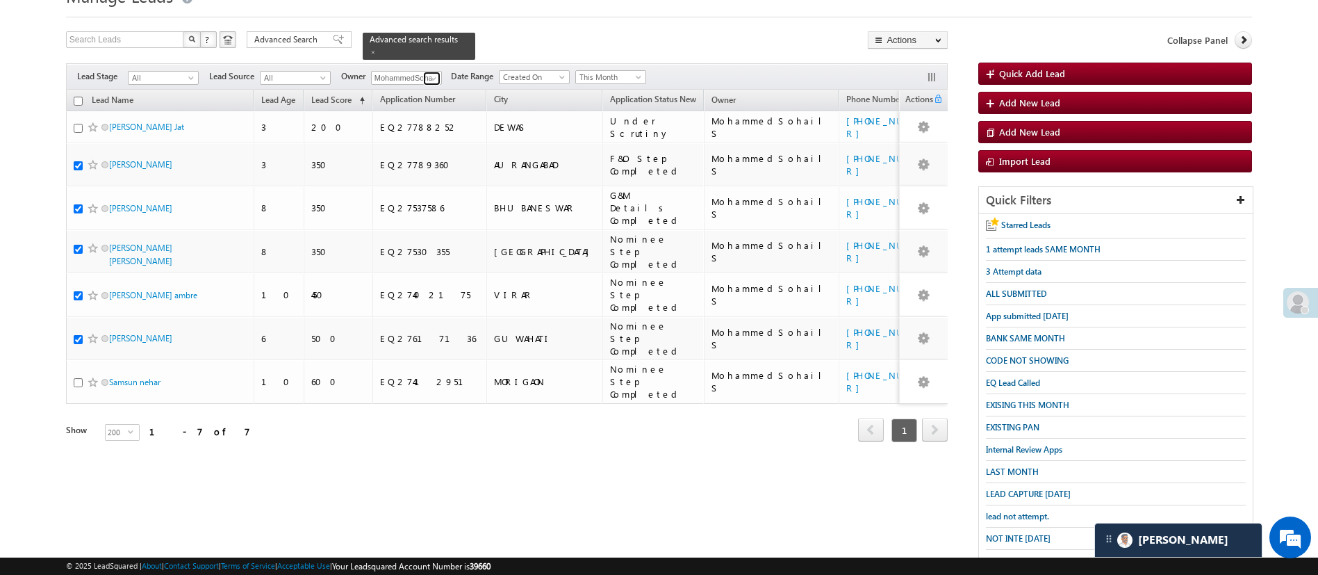
click at [437, 73] on span at bounding box center [433, 78] width 11 height 11
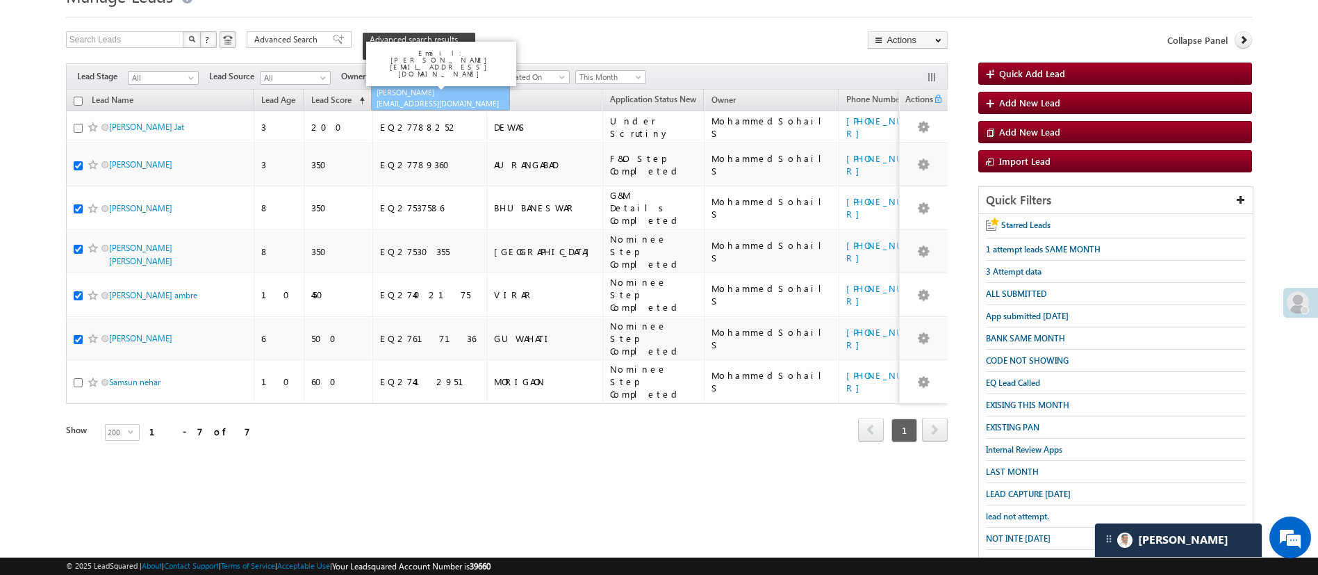
click at [441, 98] on span "[EMAIL_ADDRESS][DOMAIN_NAME]" at bounding box center [439, 103] width 125 height 10
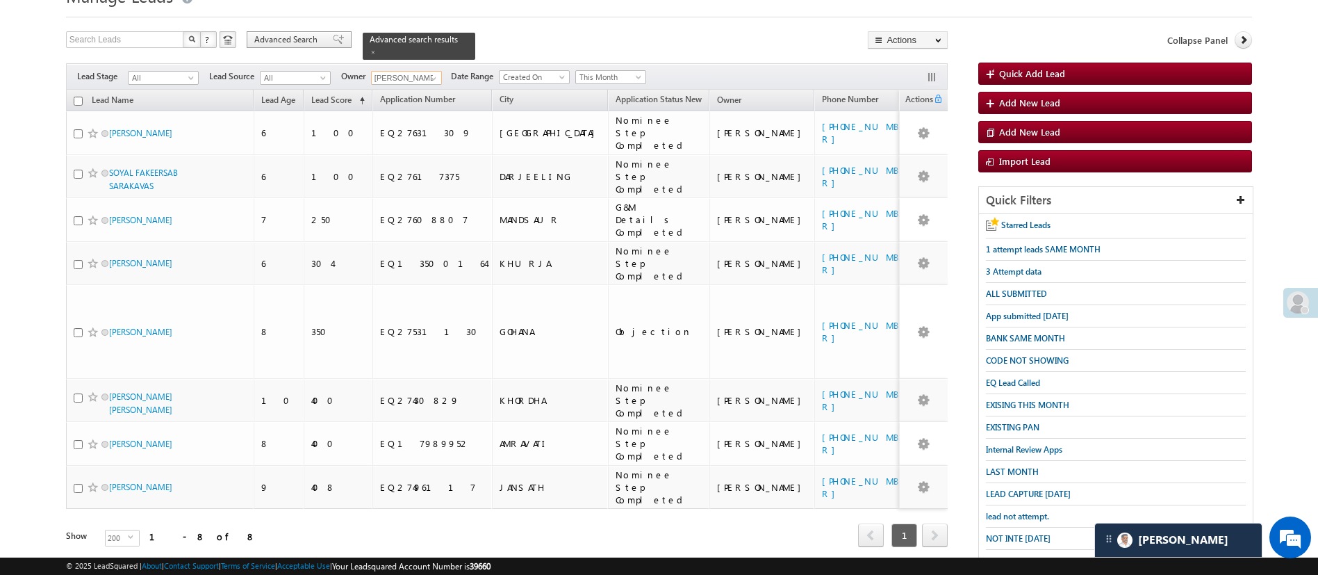
type input "[PERSON_NAME]"
click at [292, 36] on span "Advanced Search" at bounding box center [287, 39] width 67 height 13
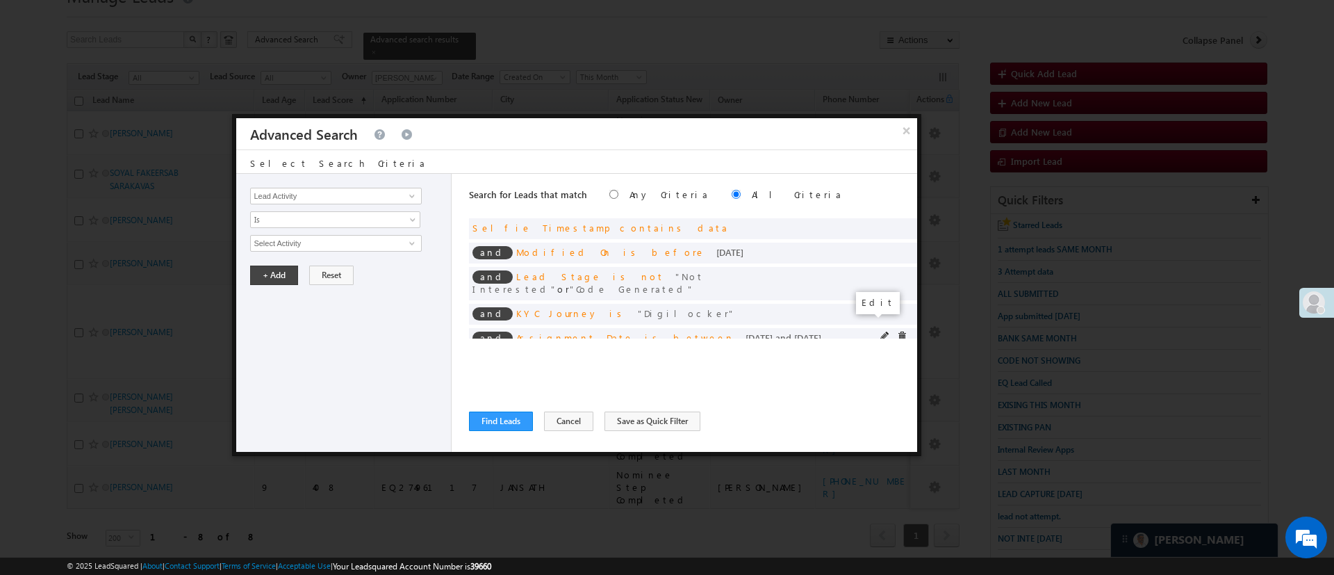
click at [881, 332] on span at bounding box center [886, 337] width 10 height 10
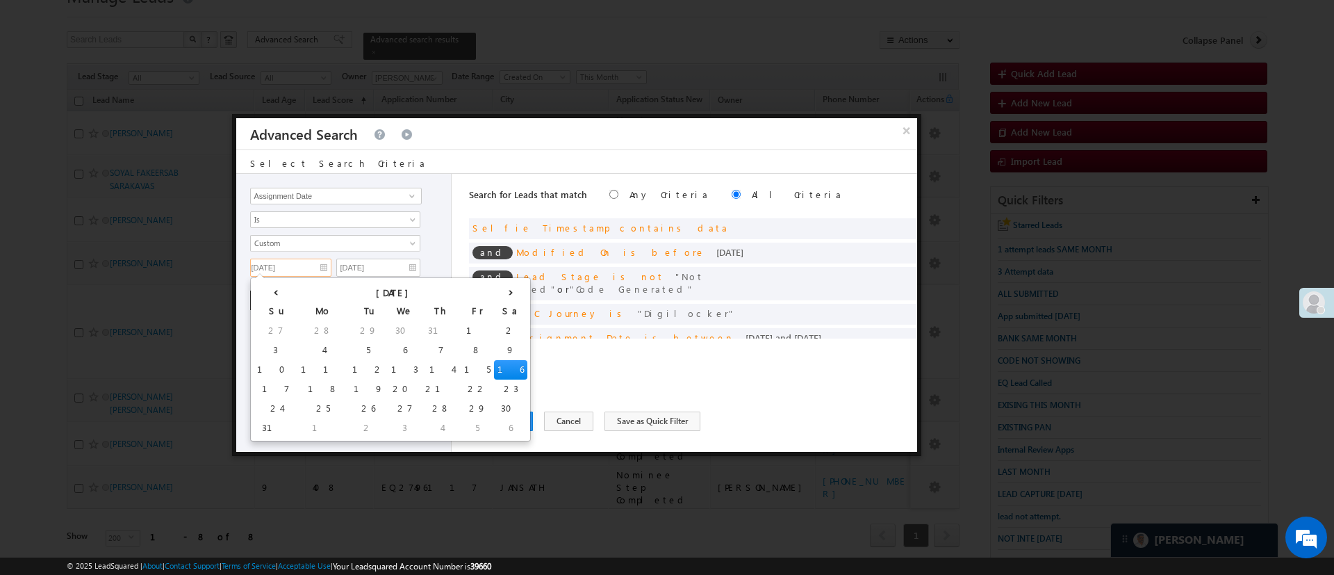
click at [309, 265] on input "[DATE]" at bounding box center [290, 268] width 81 height 18
click at [388, 386] on td "20" at bounding box center [405, 388] width 34 height 19
type input "[DATE]"
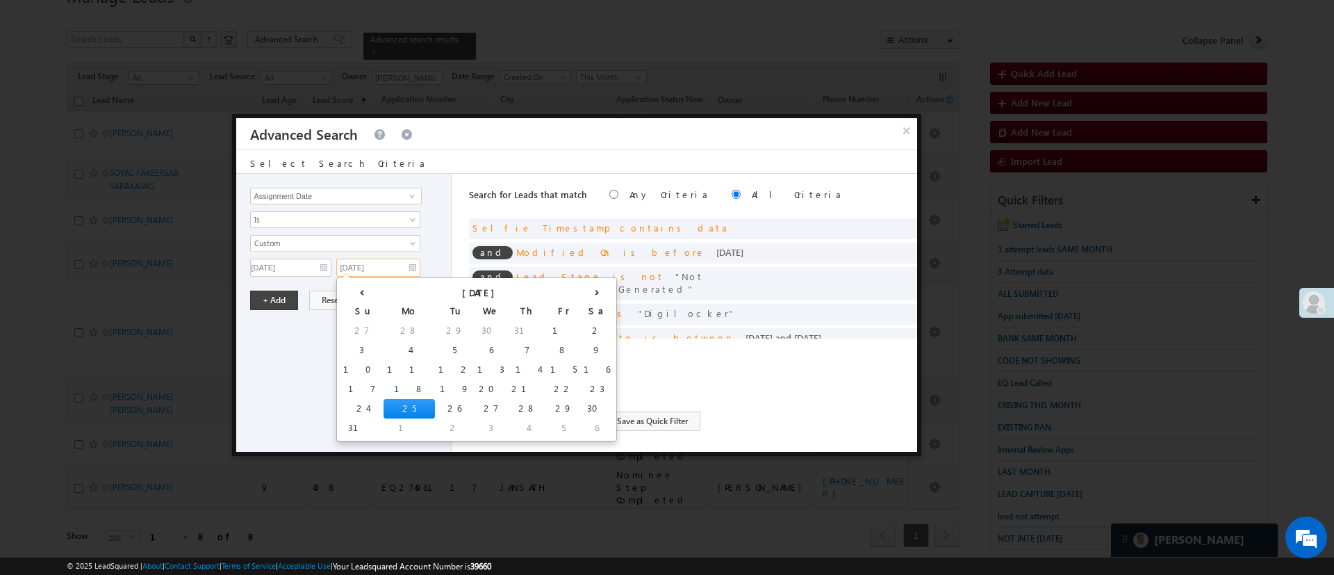
click at [379, 263] on input "[DATE]" at bounding box center [378, 268] width 84 height 18
click at [547, 405] on td "29" at bounding box center [563, 408] width 33 height 19
type input "[DATE]"
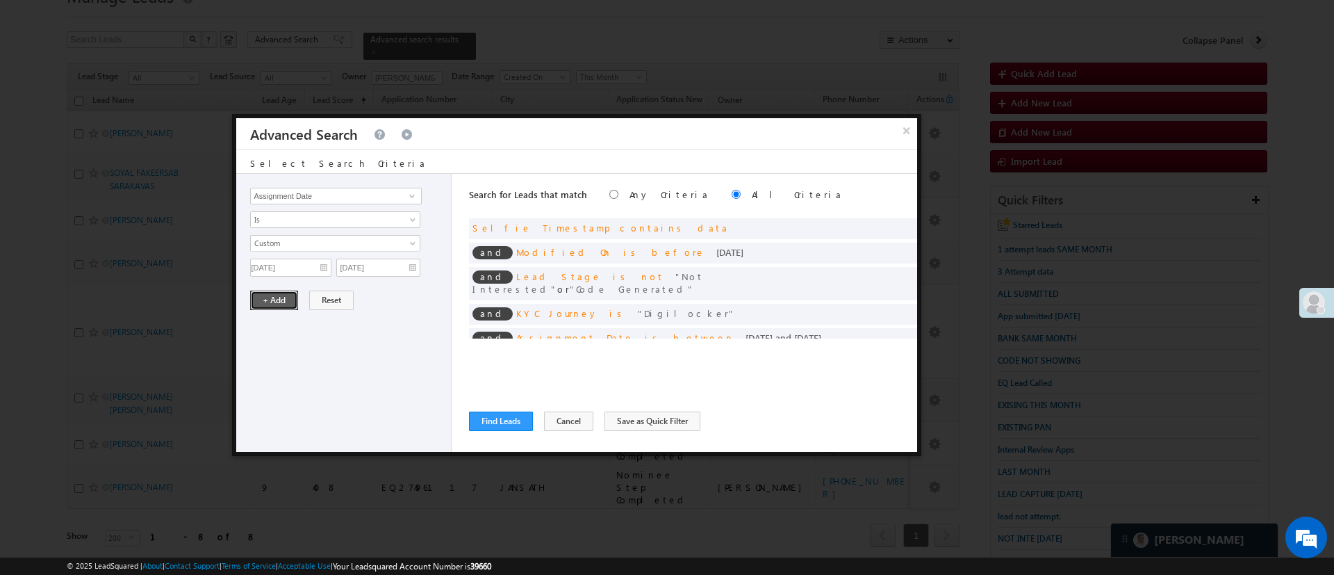
click at [287, 297] on button "+ Add" at bounding box center [274, 299] width 48 height 19
click at [506, 420] on button "Find Leads" at bounding box center [501, 420] width 64 height 19
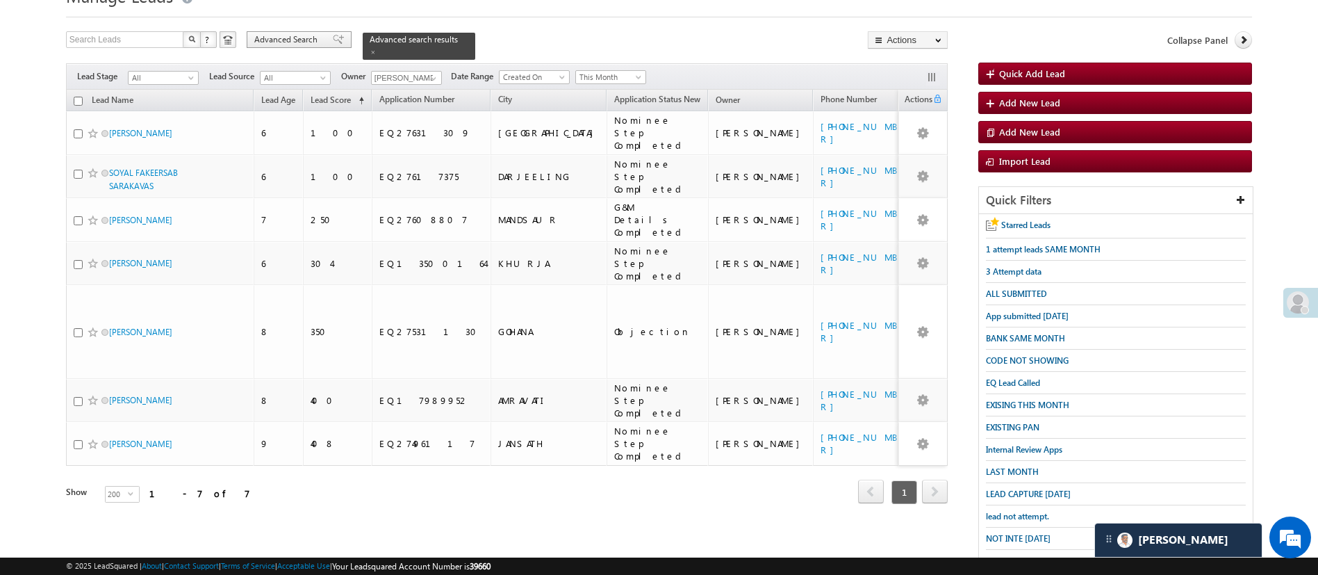
click at [266, 37] on span "Advanced Search" at bounding box center [287, 39] width 67 height 13
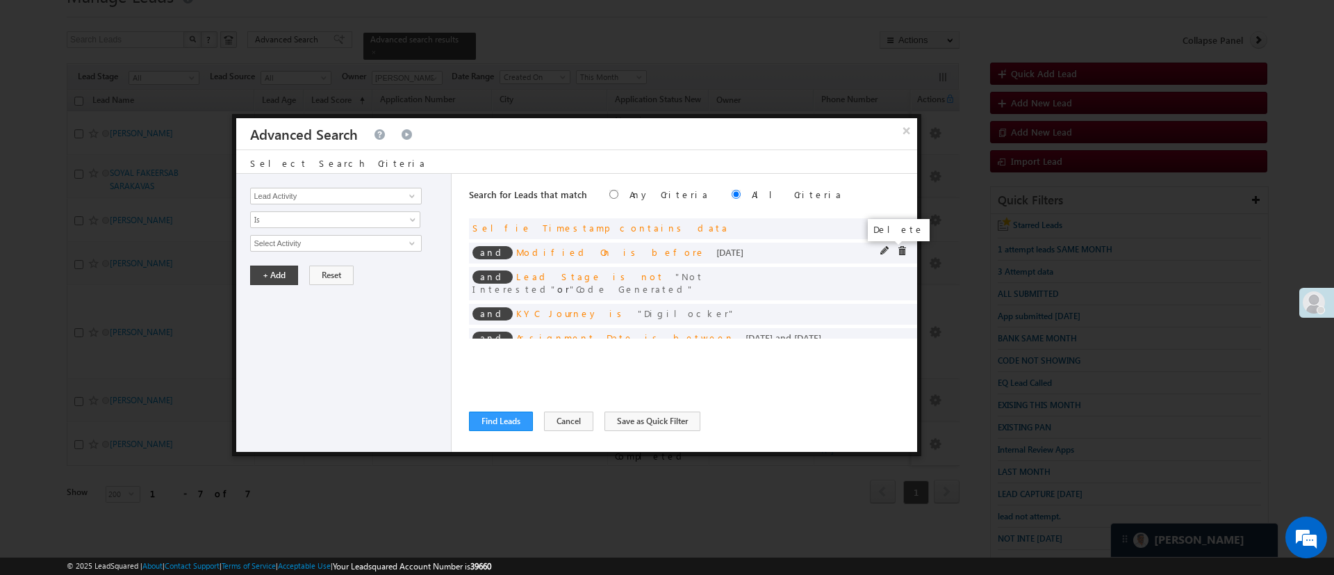
click at [897, 247] on span at bounding box center [902, 251] width 10 height 10
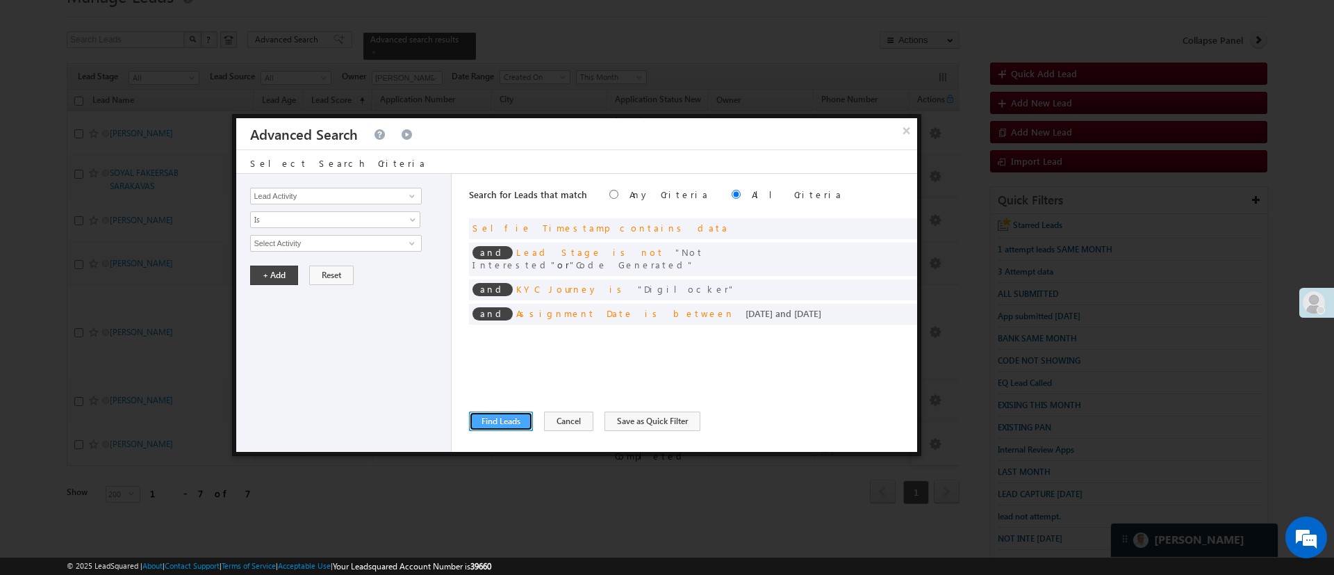
click at [523, 425] on button "Find Leads" at bounding box center [501, 420] width 64 height 19
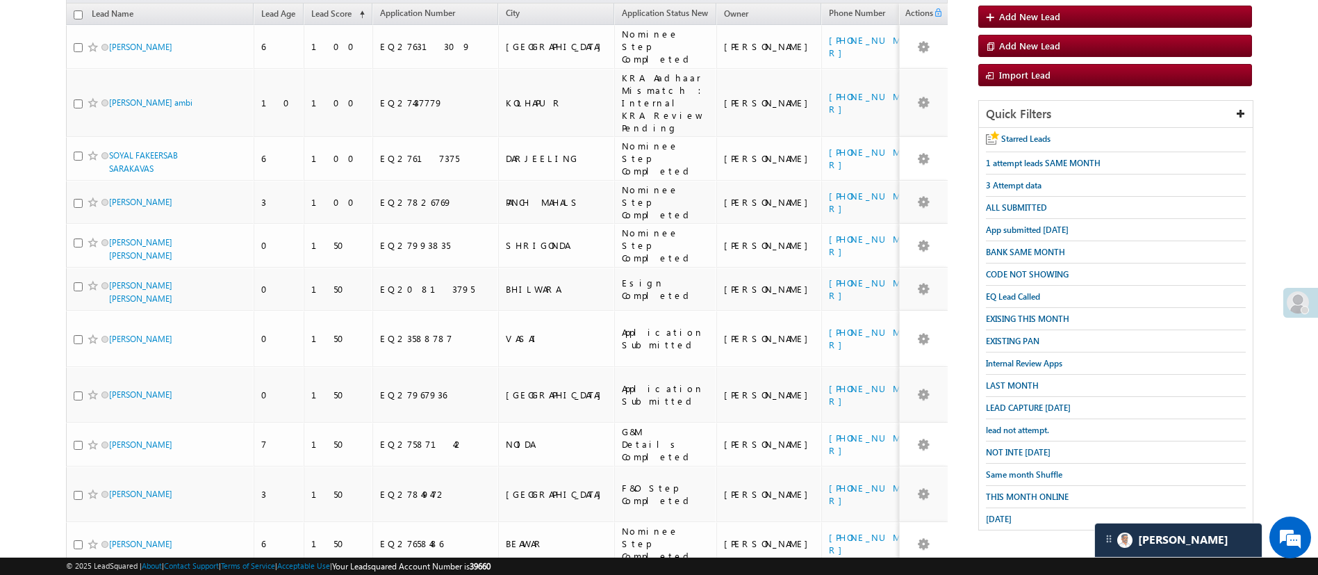
scroll to position [149, 0]
